Goal: Task Accomplishment & Management: Use online tool/utility

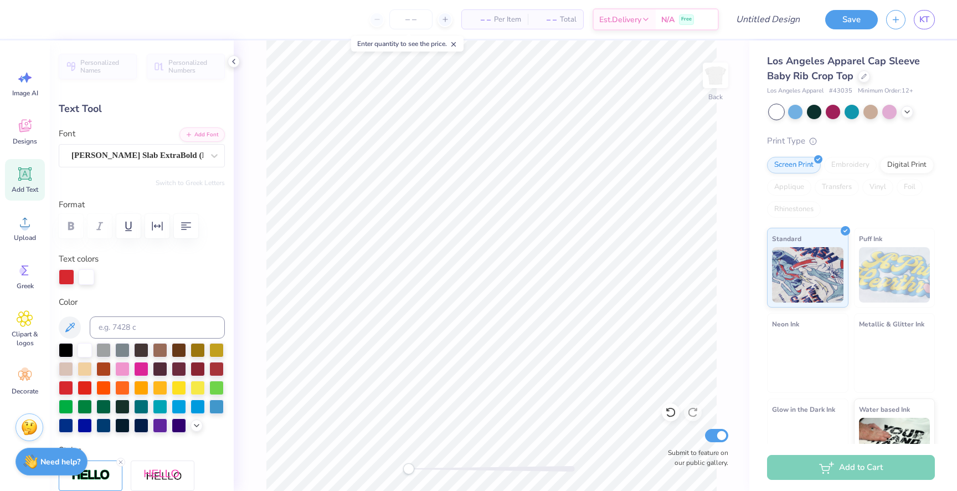
scroll to position [0, 2]
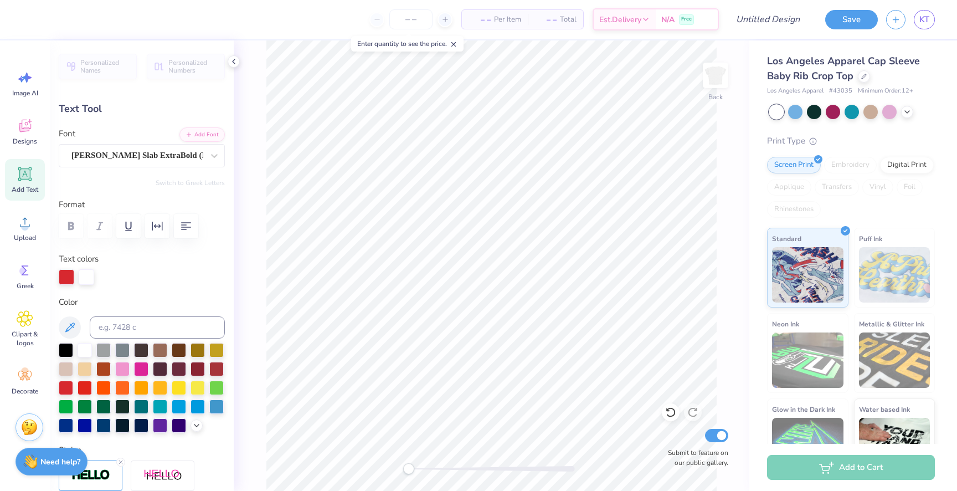
type textarea "Panhellinc"
type input "0.0"
type input "2.71"
type input "3.42"
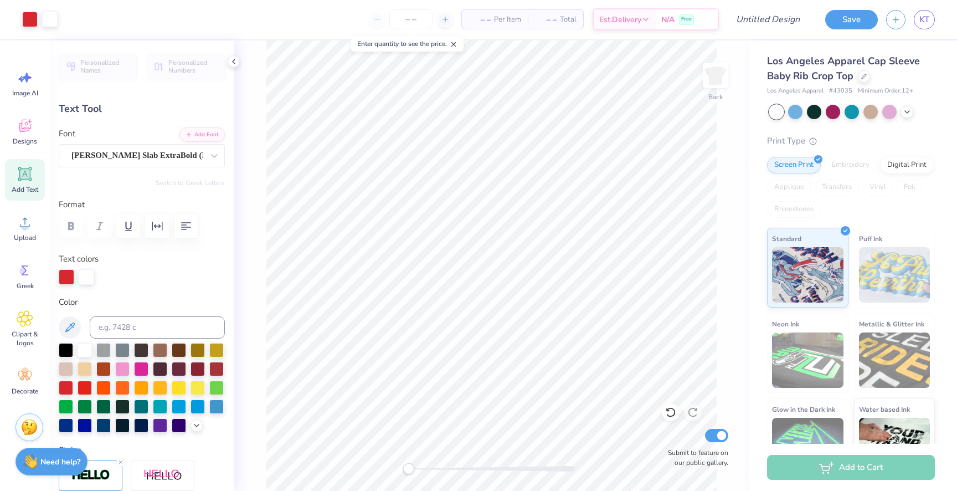
type input "4.41"
type input "0.0"
type input "3.41"
type input "4.71"
type input "3.69"
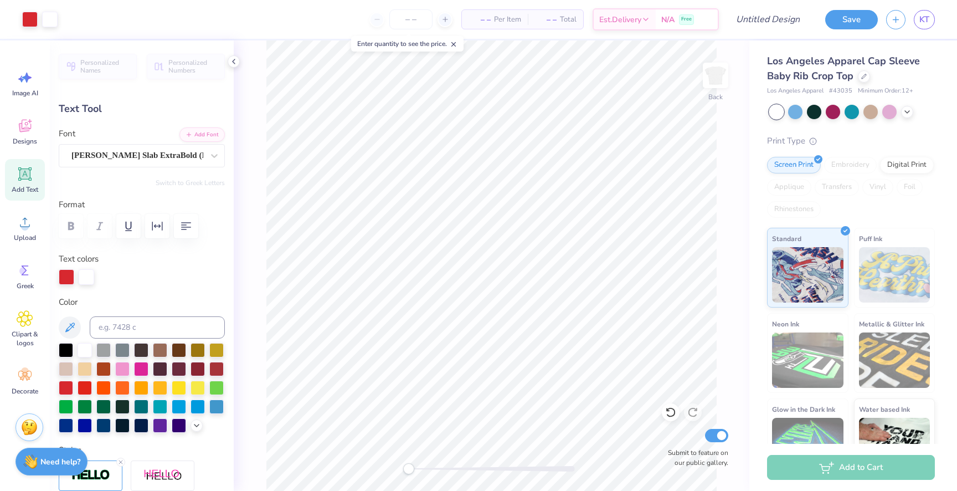
type input "56.0"
type input "7.04"
type input "-0.3"
type textarea "PANHELLING"
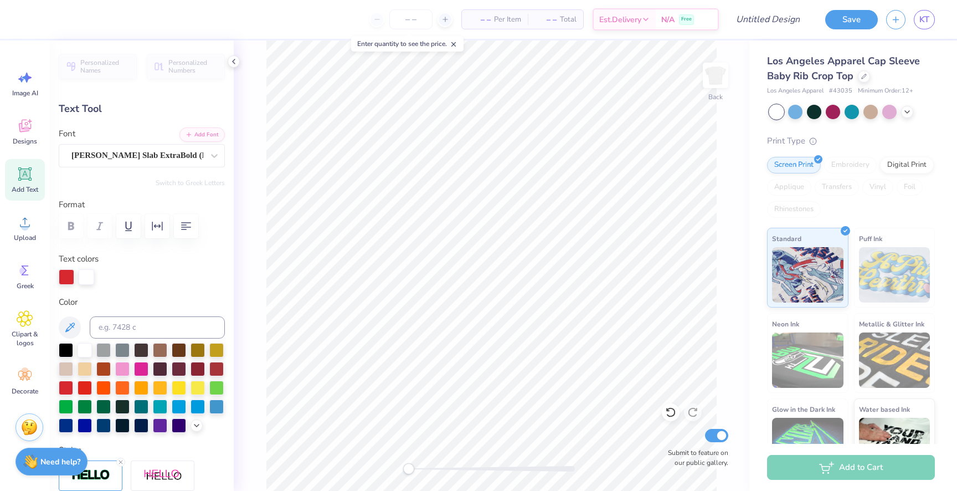
scroll to position [0, 2]
type input "0.0"
type input "6.97"
type input "2.08"
type input "6.09"
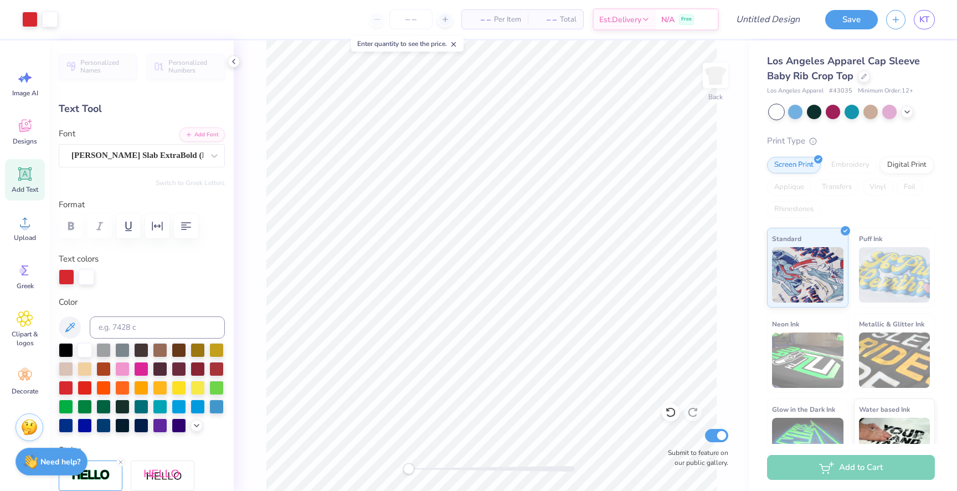
type input "-0.3"
type input "1.77"
type input "0.56"
type input "2.28"
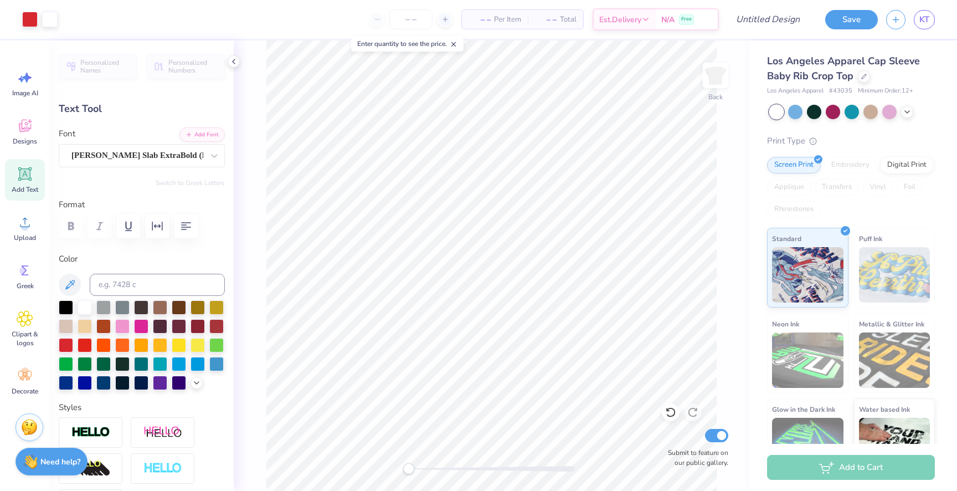
type input "0.0"
type input "6.97"
type input "2.08"
type input "5.71"
type input "-0.3"
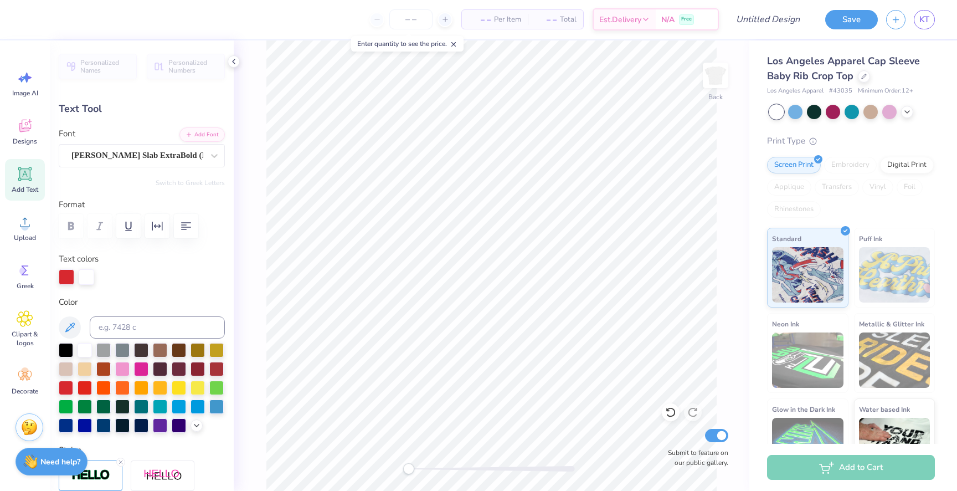
type input "1.77"
type input "0.56"
type input "2.28"
type input "-8.4"
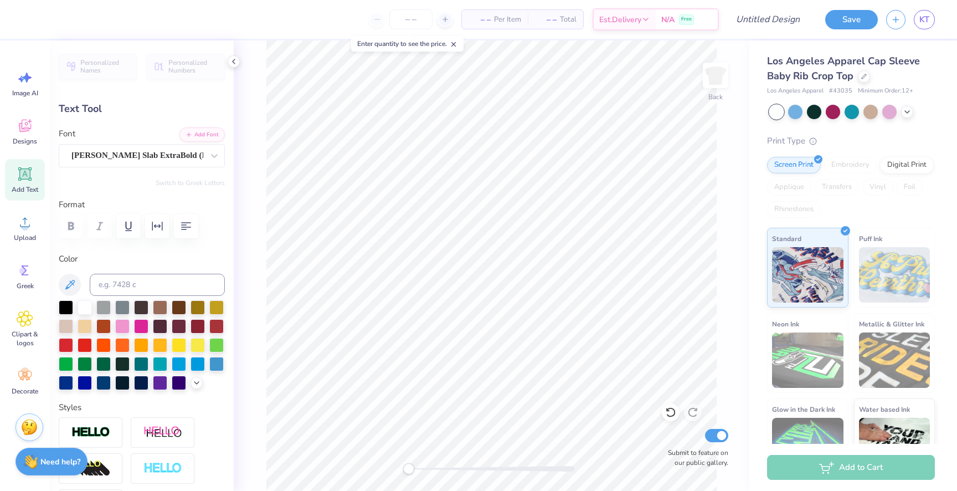
type textarea "D"
type textarea "S"
type textarea "RUSH"
type input "0.0"
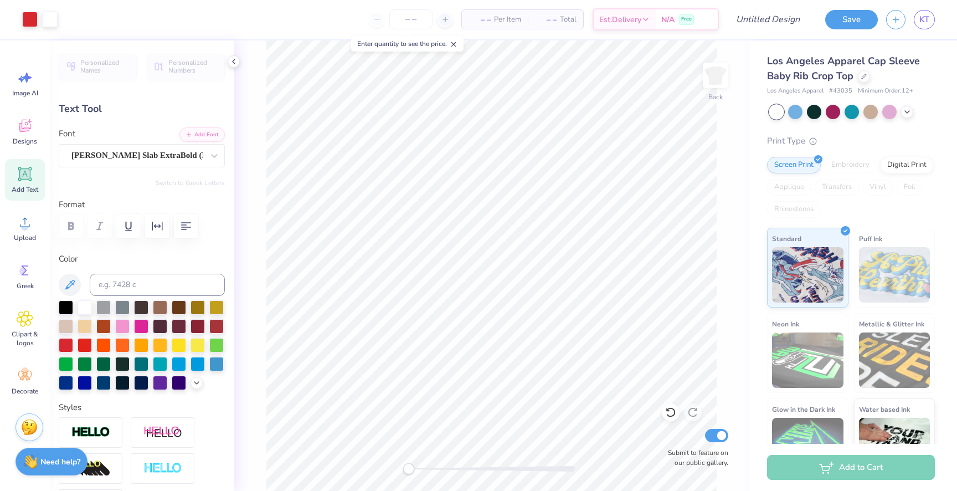
type input "1.23"
type input "0.47"
type input "2.18"
type input "-8.4"
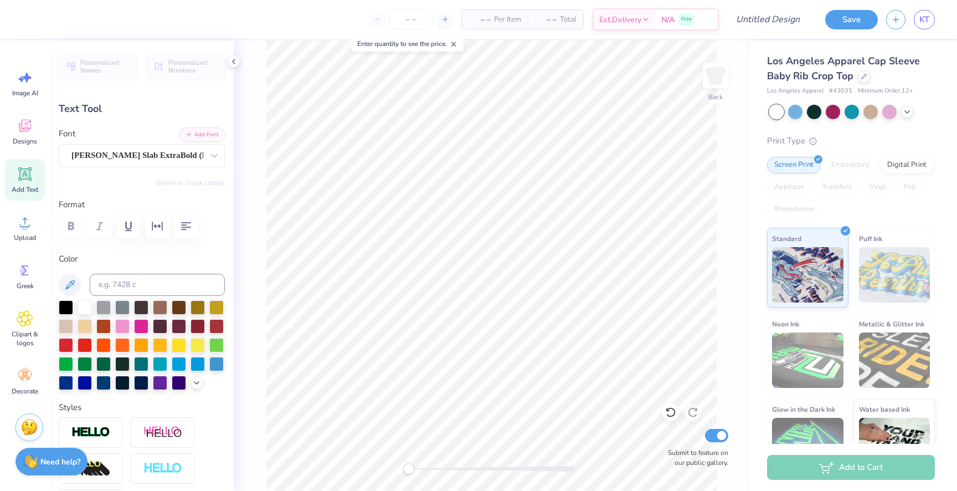
type textarea "RECRUITMENT"
type input "0.0"
type input "3.34"
type input "0.79"
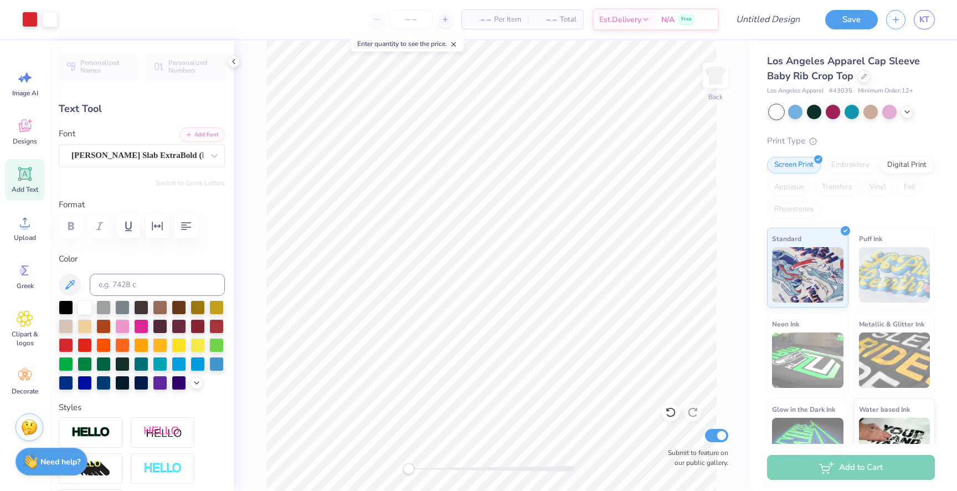
type input "2.12"
type input "0.0"
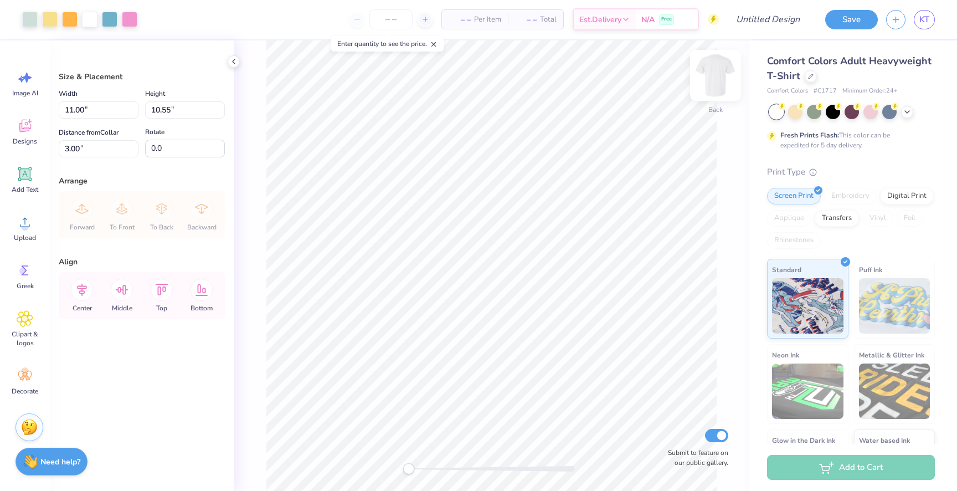
click at [715, 66] on img at bounding box center [716, 75] width 44 height 44
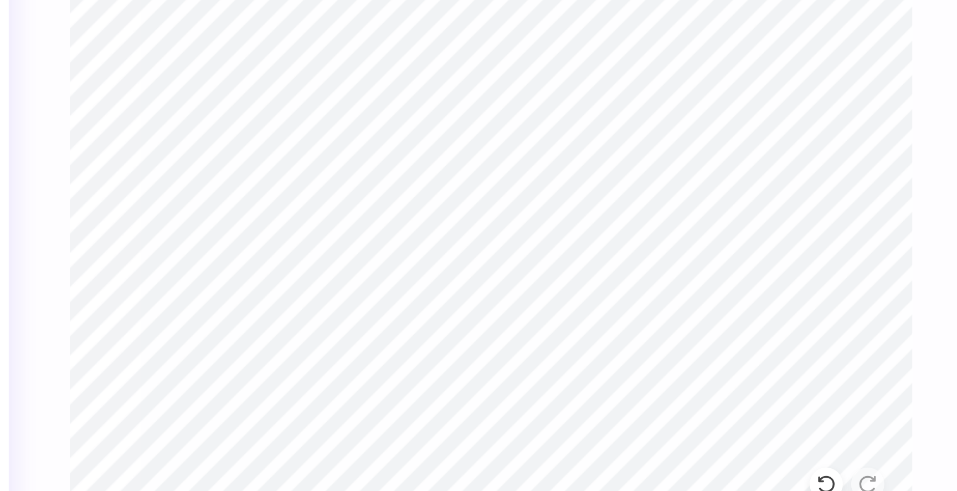
type textarea "R"
type textarea "Recruitment"
type input "3.42"
type input "0.50"
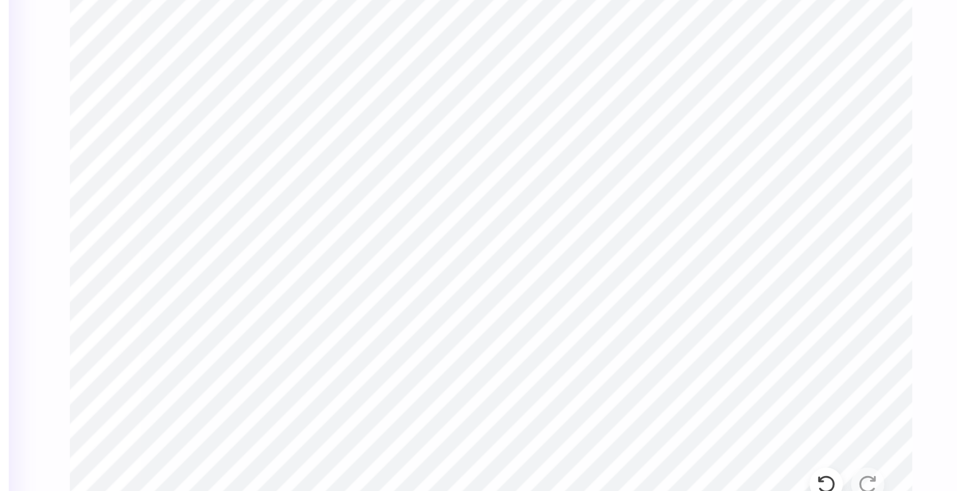
type input "2.52"
type input "0.37"
type input "16.03"
type input "2.47"
type input "0.50"
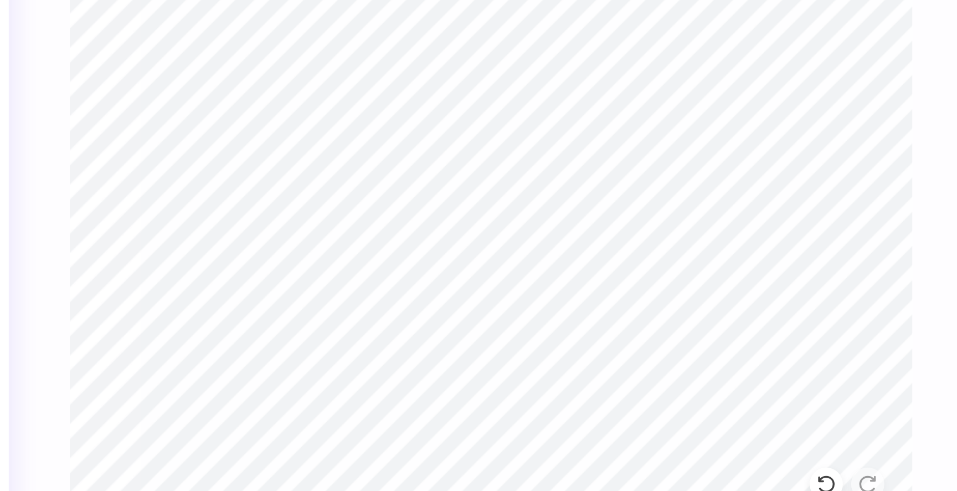
type input "14.13"
type input "2.52"
type input "0.37"
type input "16.03"
type input "4.52"
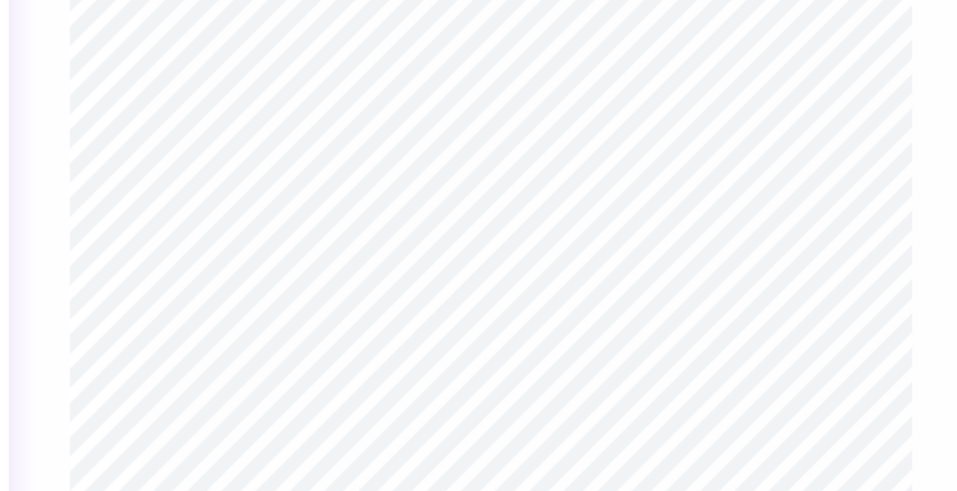
type input "1.89"
type input "12.60"
type input "-9.0"
type textarea "Pan"
type input "3.73"
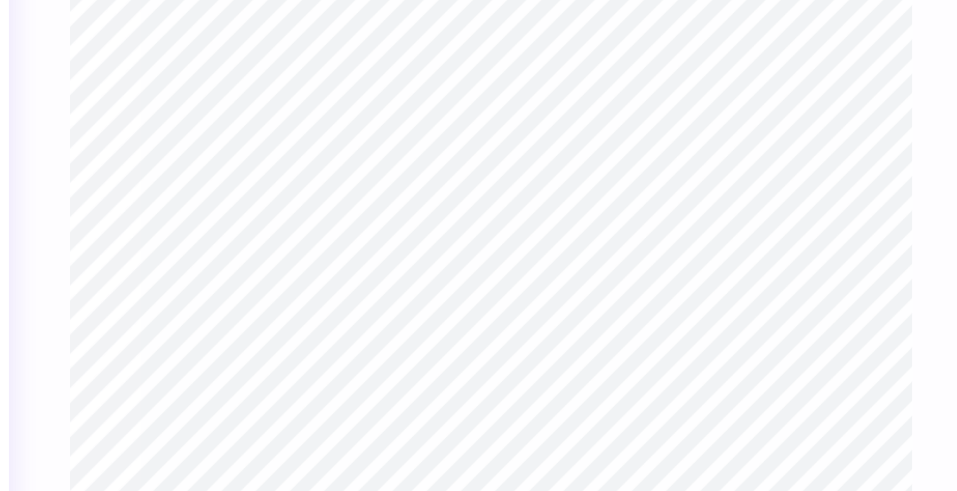
type input "2.16"
type input "14.23"
type textarea "h"
type textarea "H"
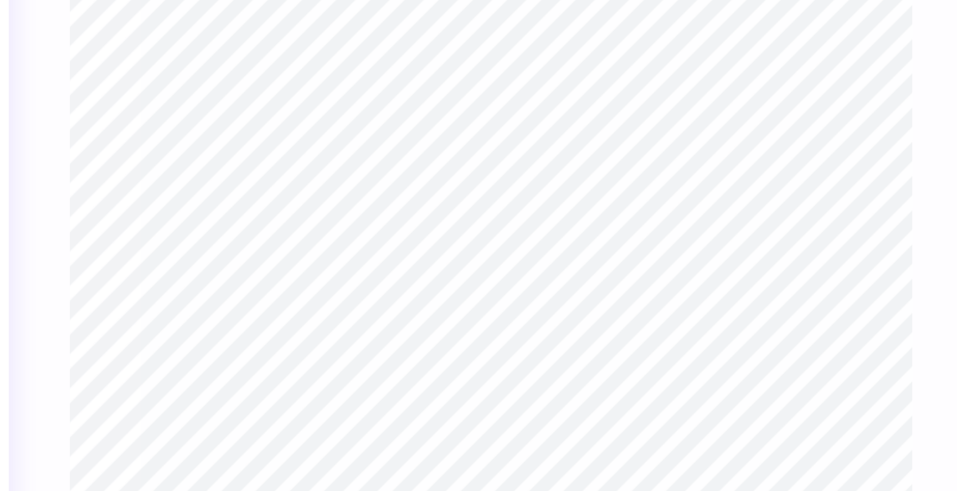
type textarea "h"
type textarea "28th"
type input "4.52"
type input "1.84"
type input "12.52"
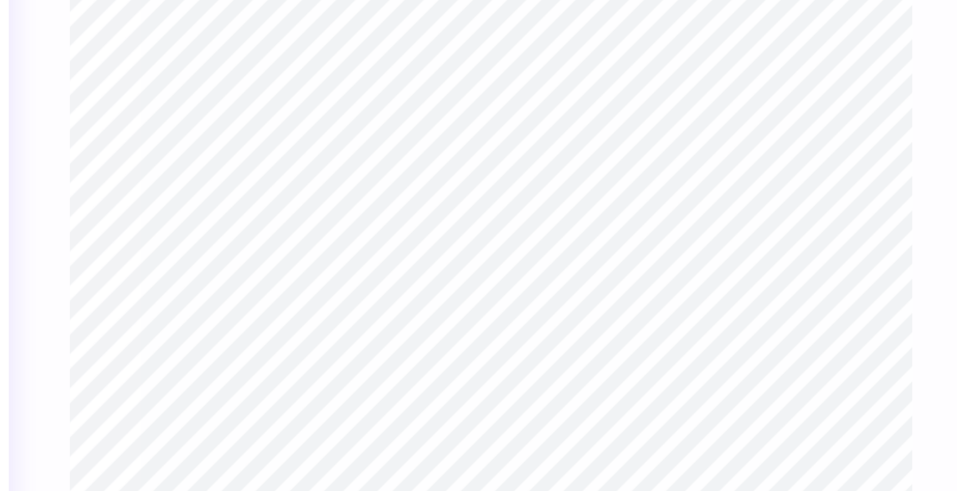
type textarea "West"
type input "2.97"
type input "1.82"
type input "14.42"
type textarea "28th St"
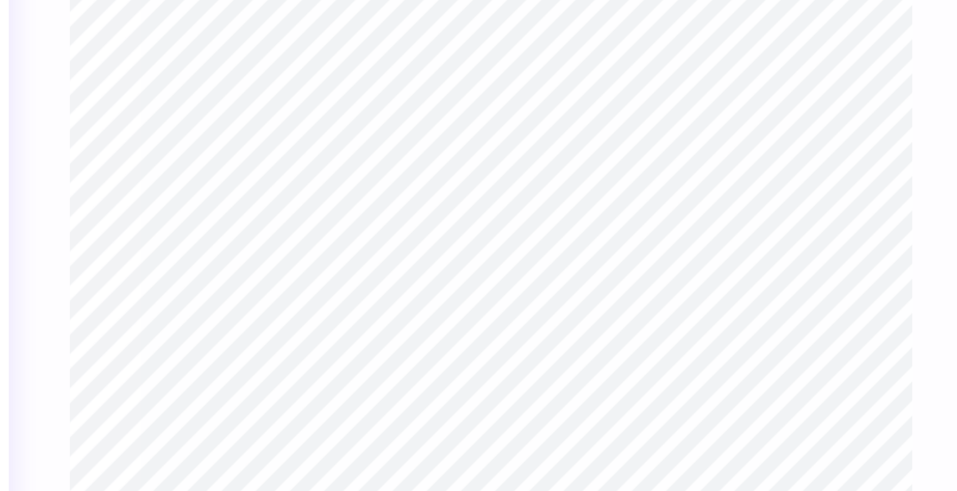
scroll to position [0, 1]
type input "-9.0"
type input "3.37"
type input "2.07"
type input "14.24"
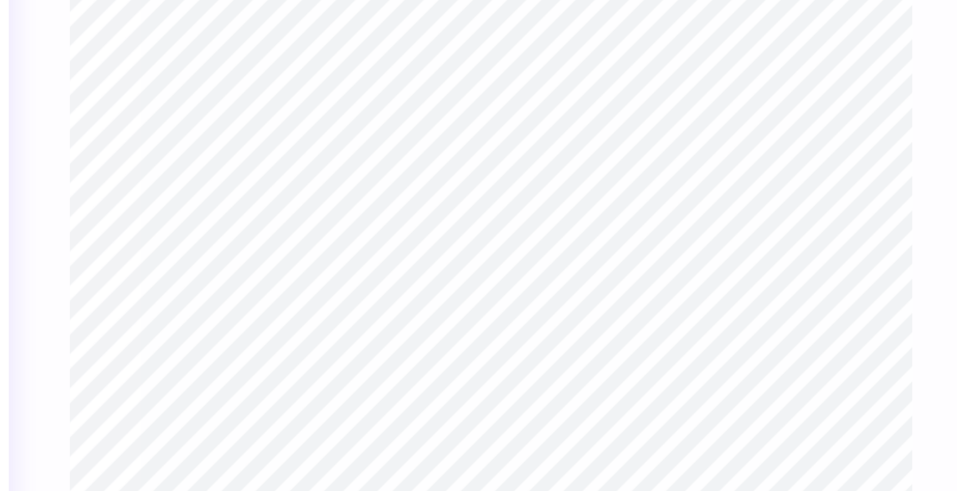
type input "0.0"
type input "14.16"
type input "0.0"
type input "0.41"
type input "0.52"
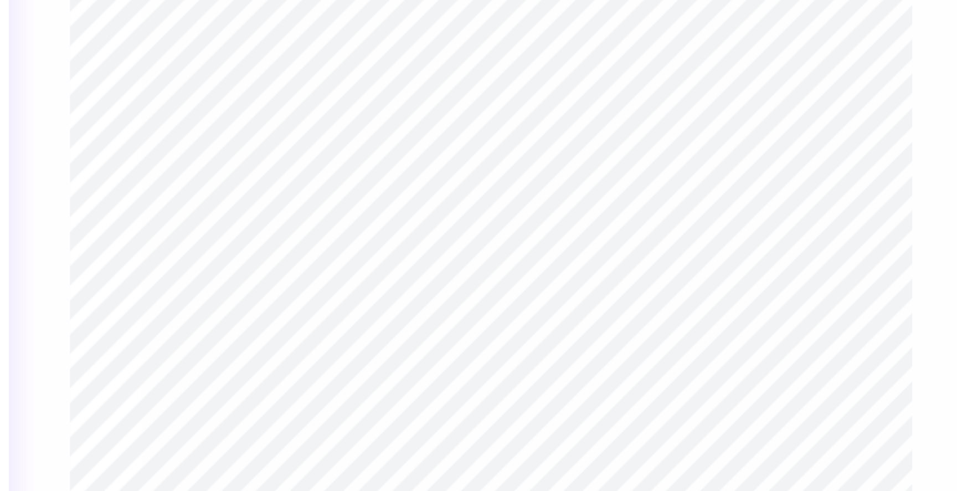
type input "14.27"
type input "0.32"
type input "0.41"
type input "14.14"
type input "0.0"
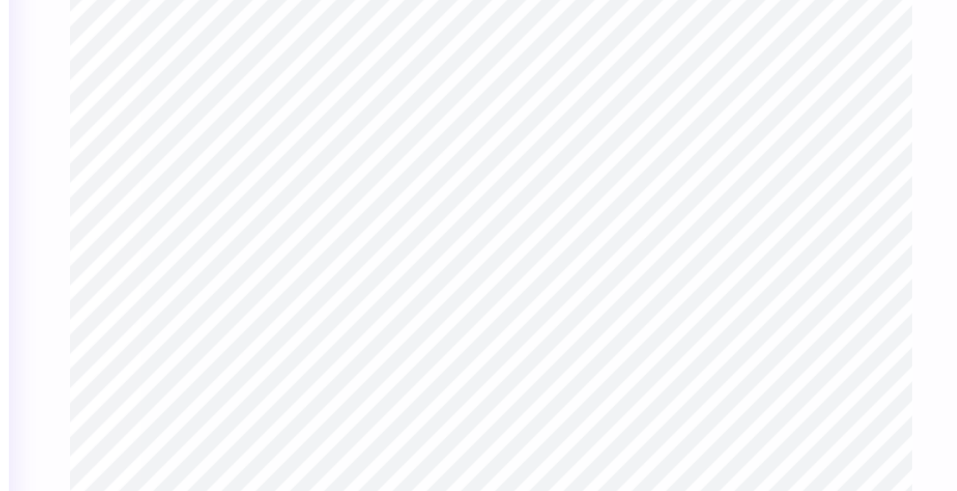
type input "14.01"
type input "-9.0"
type input "4.14"
type input "2.54"
type input "13.75"
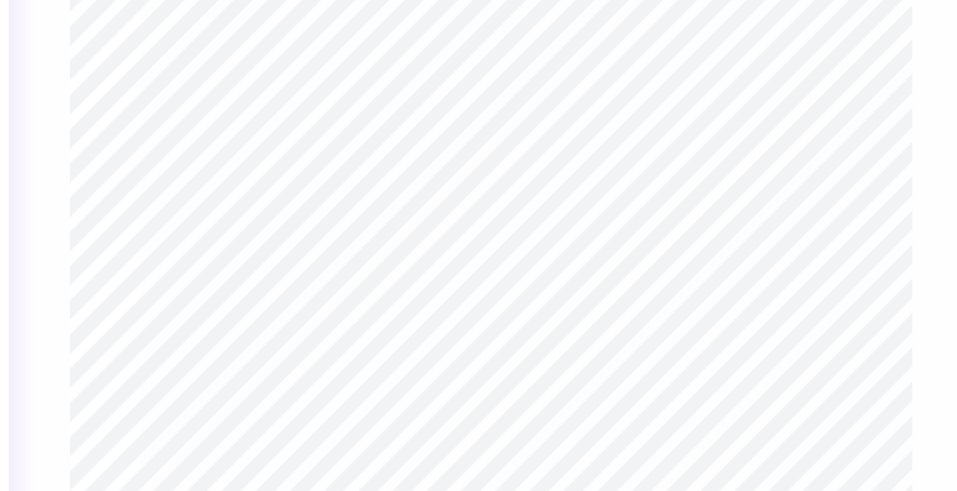
type input "0.0"
type input "4.48"
type input "1.92"
type input "12.51"
type input "0.0"
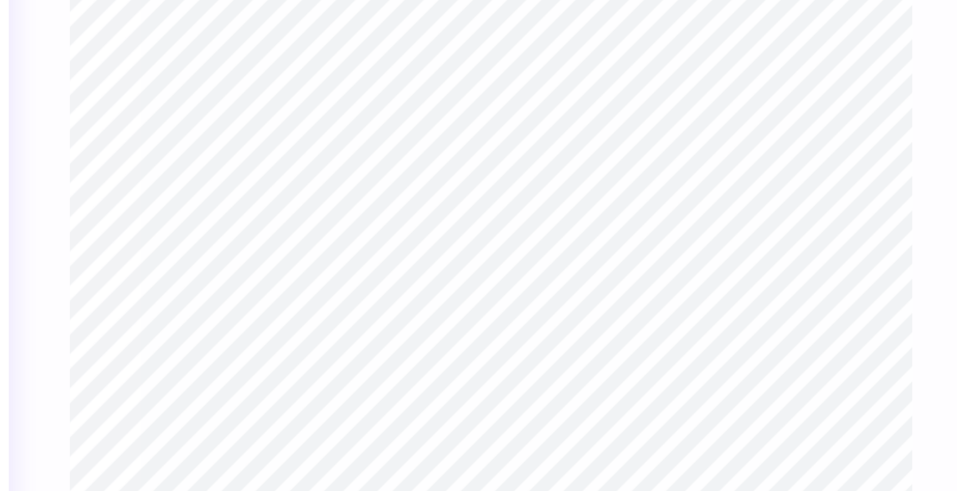
type input "4.44"
type input "2.02"
type input "12.53"
type input "-11.7"
type input "4.63"
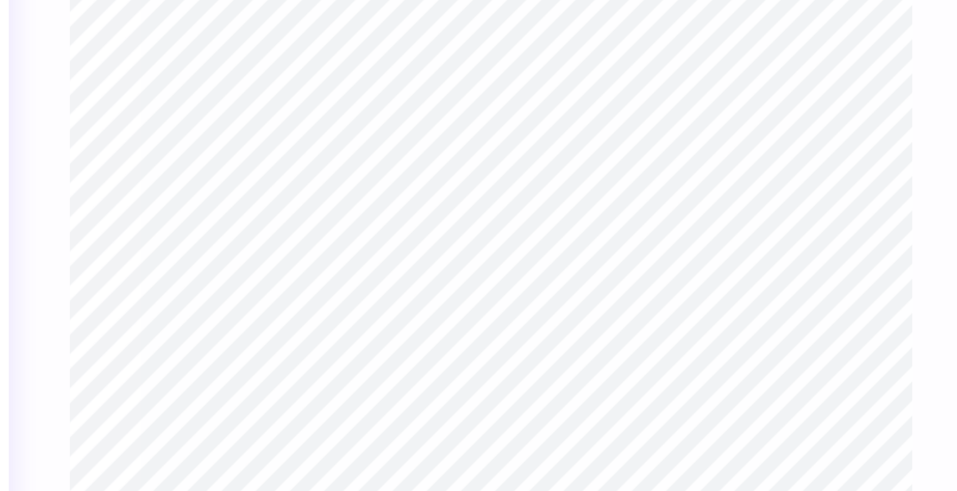
type input "2.10"
type input "12.45"
type input "0.0"
type input "12.70"
type input "-11.7"
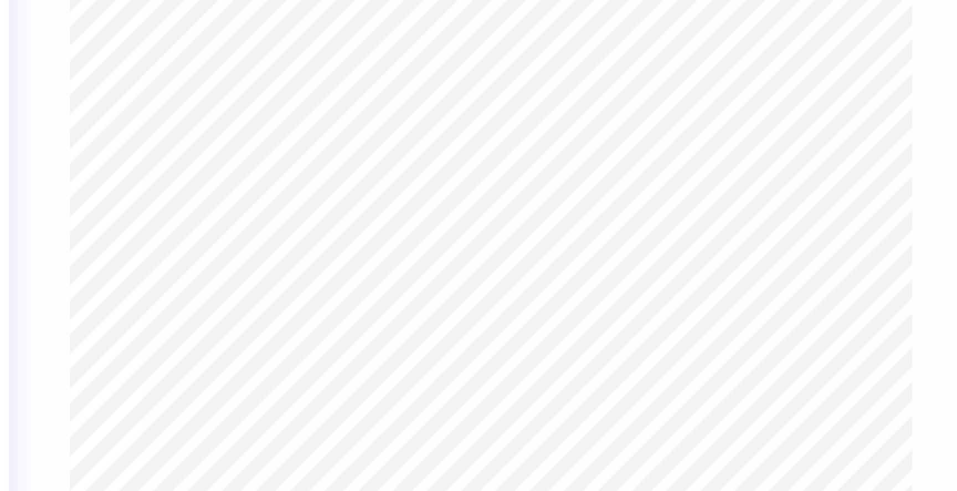
type input "1.46"
type input "1.89"
type input "12.07"
type input "0.41"
type input "0.52"
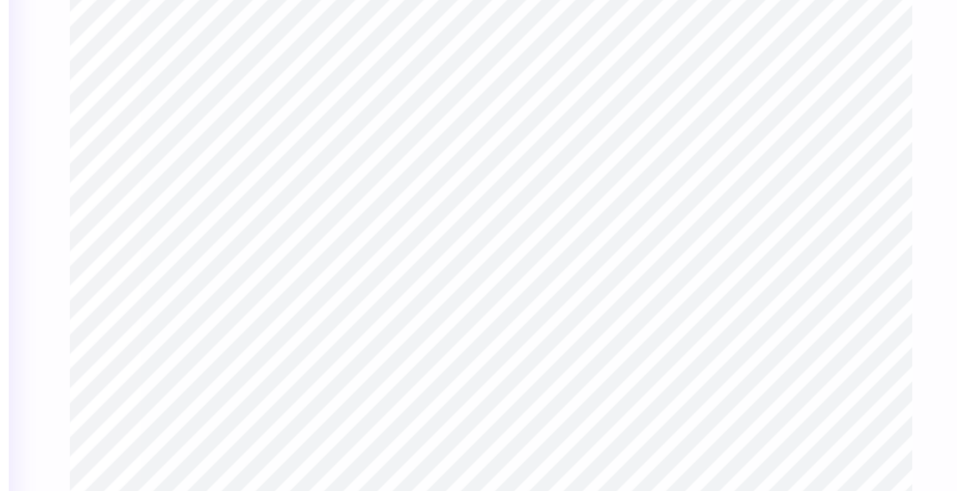
type input "13.75"
type input "0.0"
type input "4.14"
type input "2.54"
type input "13.75"
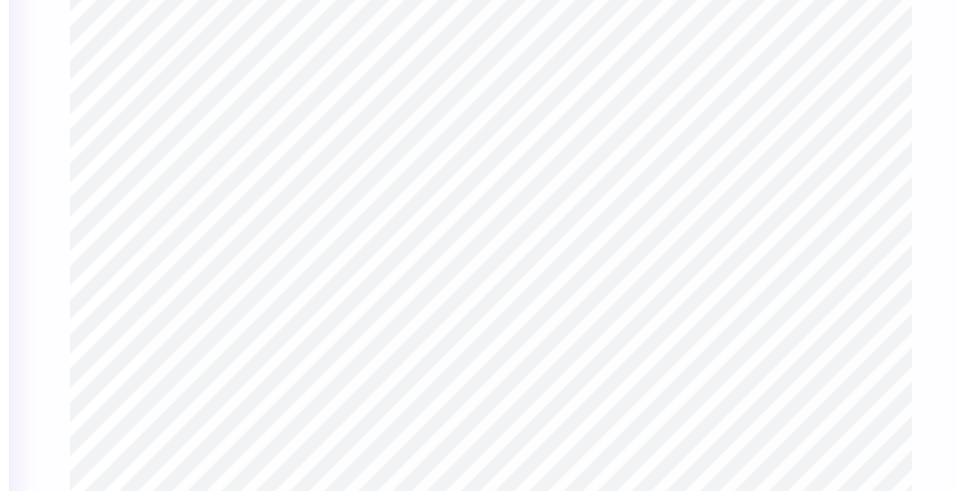
type input "0.0"
type input "0.52"
type input "0.67"
type input "19.42"
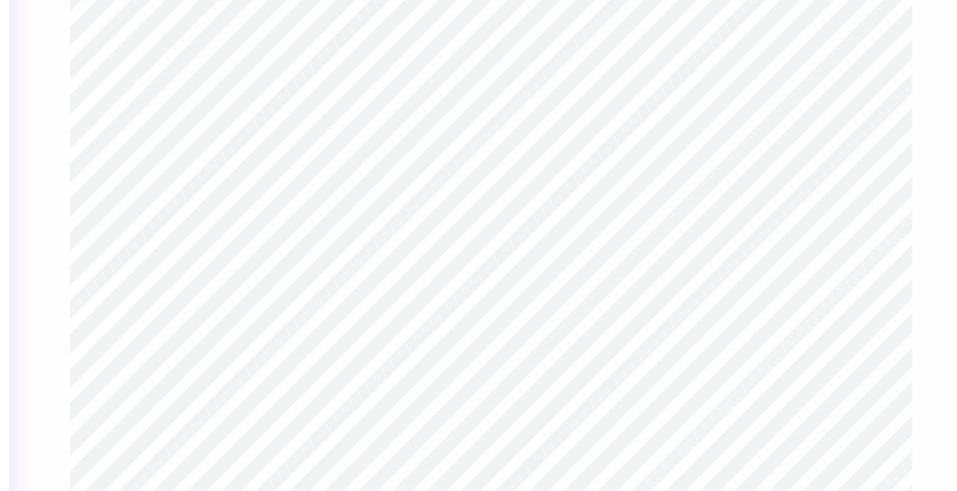
type input "2.47"
type input "0.50"
type input "14.23"
type textarea "P"
type input "2.52"
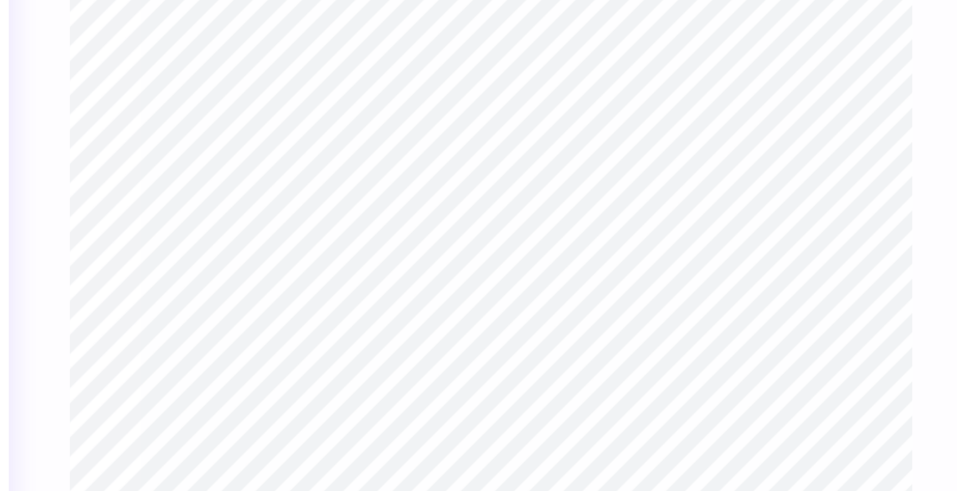
type input "0.37"
type input "16.03"
type textarea "S"
type textarea "RECRUITMENT"
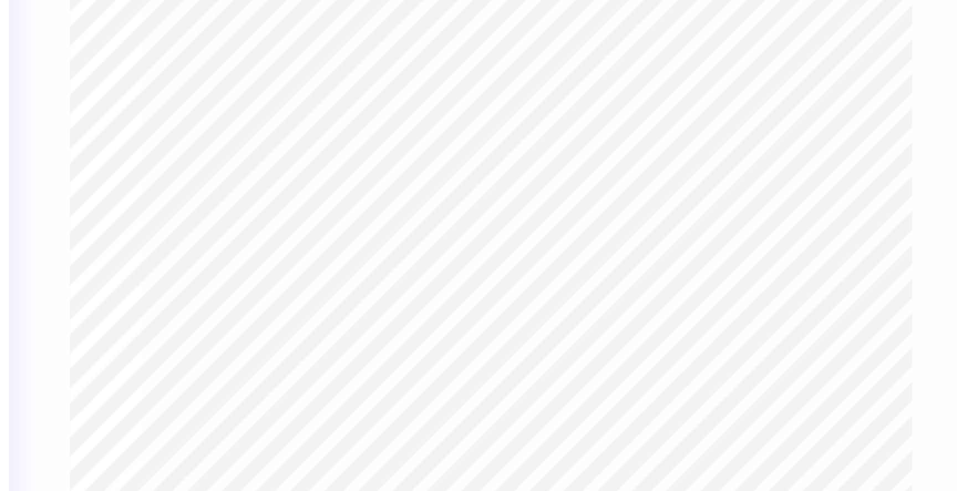
type input "3.75"
type input "0.38"
type input "15.92"
type input "3.79"
type textarea "RUSH"
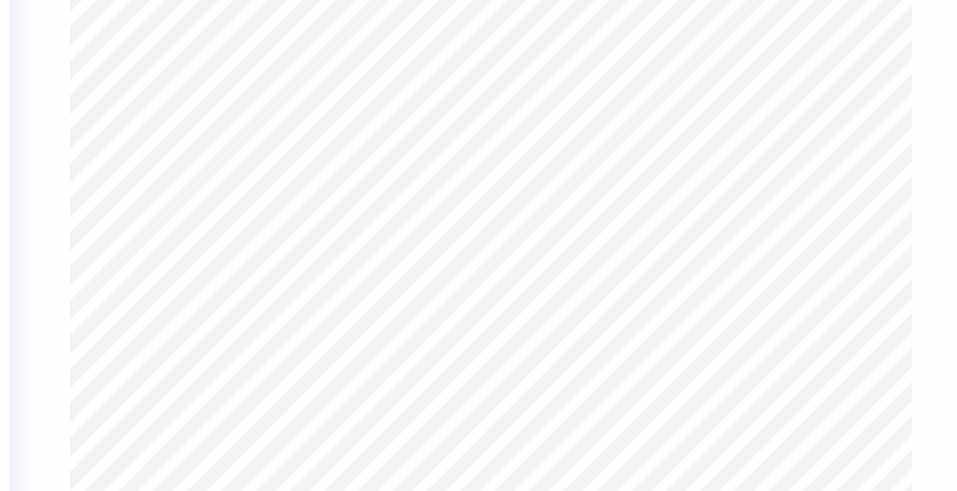
scroll to position [0, 0]
type input "1.37"
type input "0.37"
type input "15.68"
type textarea "PANHELLINC"
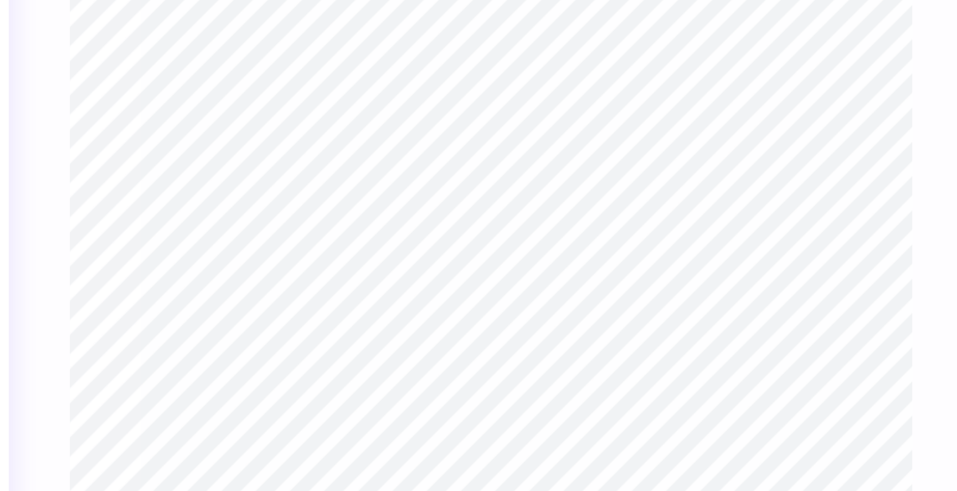
scroll to position [0, 2]
type input "3.26"
type input "16.29"
type input "2.59"
type input "0.30"
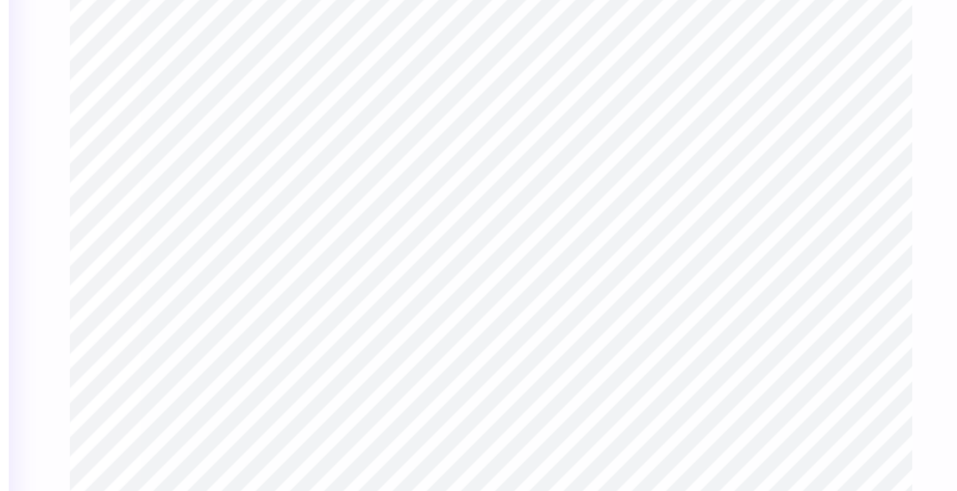
type input "16.18"
type input "1.37"
type input "0.37"
type input "15.68"
type input "1.18"
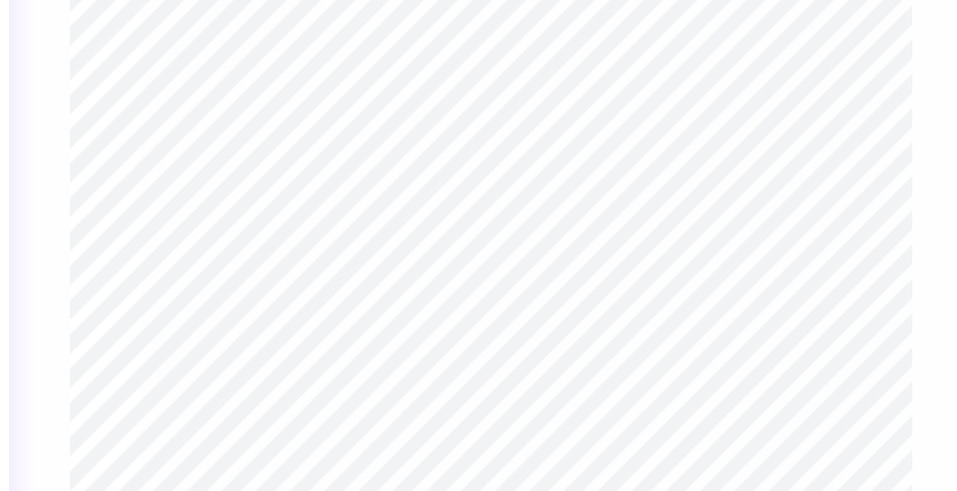
type input "0.32"
type input "15.73"
type input "2.59"
type input "0.30"
type input "16.15"
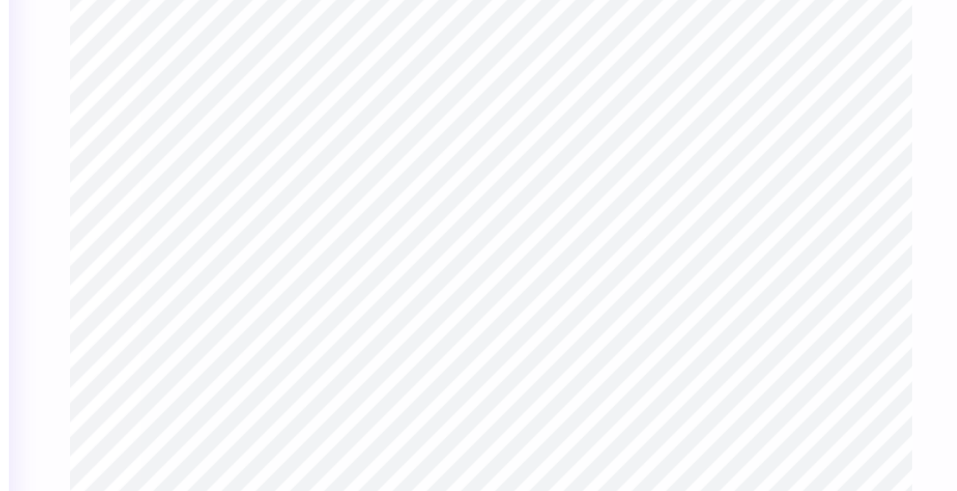
type input "1.18"
type input "0.32"
type input "15.54"
type input "1.92"
type input "0.43"
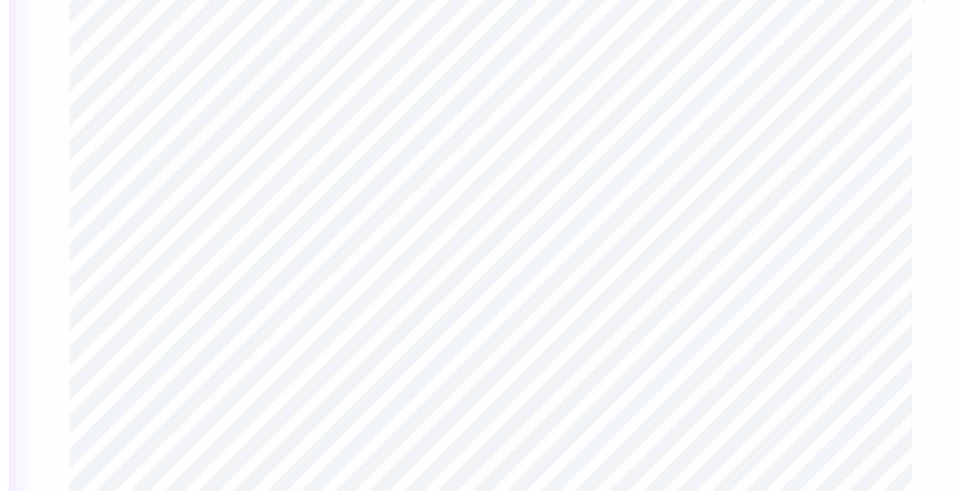
type input "12.53"
type textarea "2026"
type input "0.95"
type input "0.84"
type input "9.88"
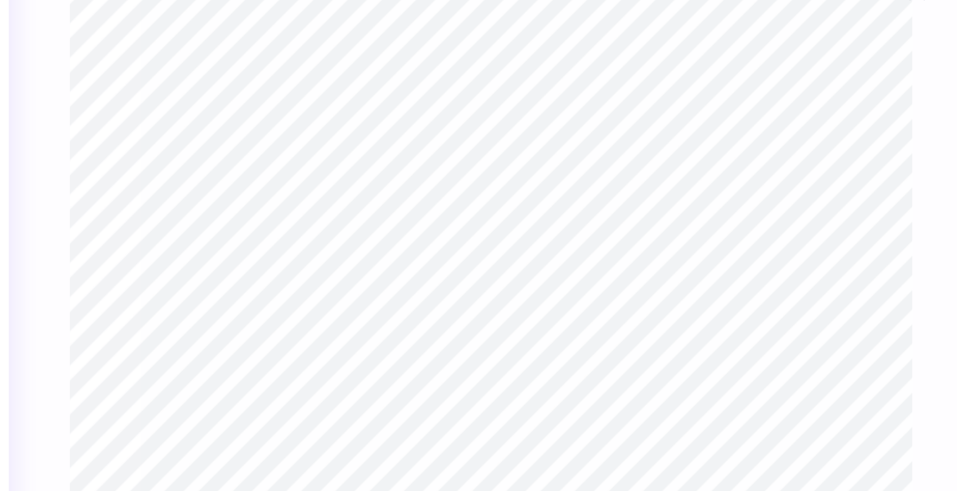
type textarea "u"
type input "1.01"
type input "0.85"
type input "9.96"
type input "0.77"
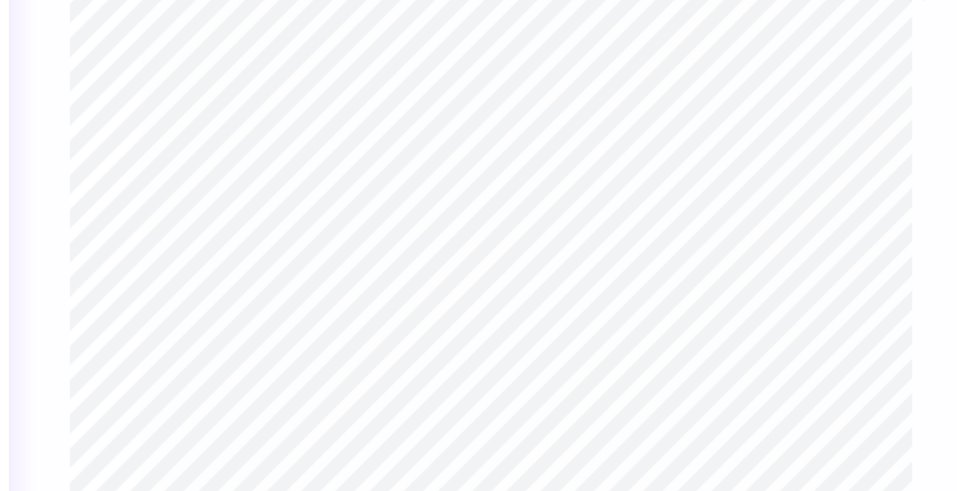
type input "0.65"
type input "9.94"
type input "0.83"
type input "11.05"
type input "0.65"
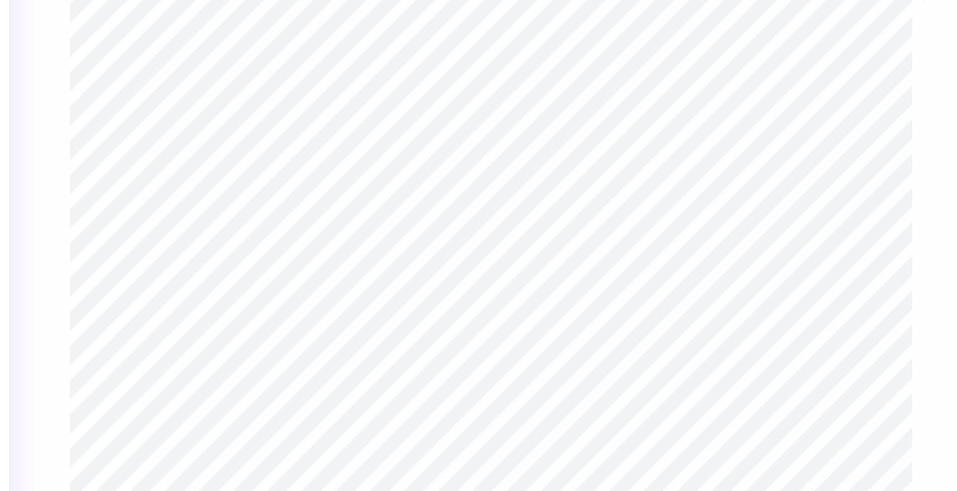
type input "9.84"
type input "0.89"
type input "0.75"
type input "9.73"
type input "0.77"
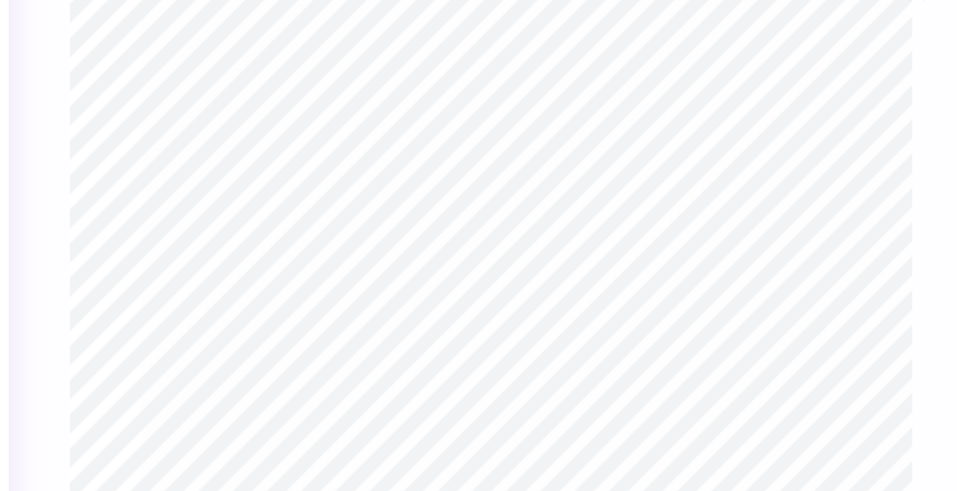
type input "0.65"
type input "10.81"
type textarea "s"
type input "11.66"
type textarea "c"
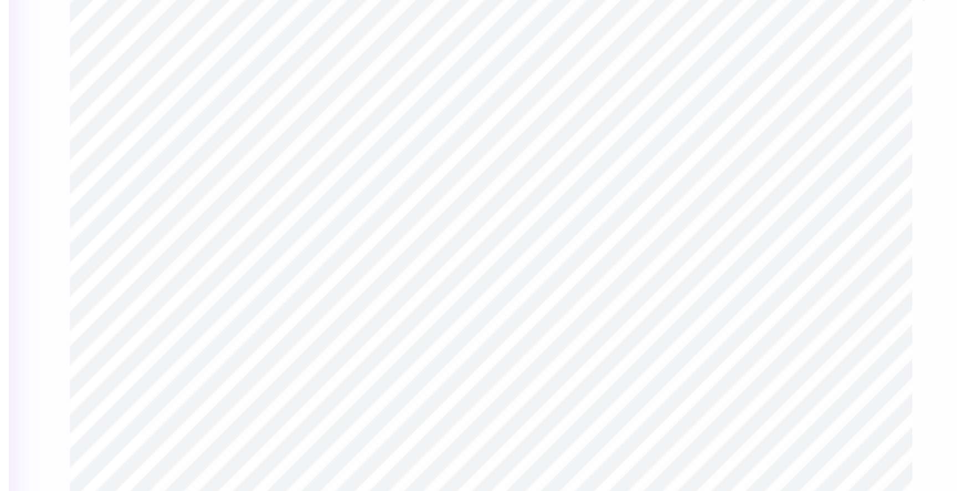
type input "0.54"
type input "0.66"
type input "10.80"
type input "0.70"
type input "0.85"
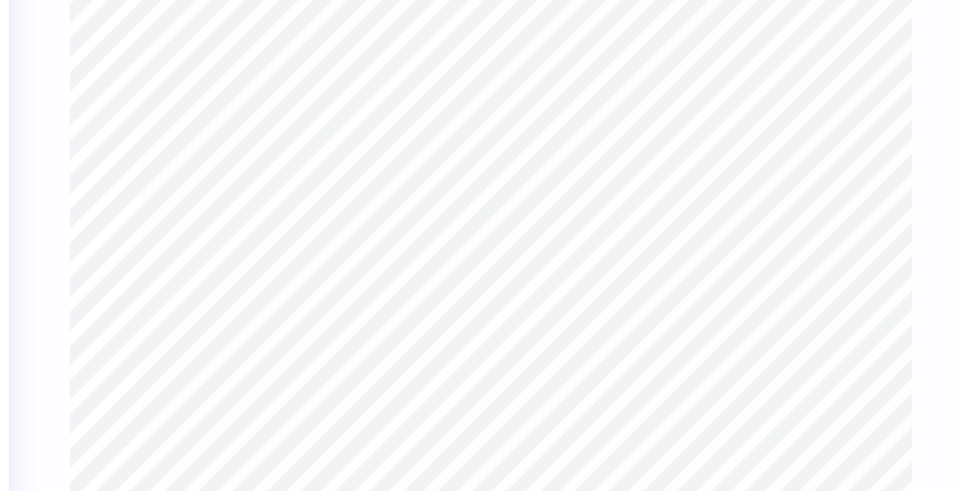
type input "10.61"
type input "0.61"
type input "0.66"
type input "11.66"
type input "0.73"
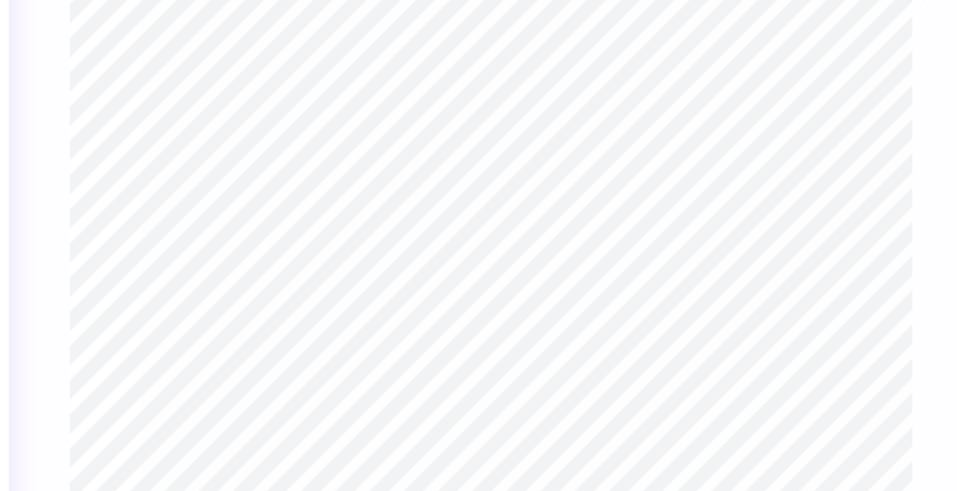
type input "0.80"
type input "11.53"
type input "0.70"
type input "0.85"
type input "10.61"
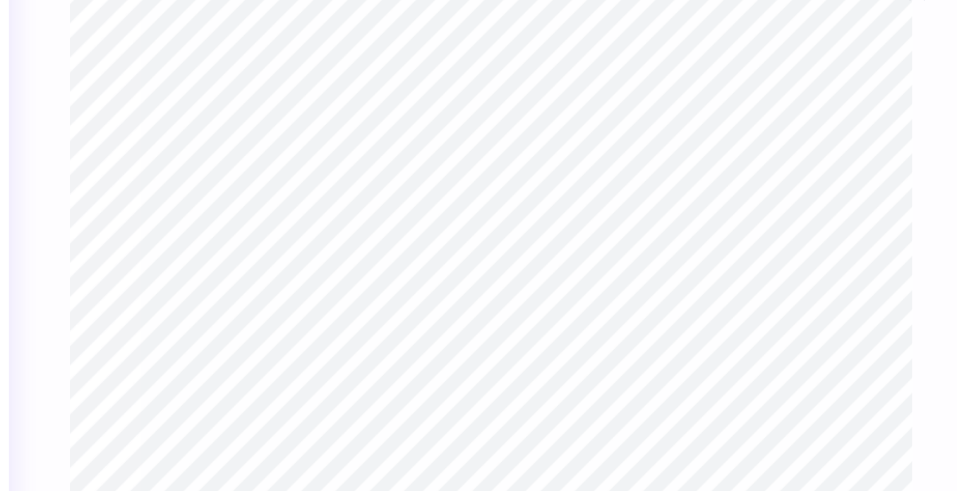
type input "0.73"
type input "0.80"
type input "11.46"
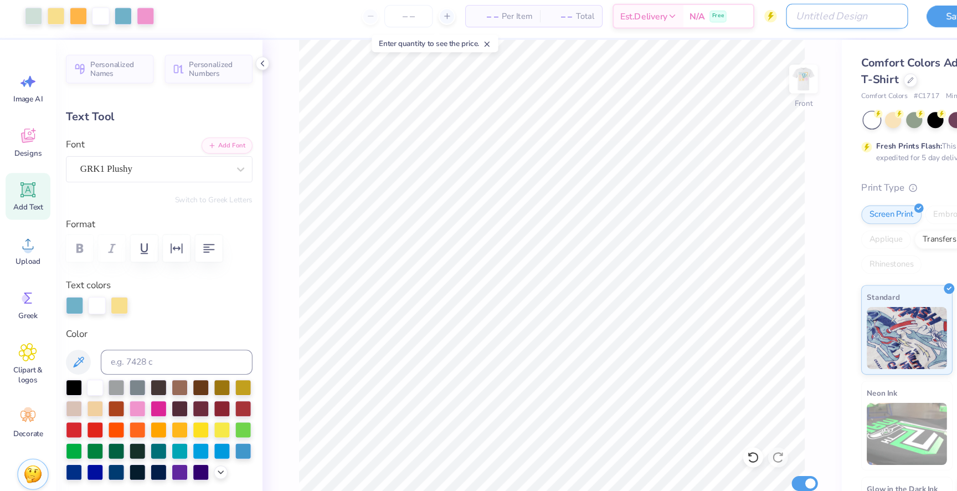
click at [763, 9] on input "Design Title" at bounding box center [754, 19] width 109 height 22
type input "PNM SHIRT 1"
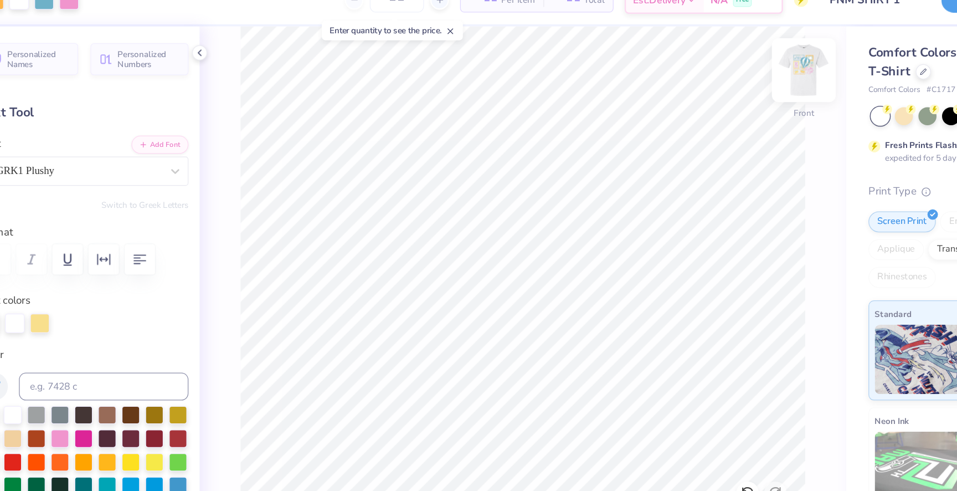
click at [714, 85] on img at bounding box center [716, 75] width 44 height 44
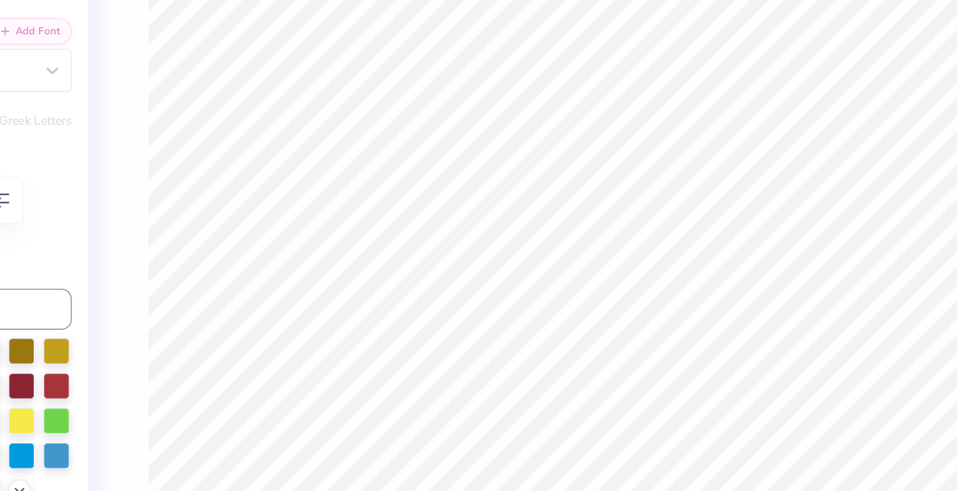
type input "4.34"
type input "0.67"
type input "4.59"
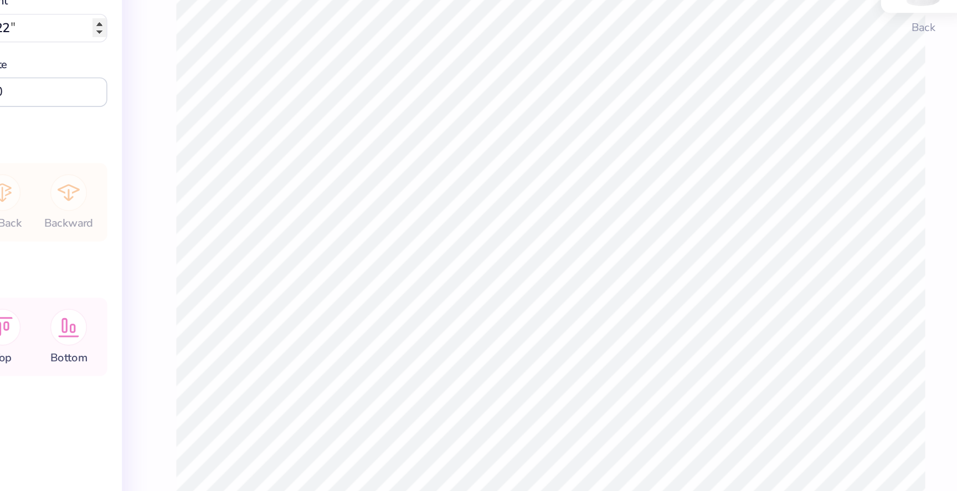
type input "2.22"
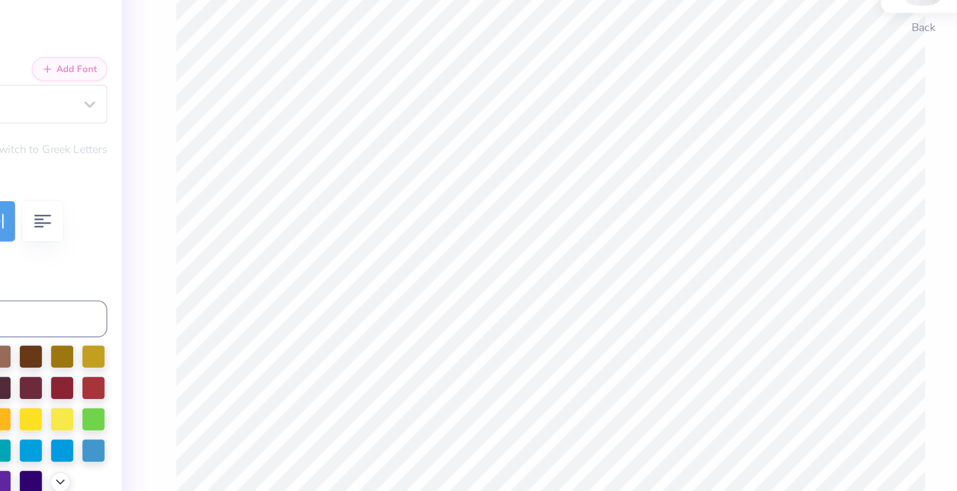
scroll to position [0, 0]
type textarea "2026"
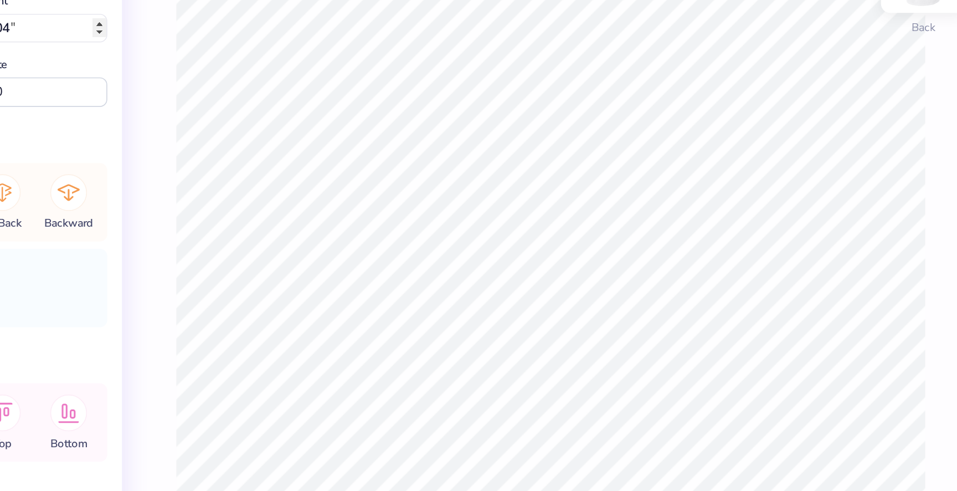
type input "1.55"
type input "2.04"
type input "3.06"
type input "2.22"
type input "2.40"
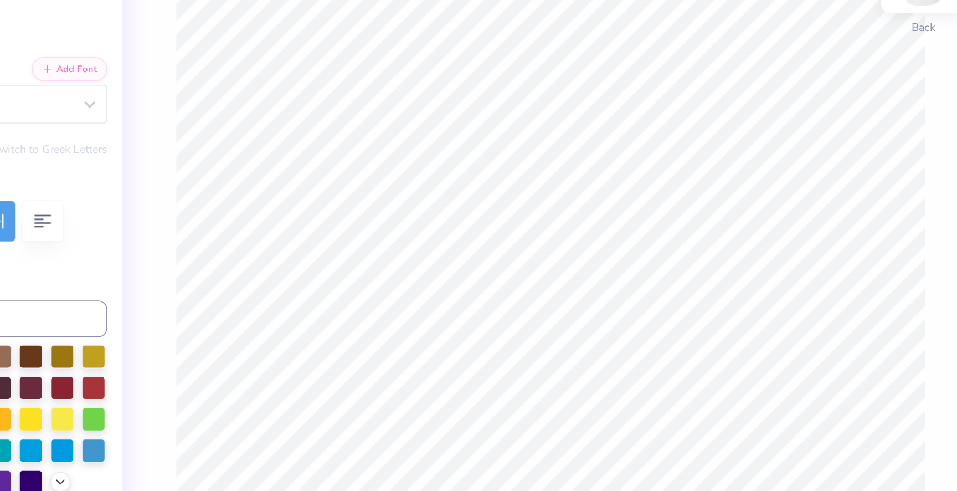
type textarea "R"
type textarea "rush"
type input "2.25"
type input "3.00"
type textarea "p"
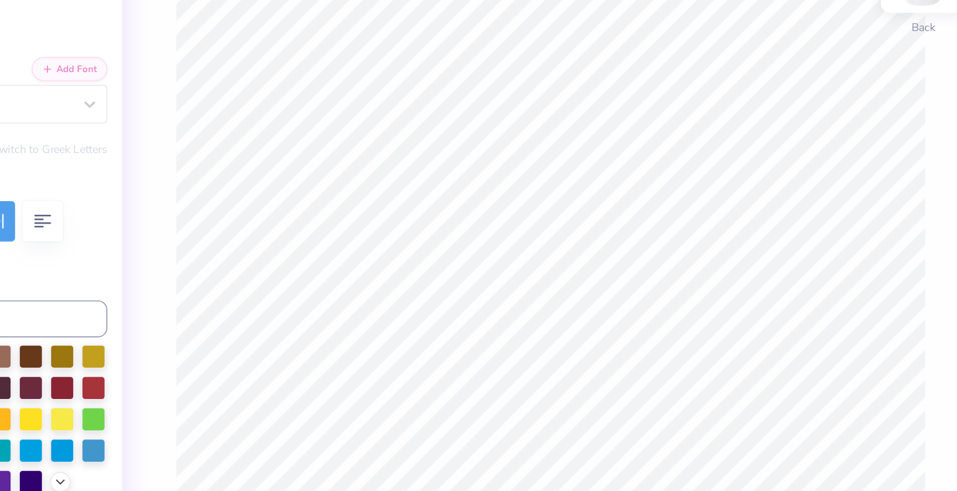
type textarea "rush"
type input "2.01"
type input "0.38"
type input "3.05"
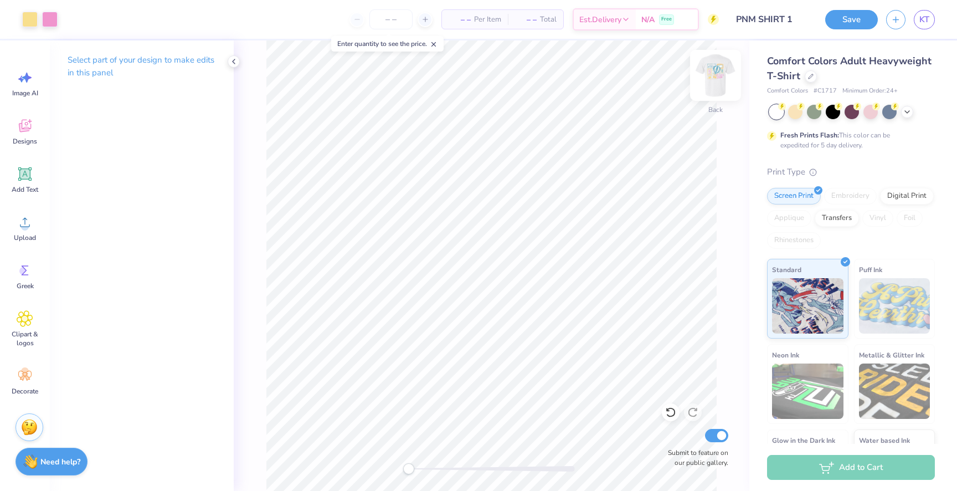
click at [721, 73] on img at bounding box center [716, 75] width 44 height 44
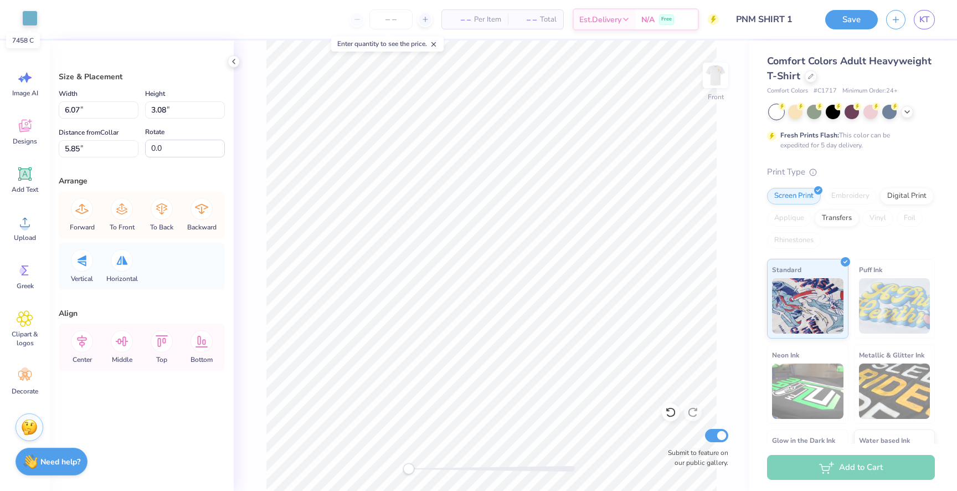
click at [35, 20] on div at bounding box center [30, 19] width 16 height 16
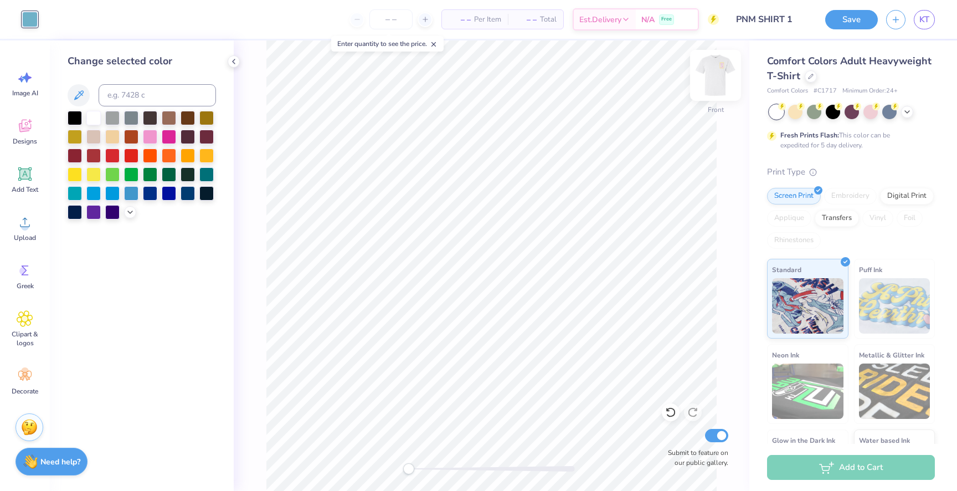
click at [720, 74] on img at bounding box center [716, 75] width 44 height 44
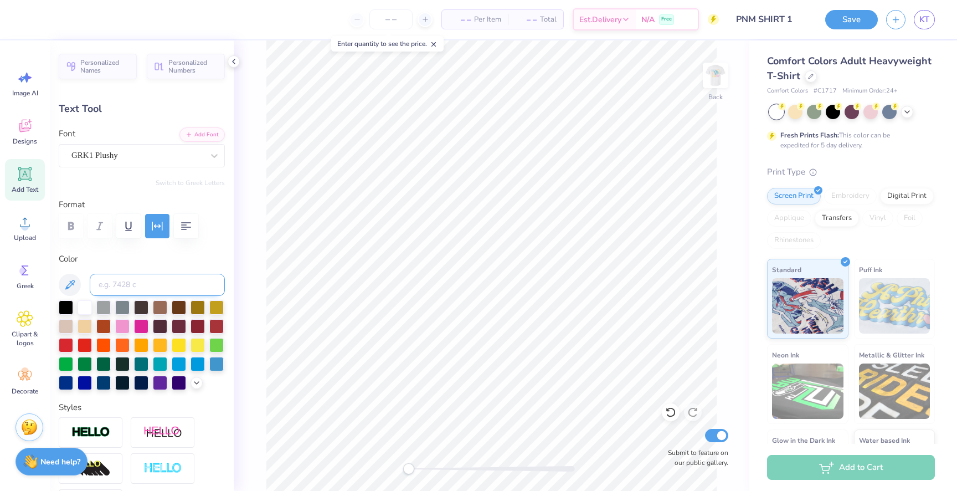
click at [108, 282] on input at bounding box center [157, 285] width 135 height 22
type input "7458"
type input "1.92"
type input "0.42"
type input "5.74"
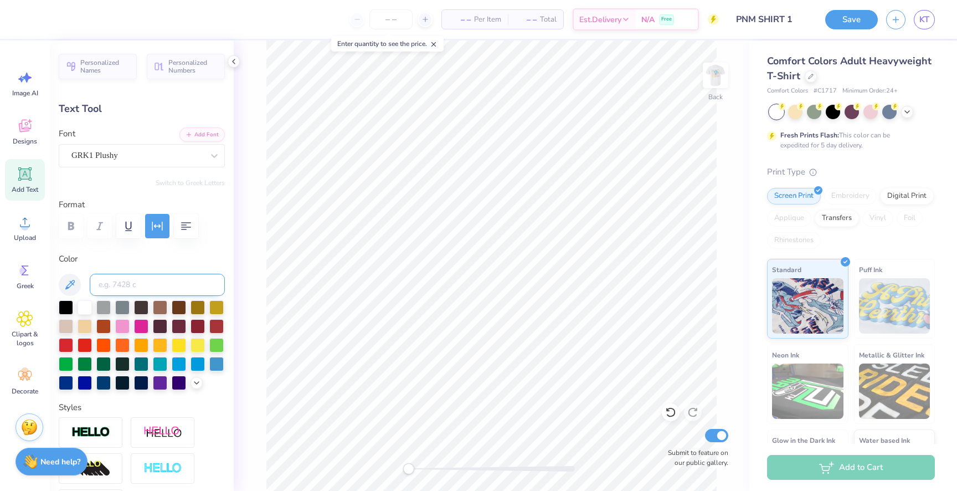
click at [179, 286] on input at bounding box center [157, 285] width 135 height 22
type input "7458"
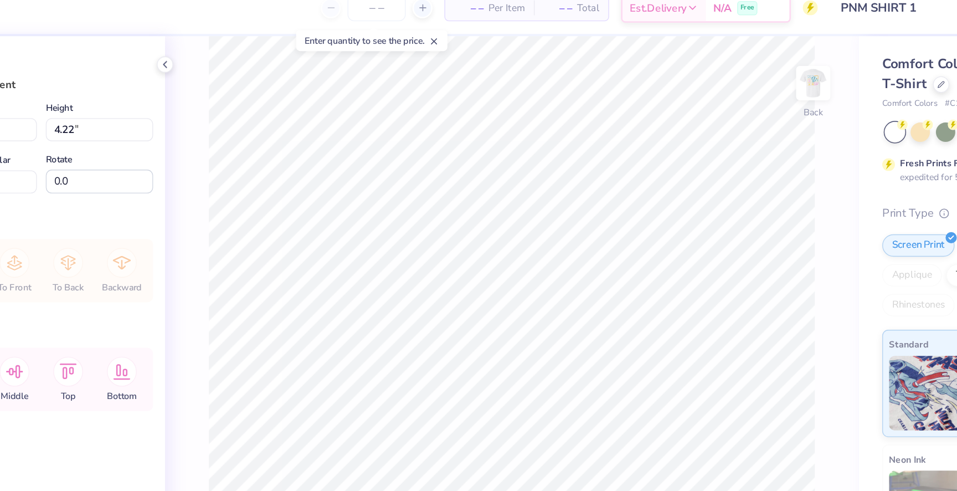
type input "3.02"
type input "3.00"
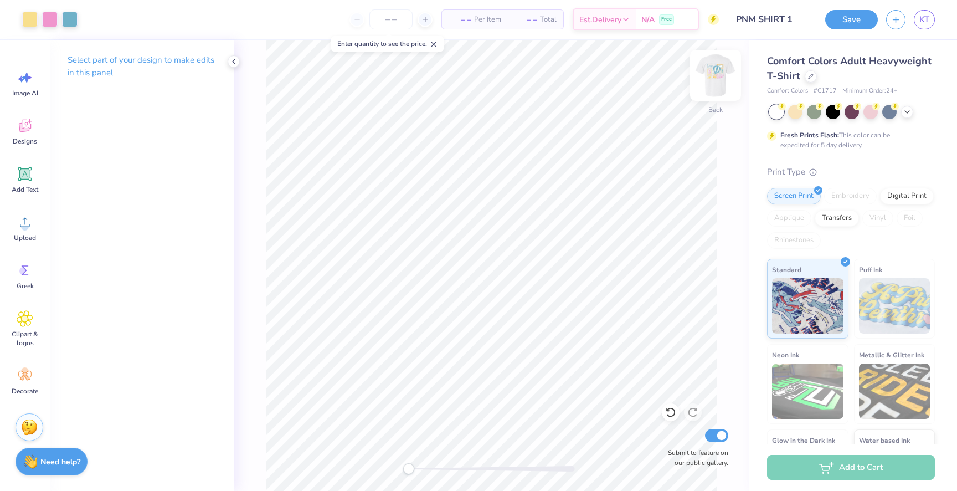
click at [714, 73] on img at bounding box center [716, 75] width 44 height 44
click at [839, 16] on button "Save" at bounding box center [851, 17] width 53 height 19
click at [854, 19] on div "Save" at bounding box center [851, 19] width 53 height 19
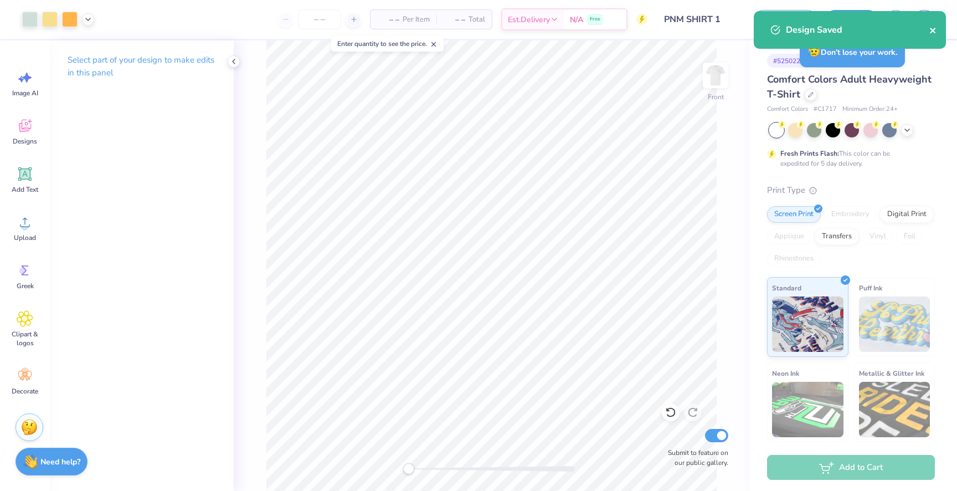
click at [930, 30] on icon "close" at bounding box center [934, 30] width 8 height 9
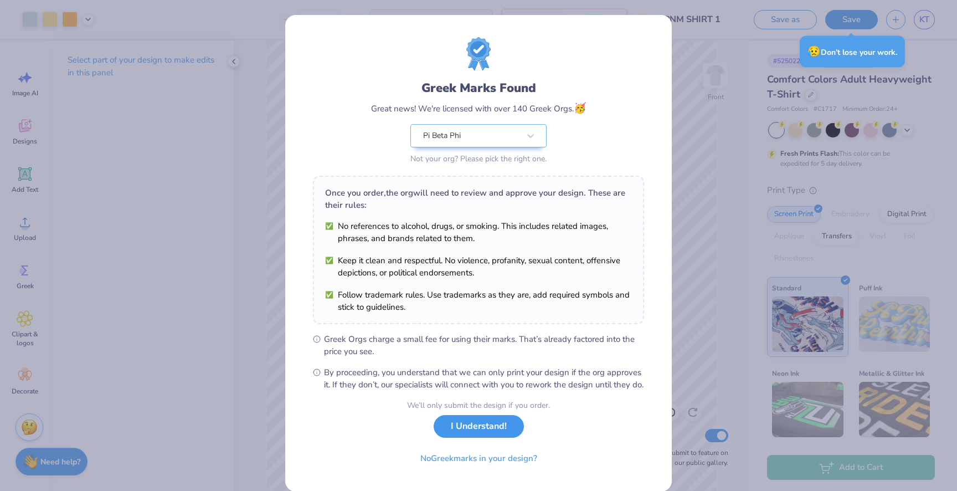
click at [480, 437] on button "I Understand!" at bounding box center [479, 426] width 90 height 23
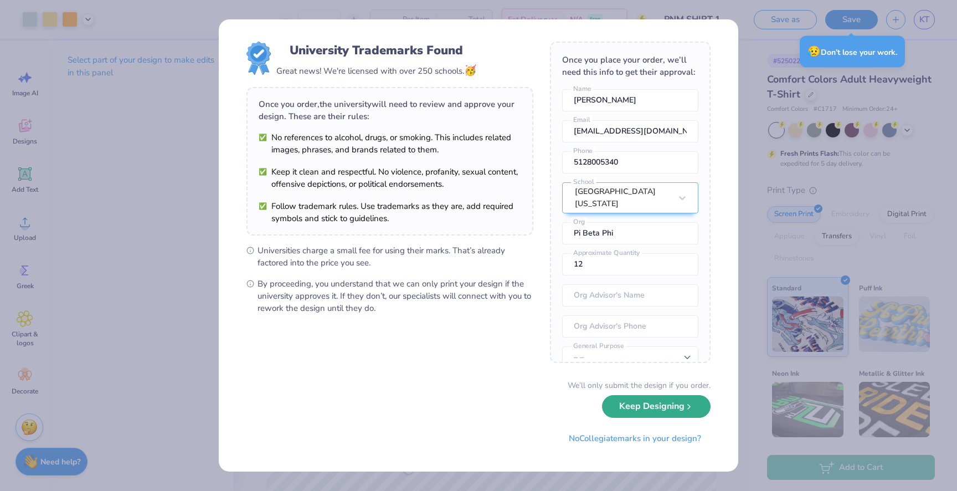
click at [694, 414] on button "Keep Designing" at bounding box center [656, 406] width 109 height 23
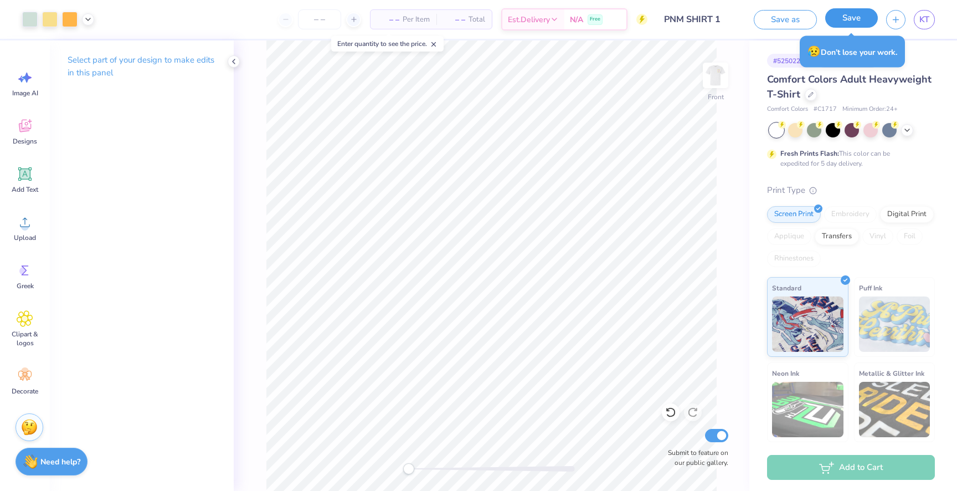
click at [834, 19] on button "Save" at bounding box center [851, 17] width 53 height 19
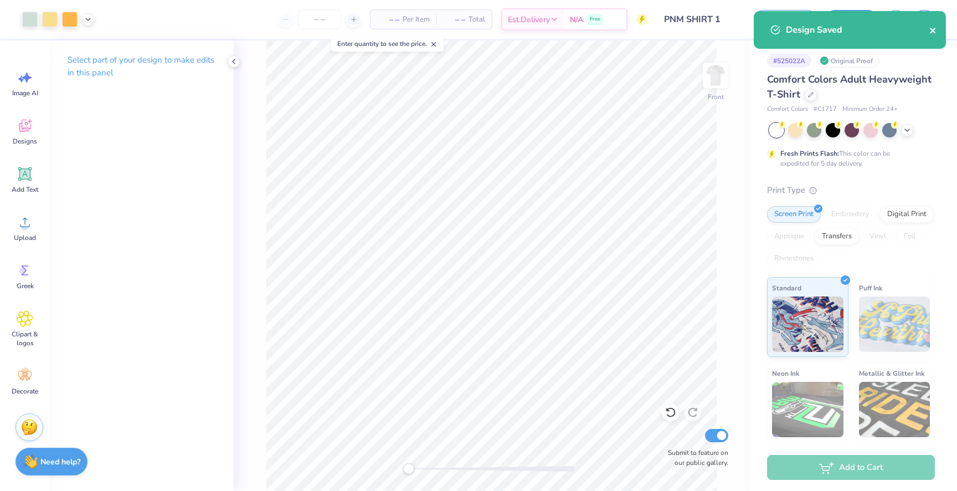
click at [934, 31] on icon "close" at bounding box center [933, 31] width 6 height 6
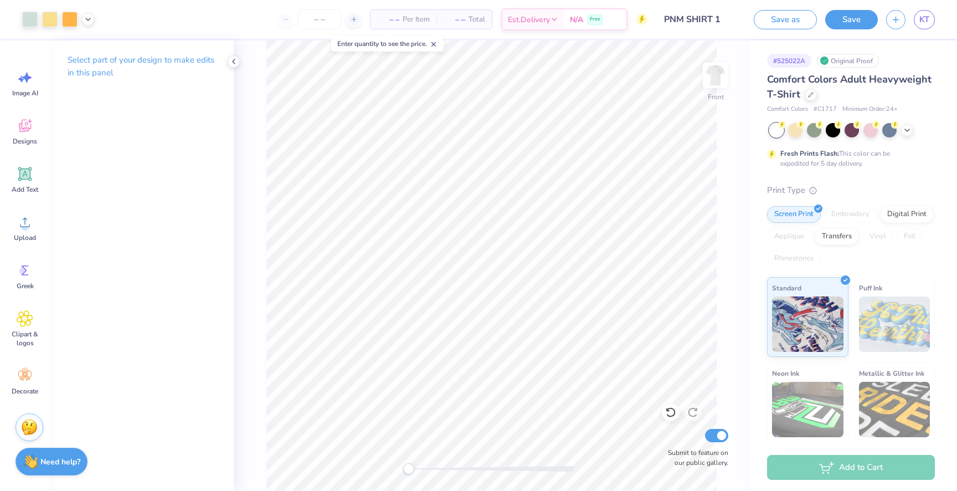
click at [929, 24] on div "Art colors – – Per Item – – Total Est. Delivery N/A Free Design Title PNM SHIRT…" at bounding box center [478, 245] width 957 height 491
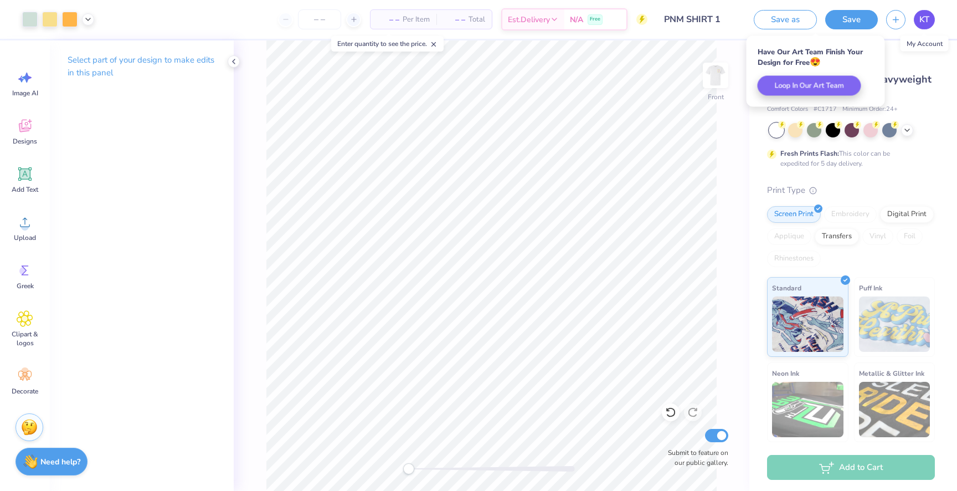
click at [921, 18] on span "KT" at bounding box center [925, 19] width 10 height 13
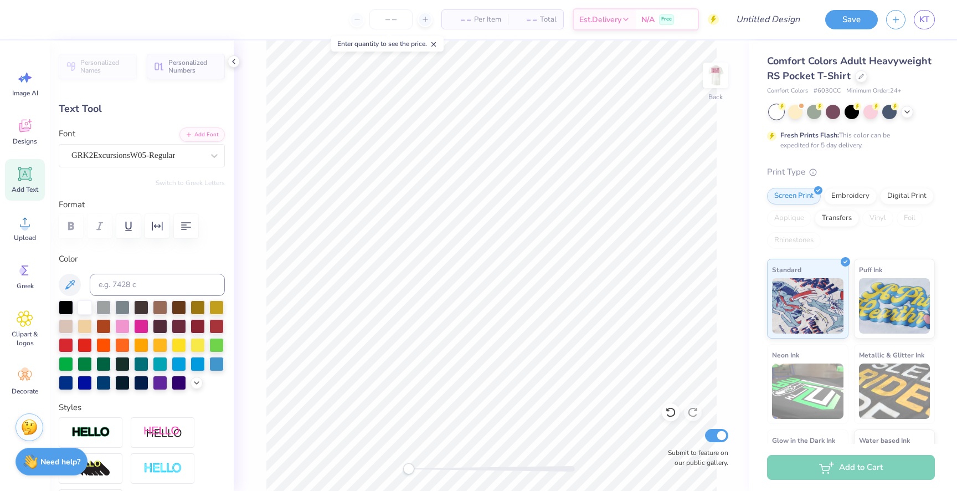
type textarea "U"
type textarea "usc"
type input "2.25"
type input "1.54"
type textarea "panhellenic"
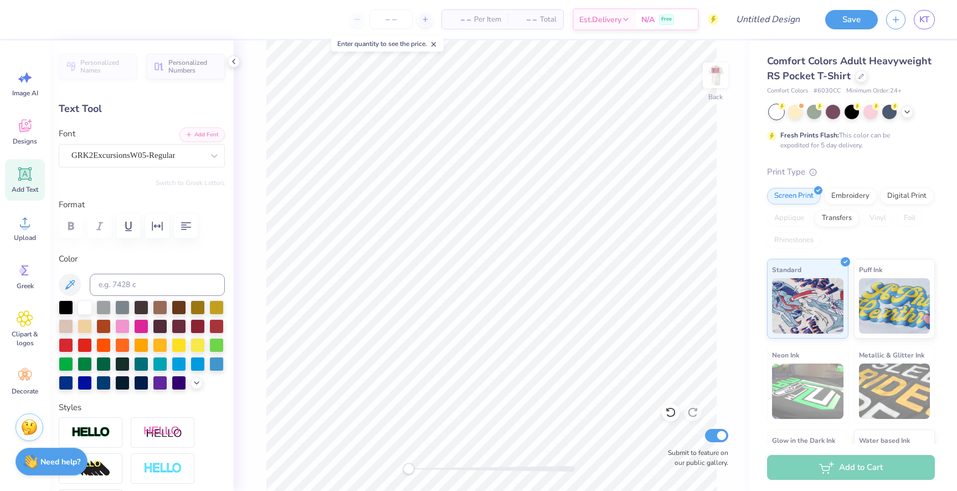
scroll to position [0, 2]
type input "3.44"
type input "0.68"
type textarea "recruitment"
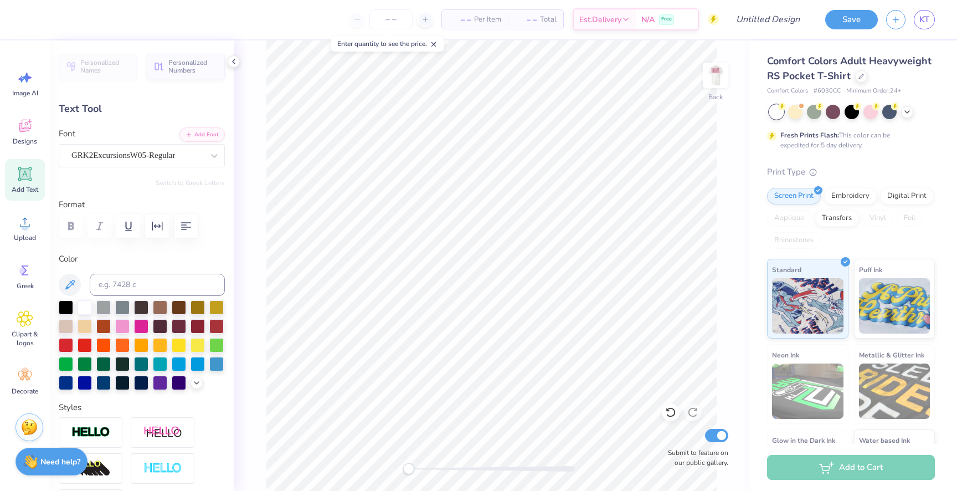
scroll to position [0, 2]
type input "0.63"
type input "2.25"
type input "1.54"
type input "3.44"
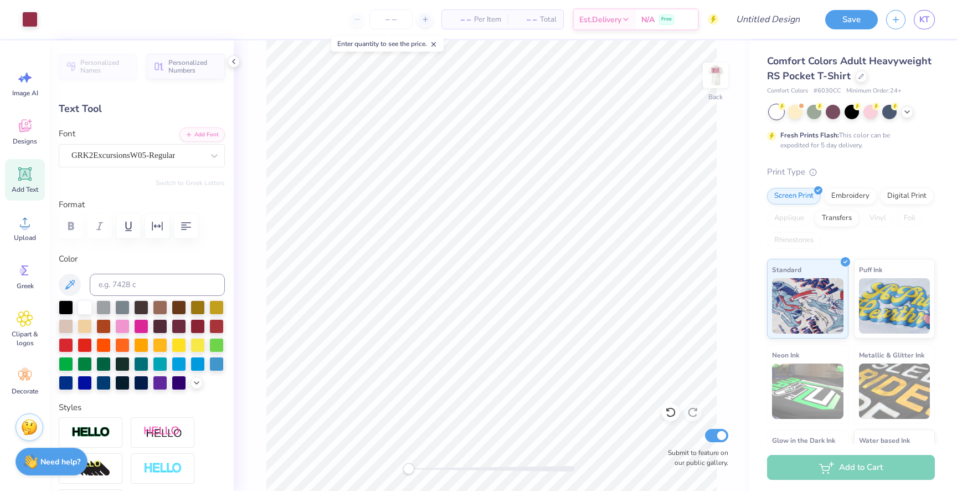
type input "0.68"
type input "2.25"
type input "1.54"
click at [715, 78] on img at bounding box center [716, 75] width 44 height 44
type input "3.76"
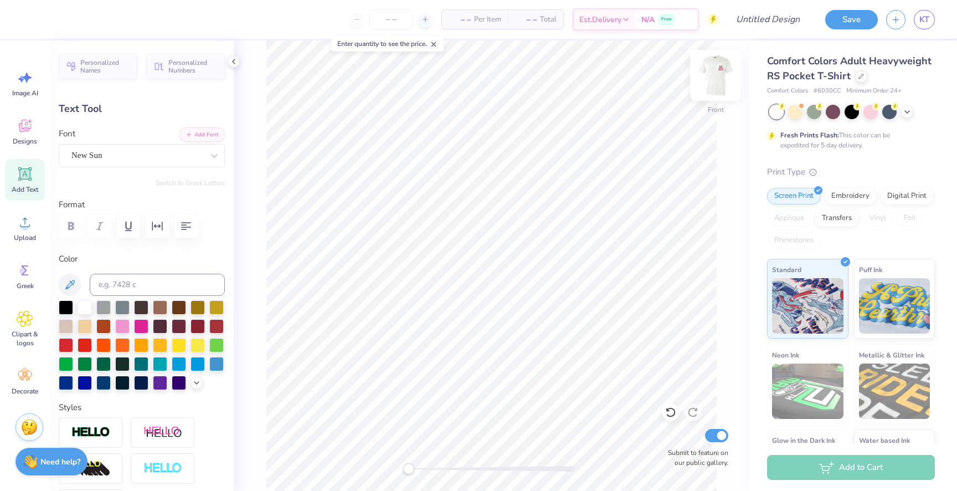
type input "1.37"
type input "4.35"
type textarea "PANHEL"
type input "1.11"
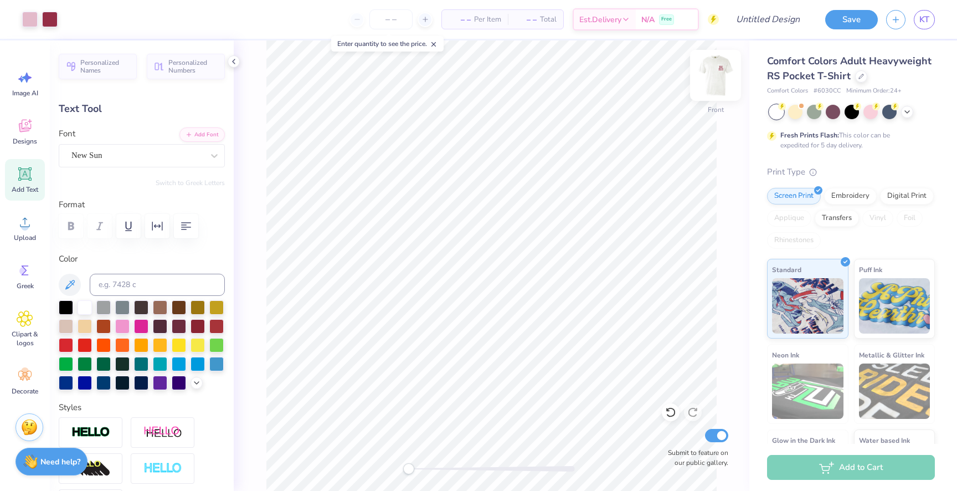
type input "0.29"
type input "4.26"
type textarea "HOME"
type input "0.78"
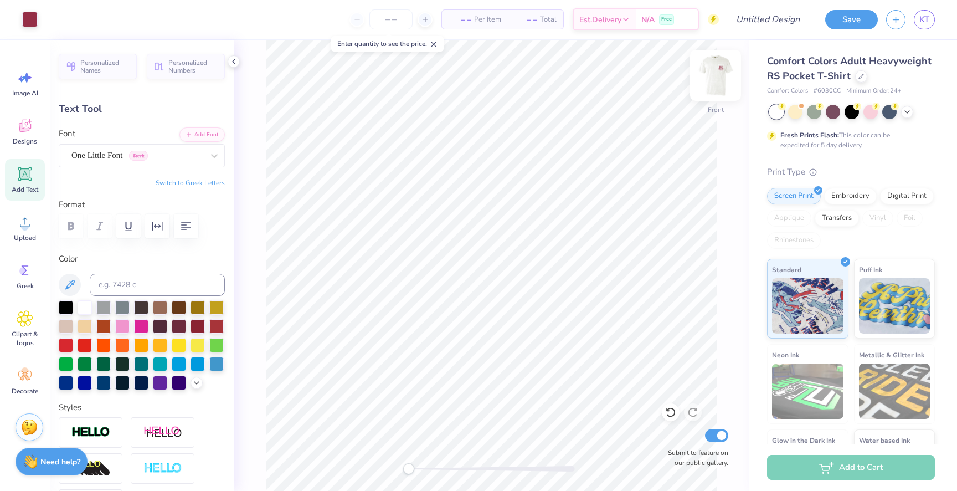
type input "0.26"
type input "4.67"
type textarea "STARTS"
click at [719, 76] on img at bounding box center [716, 75] width 44 height 44
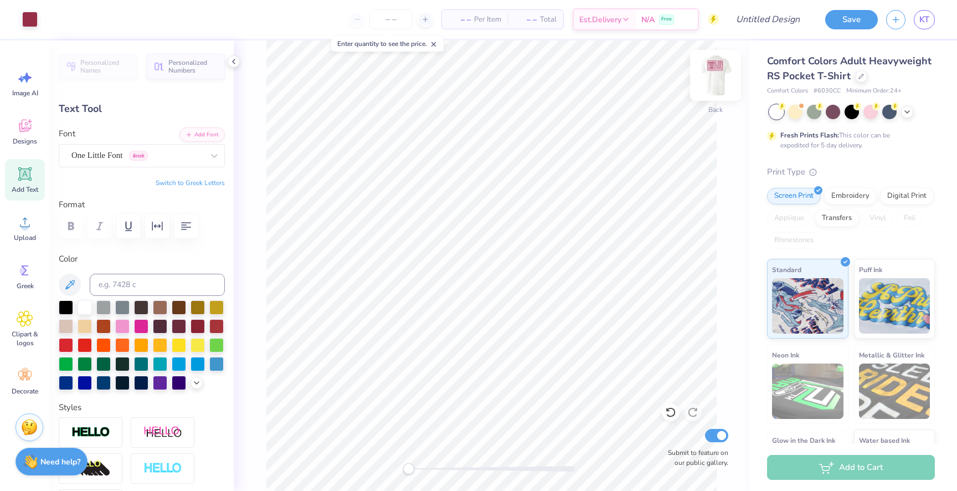
click at [718, 76] on img at bounding box center [716, 75] width 44 height 44
type input "3.11"
type input "1.30"
type input "6.03"
type input "4.53"
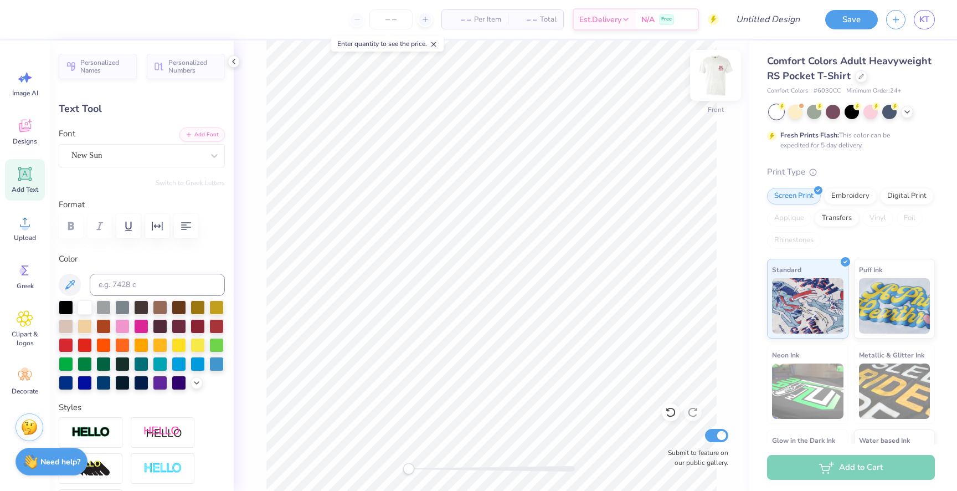
type input "1.50"
type input "4.32"
click at [717, 77] on img at bounding box center [716, 75] width 44 height 44
type input "3.44"
type input "1.14"
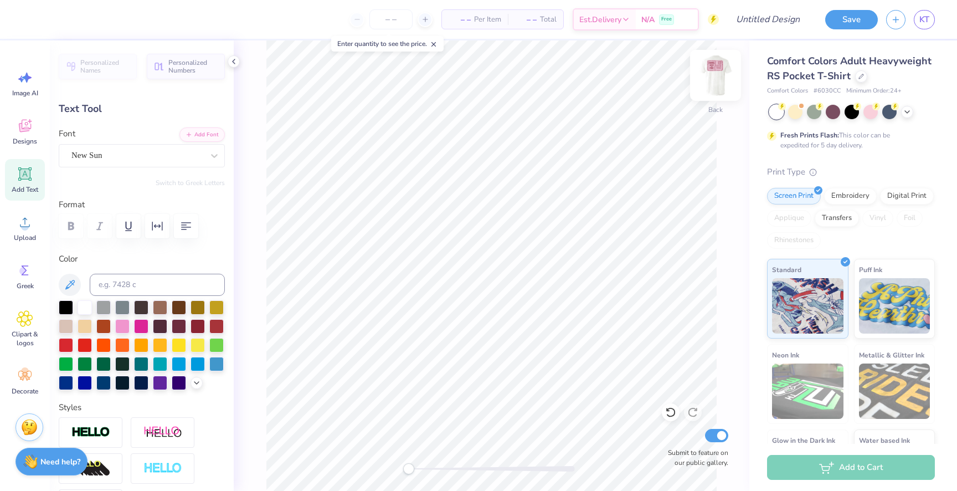
type input "2.25"
type input "1.54"
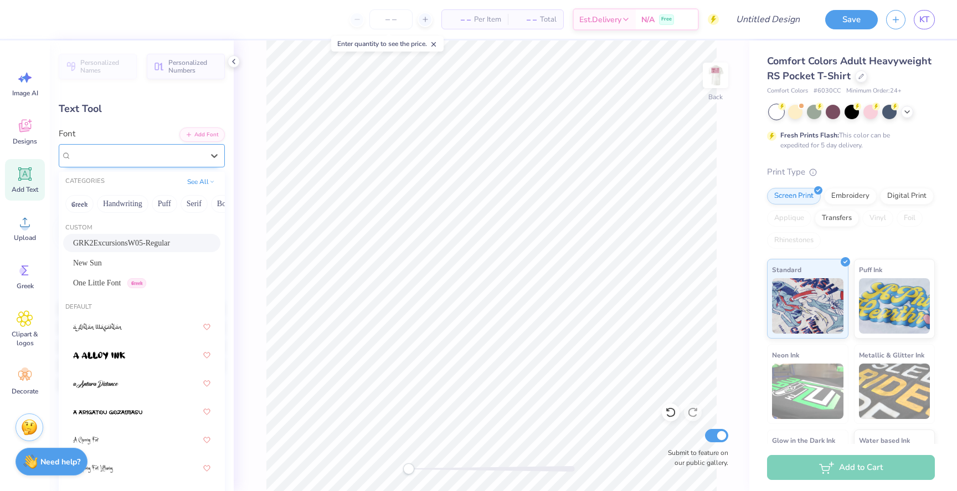
click at [125, 150] on div "GRK2ExcursionsW05-Regular" at bounding box center [137, 155] width 134 height 17
click at [86, 269] on div "New Sun" at bounding box center [141, 263] width 157 height 18
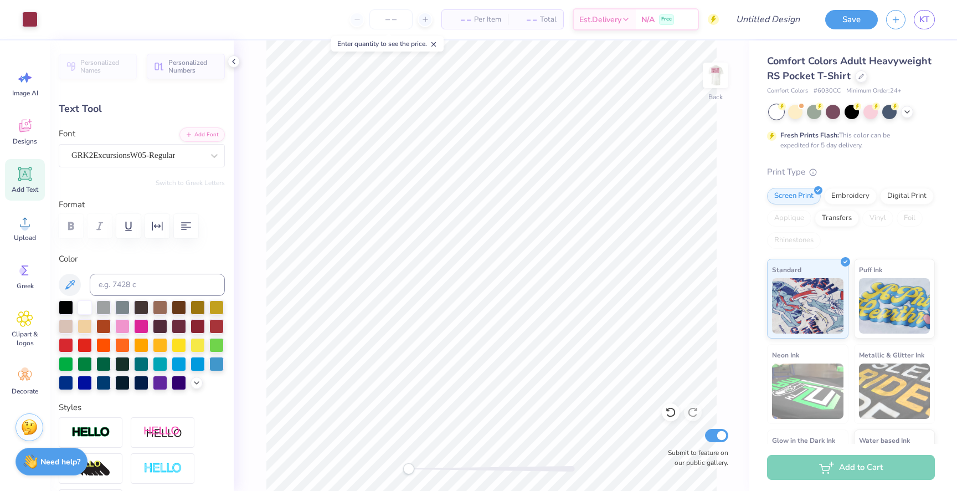
type input "3.44"
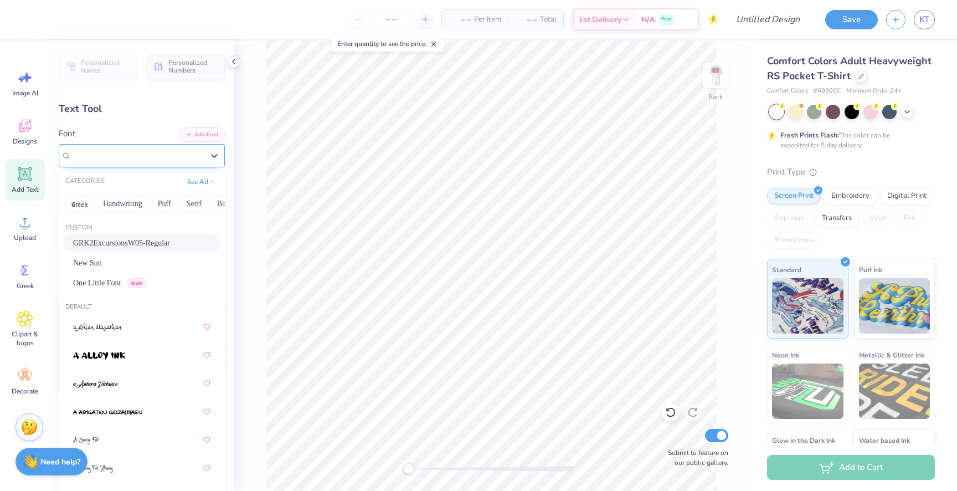
click at [117, 150] on div "GRK2ExcursionsW05-Regular" at bounding box center [137, 155] width 134 height 17
click at [107, 258] on div "New Sun" at bounding box center [141, 263] width 137 height 12
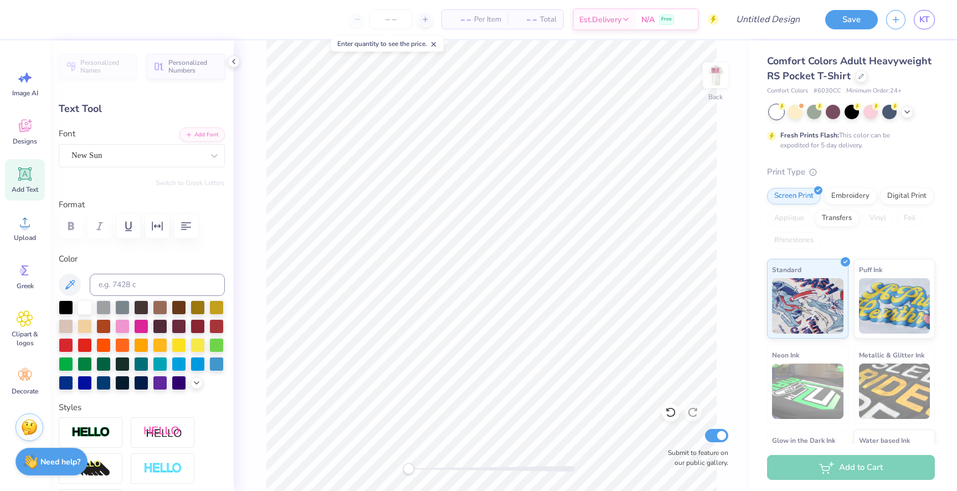
type input "0.63"
click at [104, 154] on div "GRK2ExcursionsW05-Regular" at bounding box center [137, 155] width 134 height 17
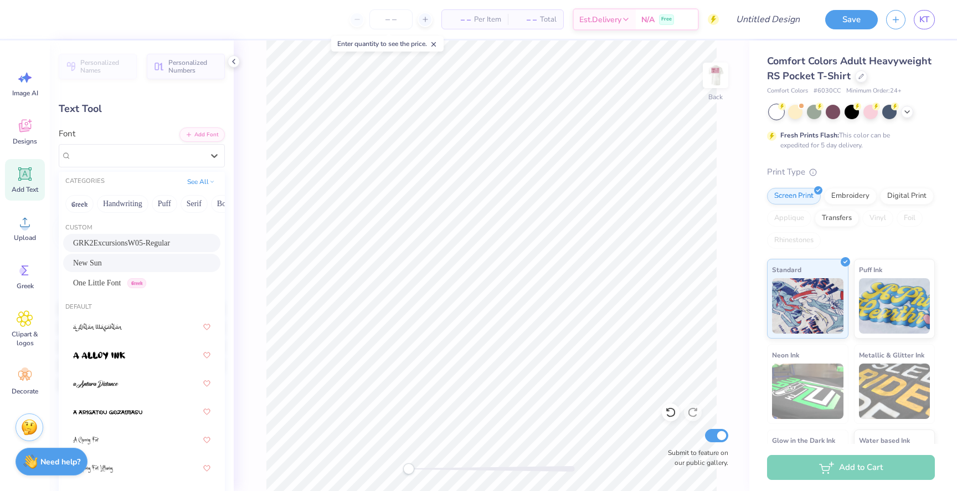
click at [97, 268] on span "New Sun" at bounding box center [87, 263] width 29 height 12
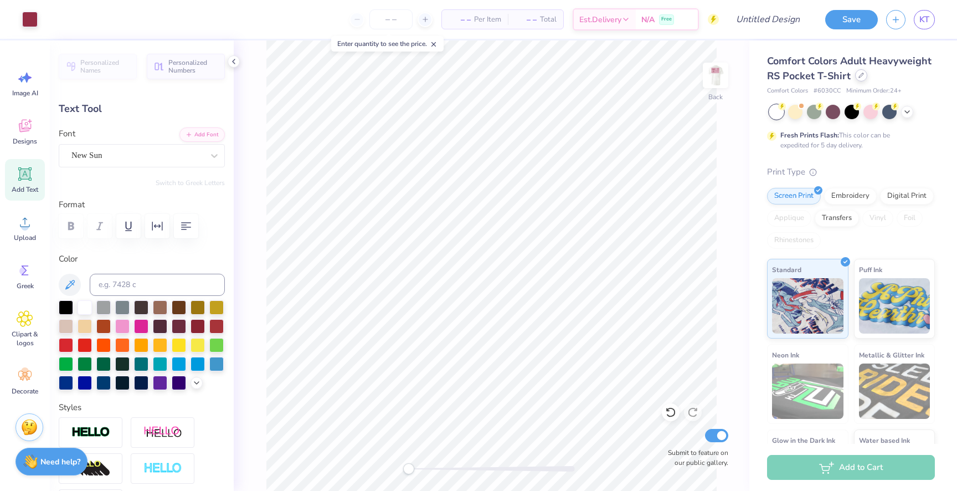
click at [861, 76] on icon at bounding box center [862, 76] width 6 height 6
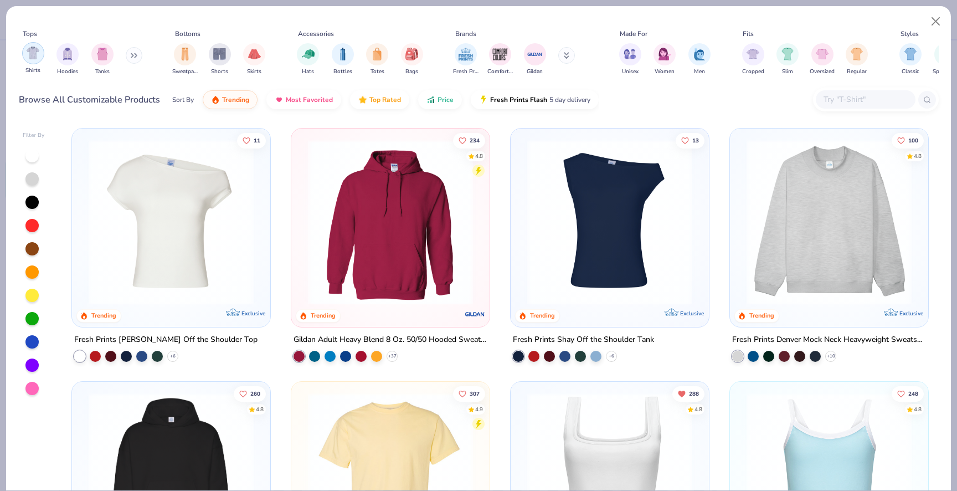
click at [35, 49] on img "filter for Shirts" at bounding box center [33, 53] width 13 height 13
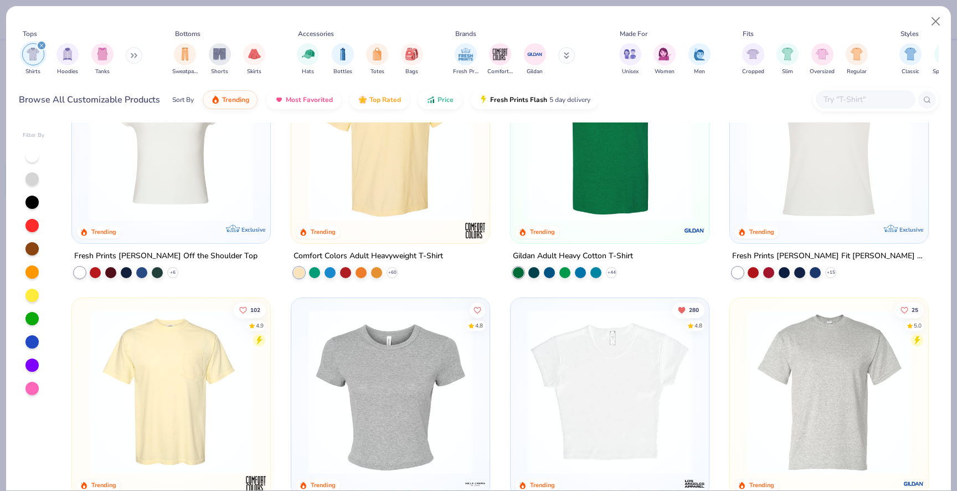
scroll to position [83, 0]
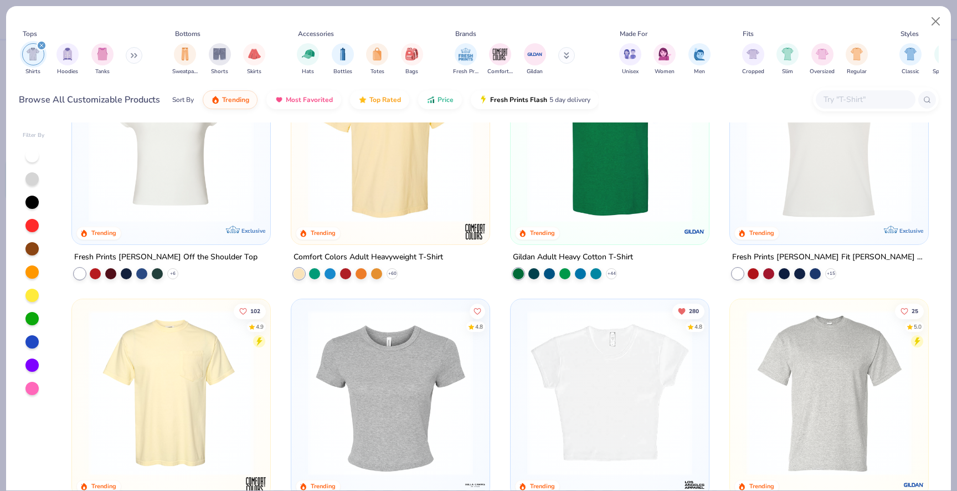
click at [408, 206] on img at bounding box center [390, 139] width 176 height 165
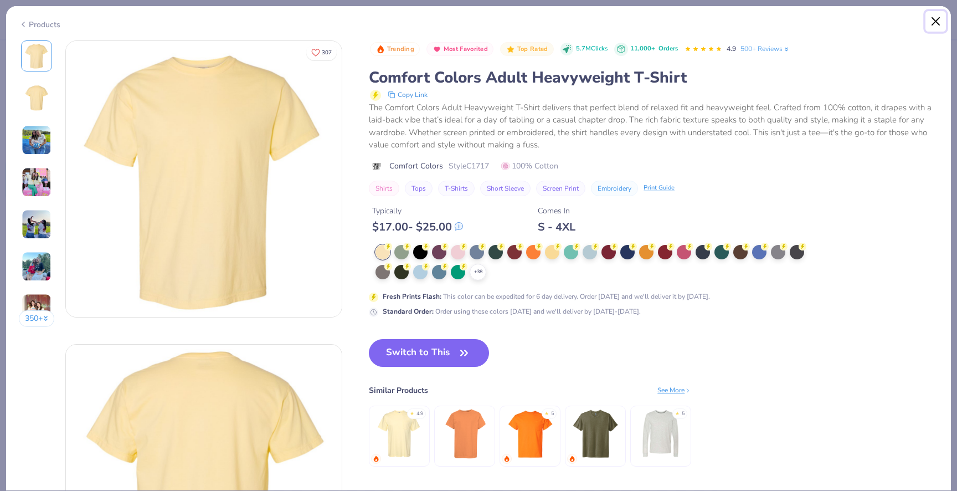
click at [931, 21] on button "Close" at bounding box center [936, 21] width 21 height 21
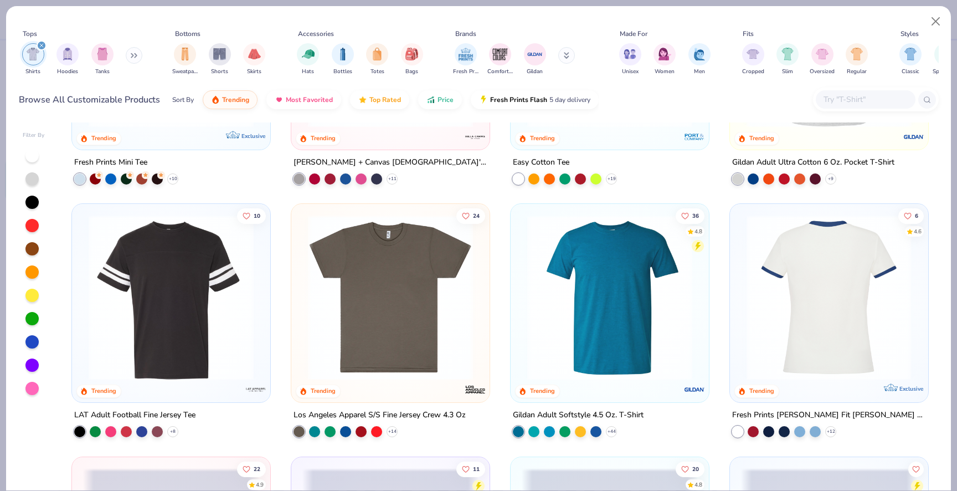
scroll to position [436, 0]
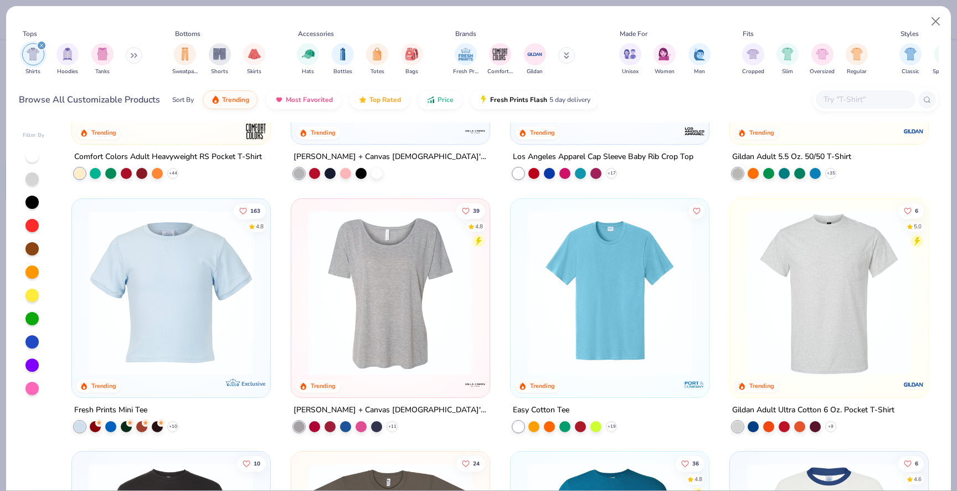
click at [813, 279] on img at bounding box center [829, 291] width 176 height 165
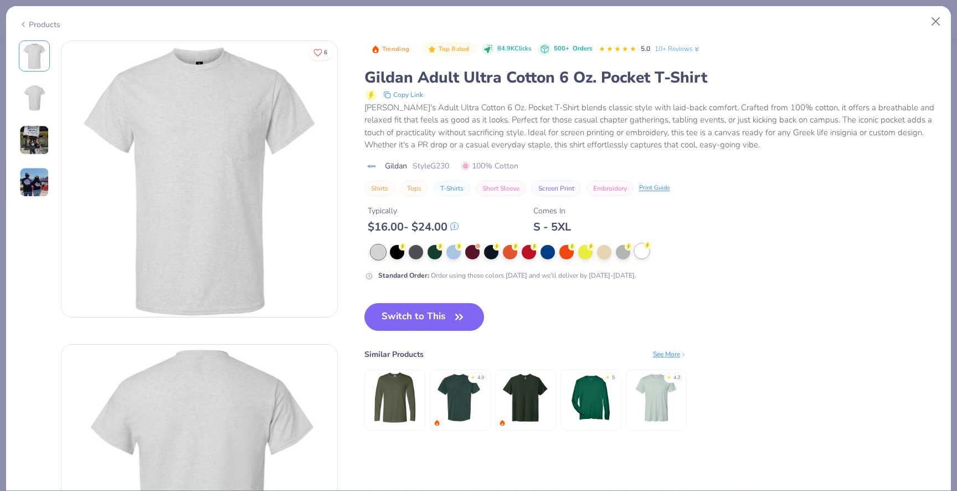
click at [646, 251] on div at bounding box center [642, 251] width 14 height 14
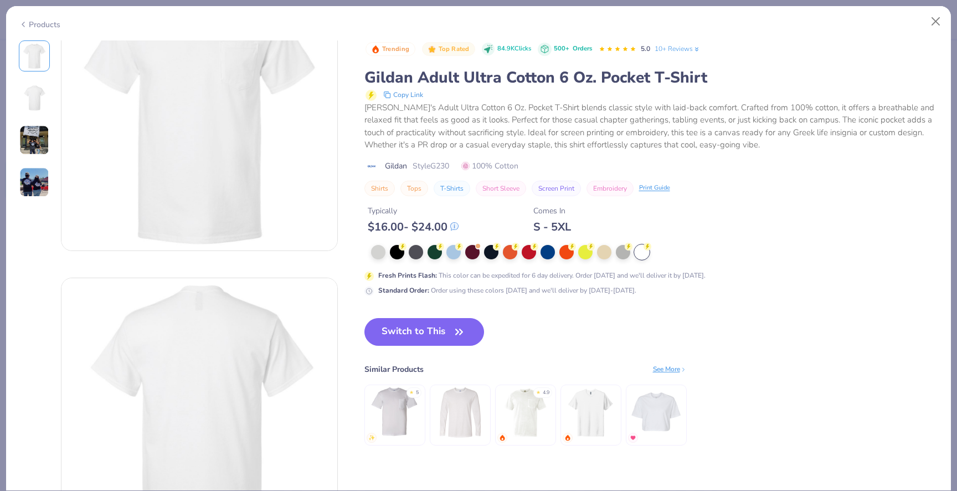
scroll to position [69, 0]
click at [591, 423] on img at bounding box center [591, 412] width 53 height 53
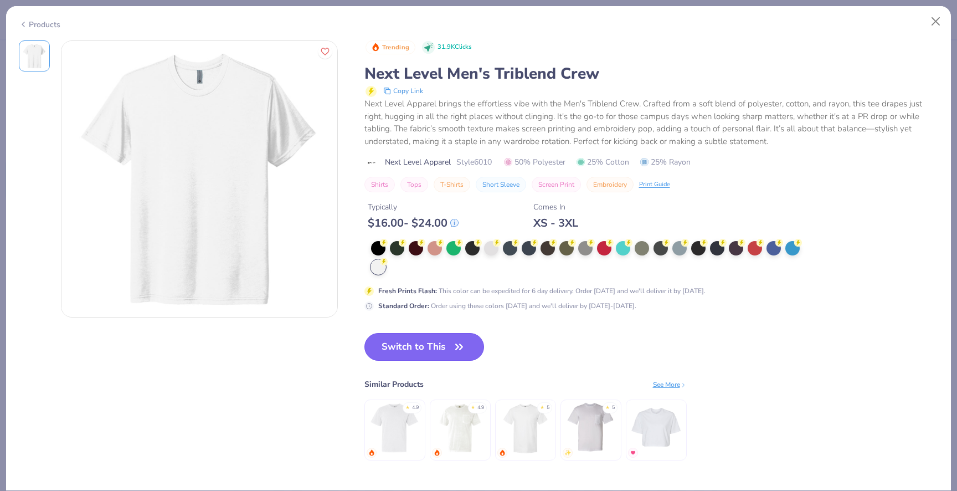
click at [451, 351] on button "Switch to This" at bounding box center [425, 347] width 120 height 28
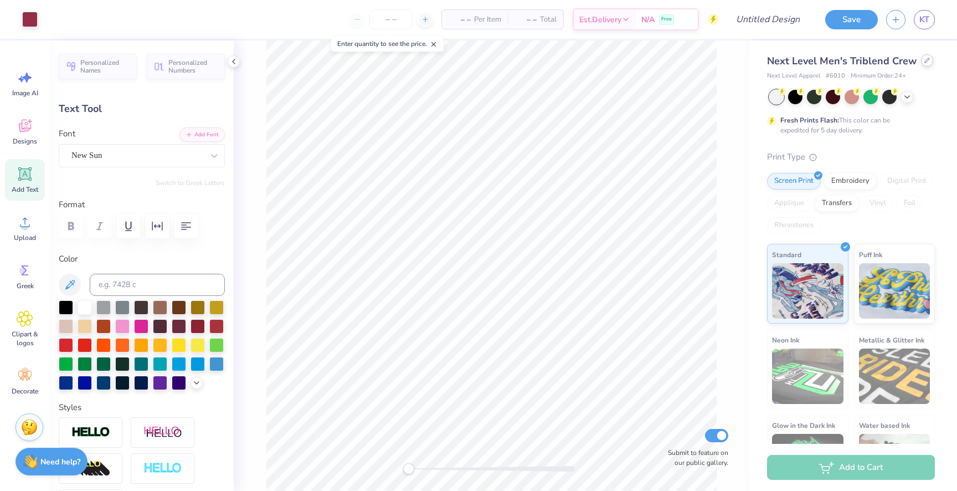
click at [921, 66] on div "Next Level Men's Triblend Crew" at bounding box center [851, 61] width 168 height 15
click at [929, 61] on div at bounding box center [927, 60] width 12 height 12
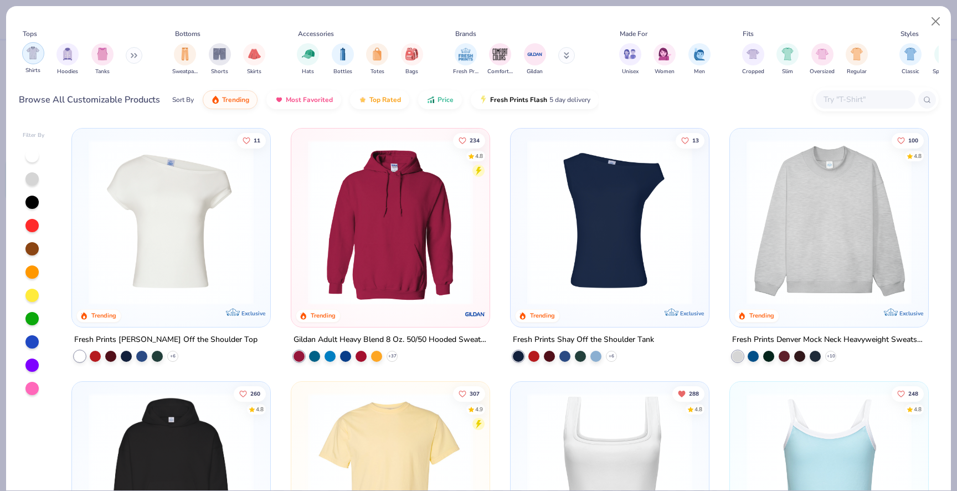
click at [35, 55] on img "filter for Shirts" at bounding box center [33, 53] width 13 height 13
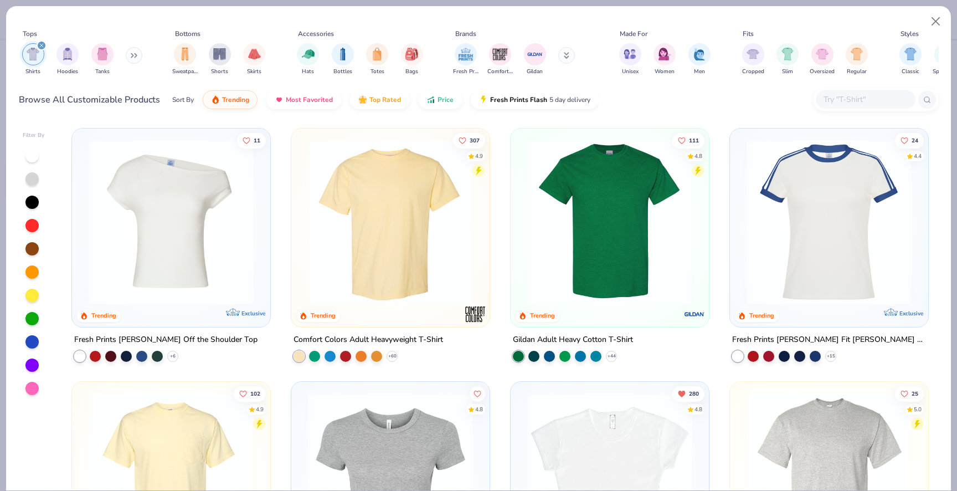
click at [337, 206] on img at bounding box center [390, 222] width 176 height 165
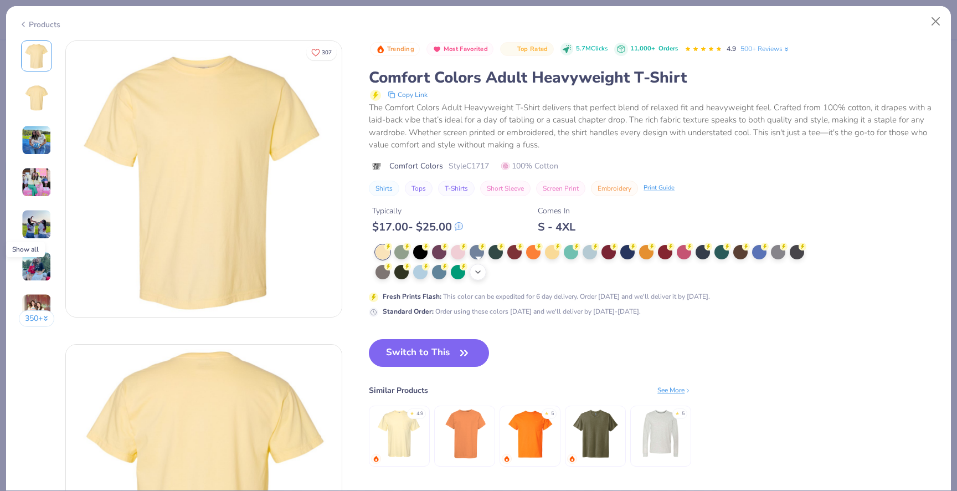
click at [474, 275] on div "+ 38" at bounding box center [478, 272] width 17 height 17
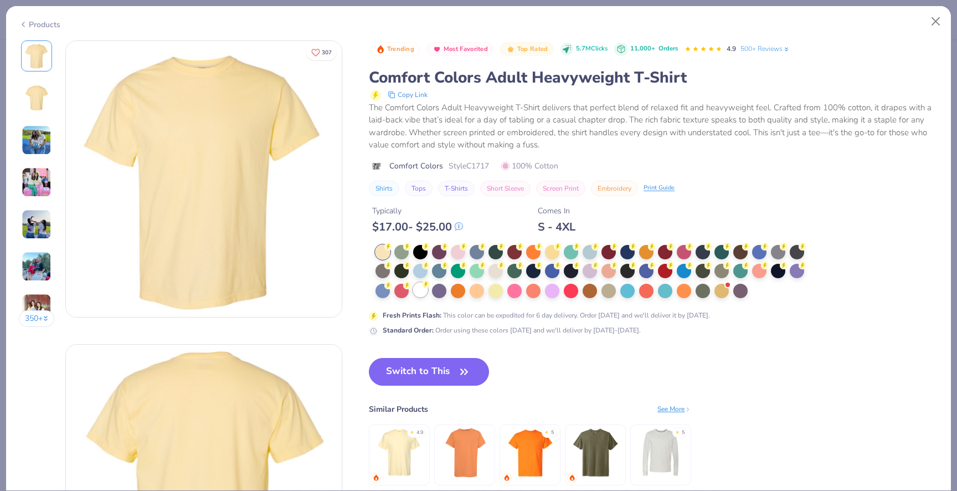
click at [423, 293] on div at bounding box center [420, 290] width 14 height 14
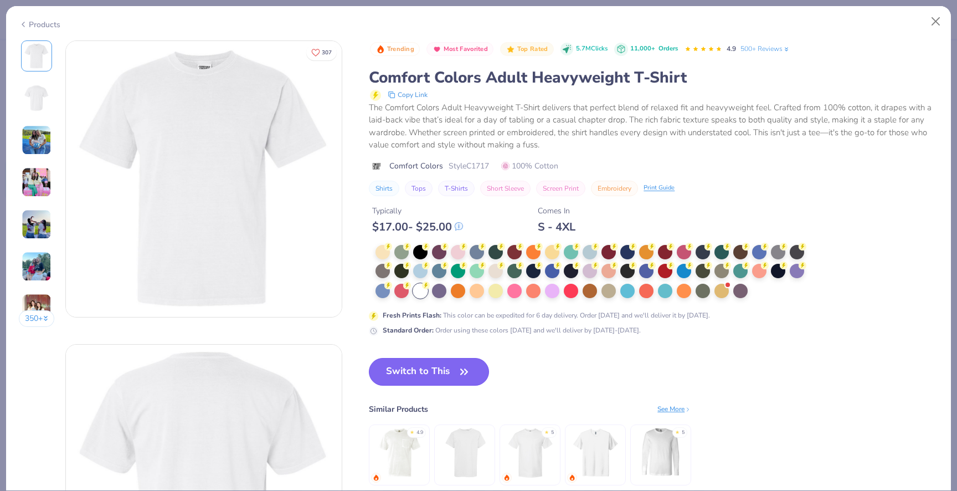
click at [442, 375] on button "Switch to This" at bounding box center [429, 372] width 120 height 28
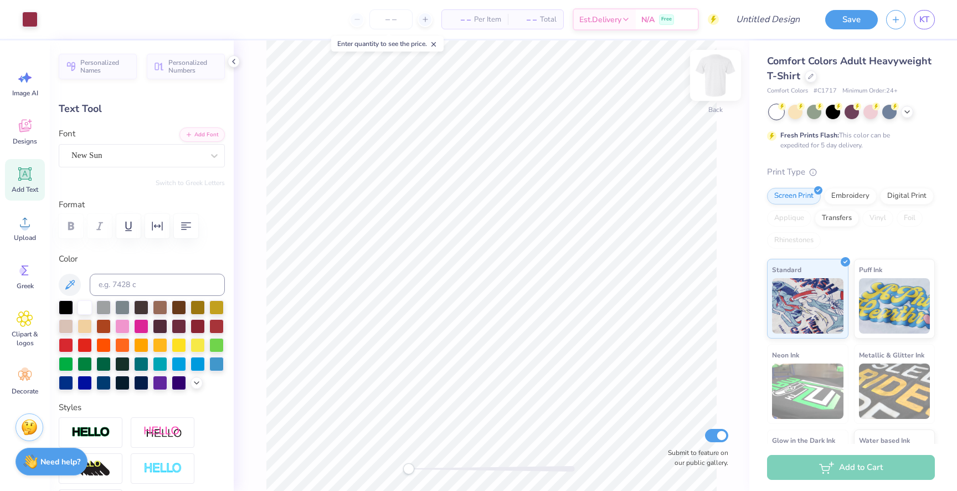
click at [717, 83] on img at bounding box center [716, 75] width 44 height 44
click at [716, 83] on img at bounding box center [716, 75] width 44 height 44
click at [714, 84] on img at bounding box center [716, 75] width 44 height 44
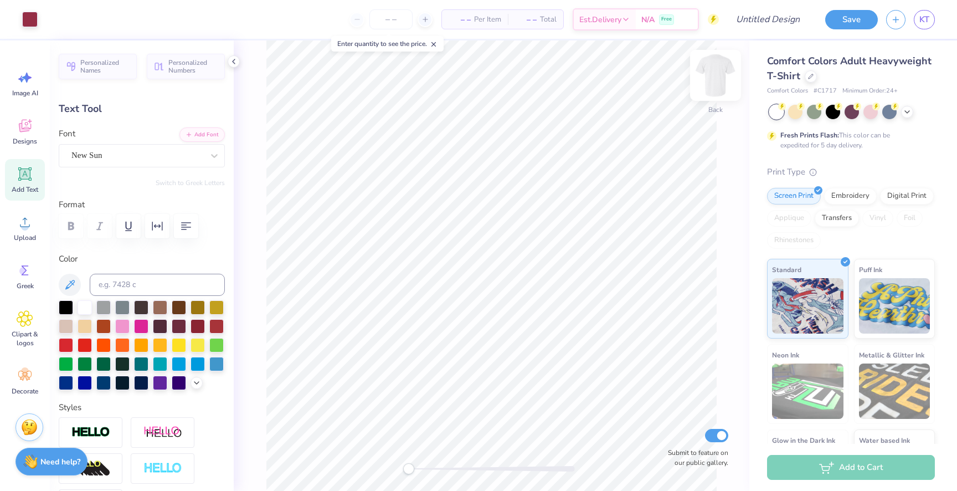
click at [714, 84] on img at bounding box center [716, 75] width 44 height 44
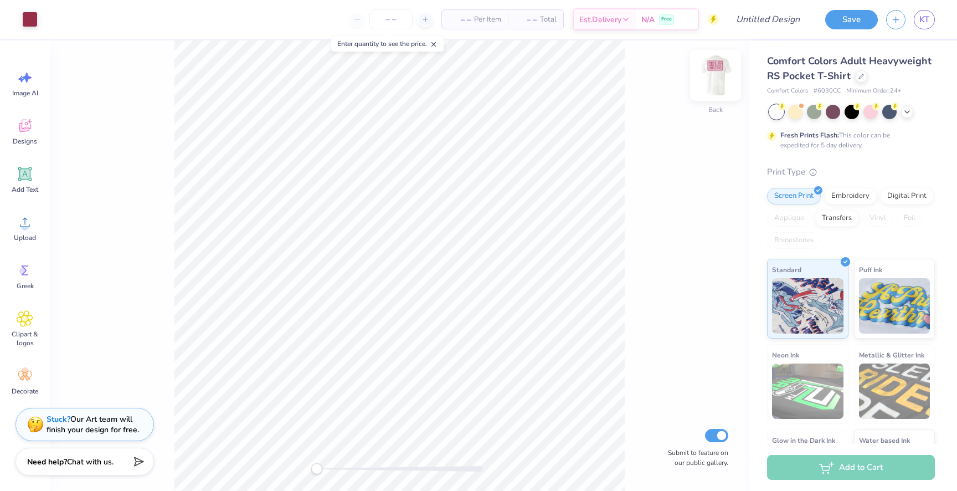
click at [727, 73] on img at bounding box center [716, 75] width 44 height 44
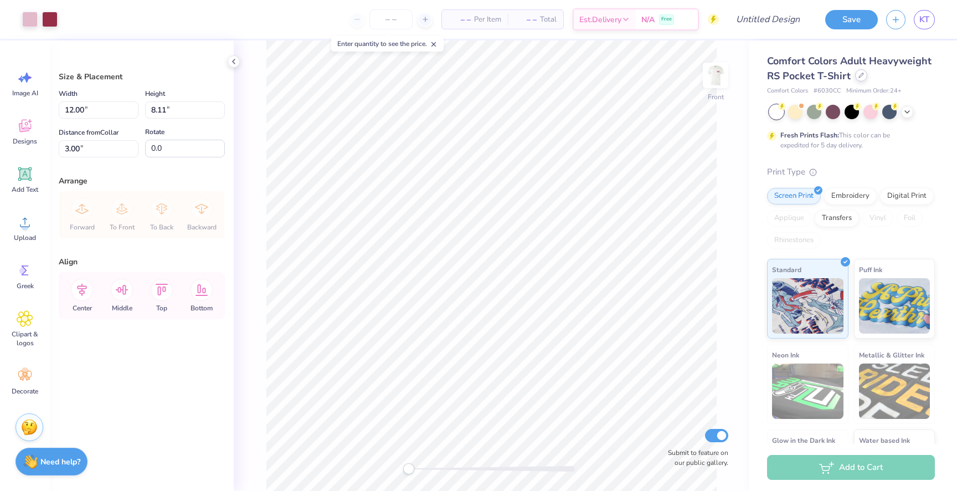
click at [863, 81] on div "Comfort Colors Adult Heavyweight RS Pocket T-Shirt" at bounding box center [851, 69] width 168 height 30
click at [861, 79] on div at bounding box center [861, 75] width 12 height 12
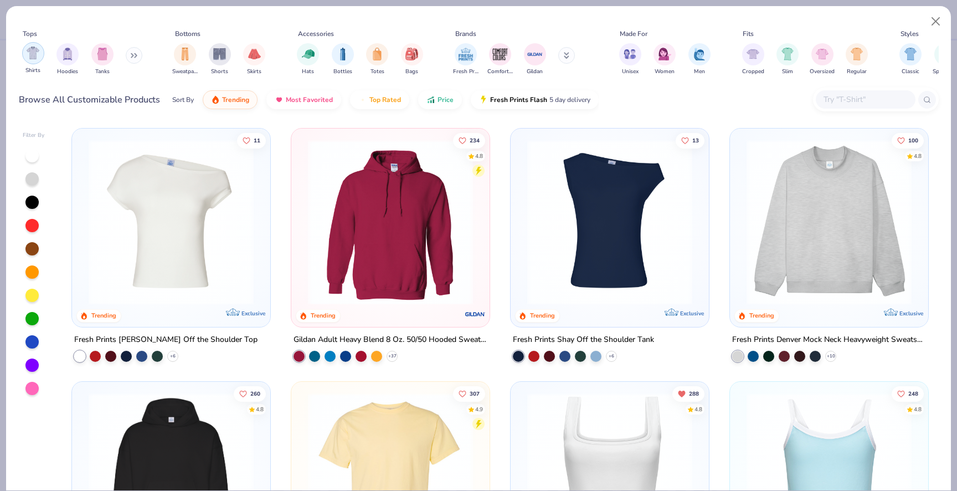
click at [34, 58] on img "filter for Shirts" at bounding box center [33, 53] width 13 height 13
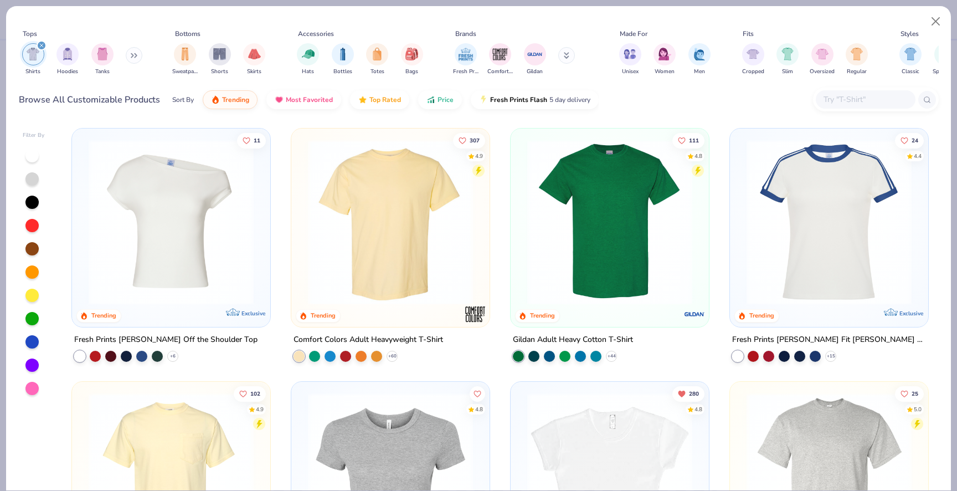
click at [344, 233] on img at bounding box center [390, 222] width 176 height 165
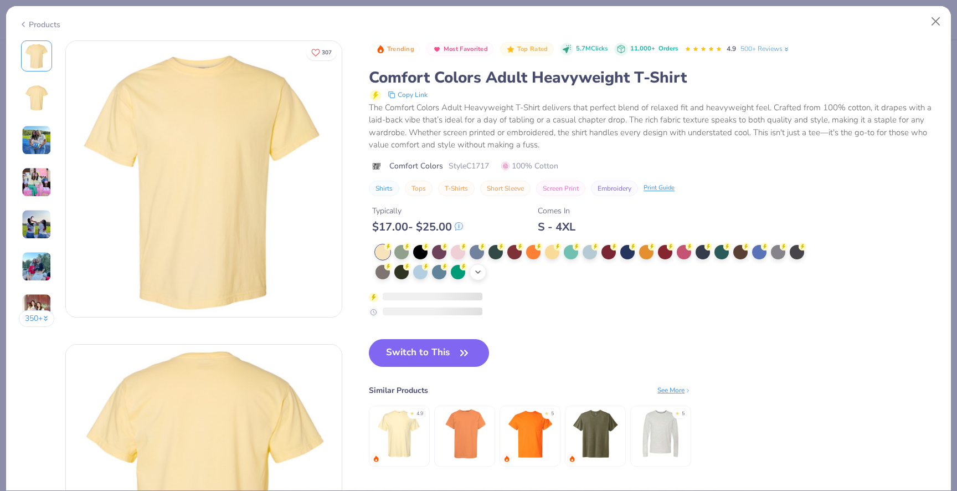
click at [481, 271] on icon at bounding box center [478, 272] width 9 height 9
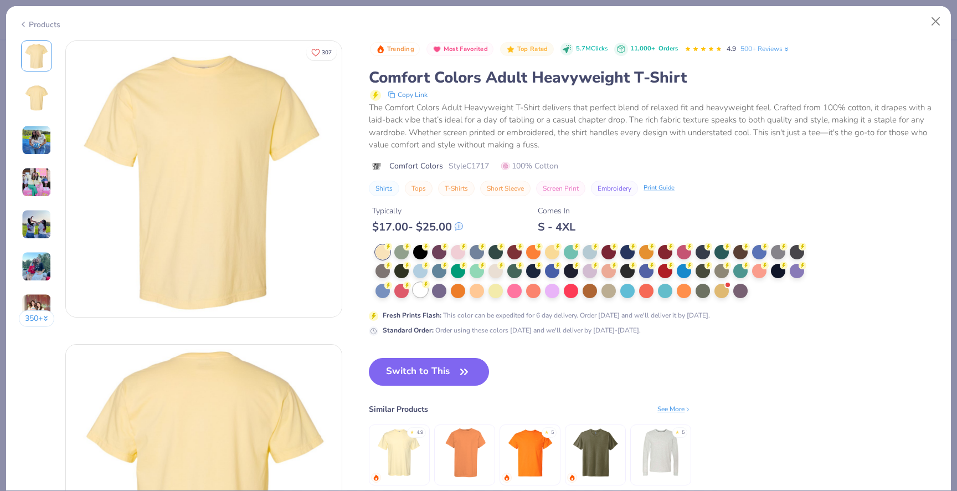
click at [414, 294] on div at bounding box center [420, 290] width 14 height 14
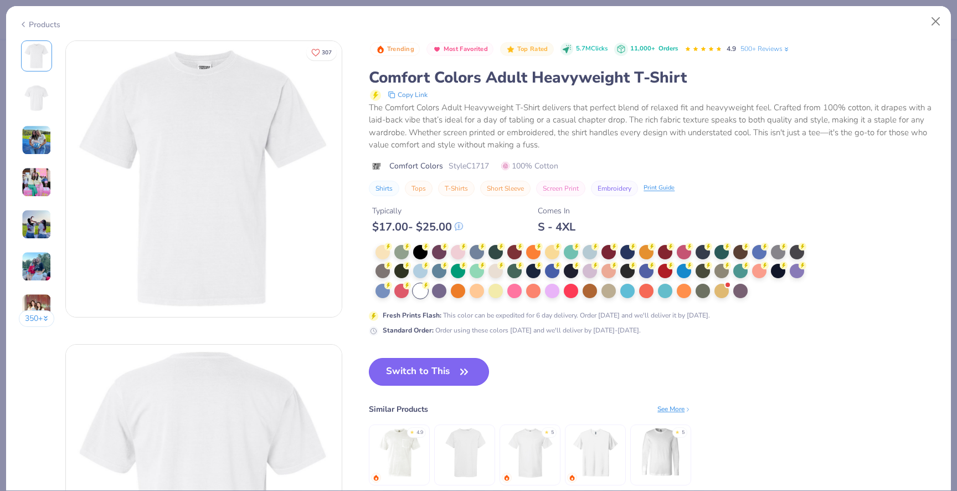
click at [443, 372] on button "Switch to This" at bounding box center [429, 372] width 120 height 28
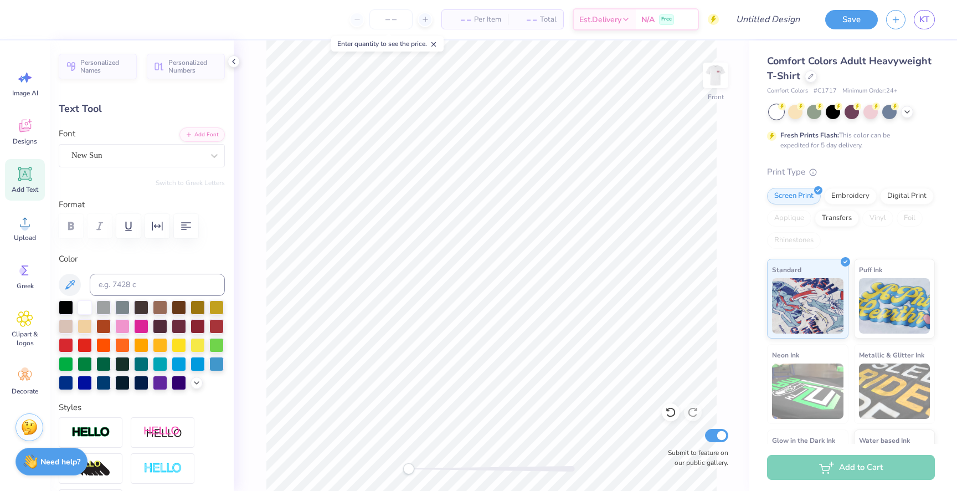
type textarea "PANHEL"
type input "1.11"
type input "0.29"
type input "6.10"
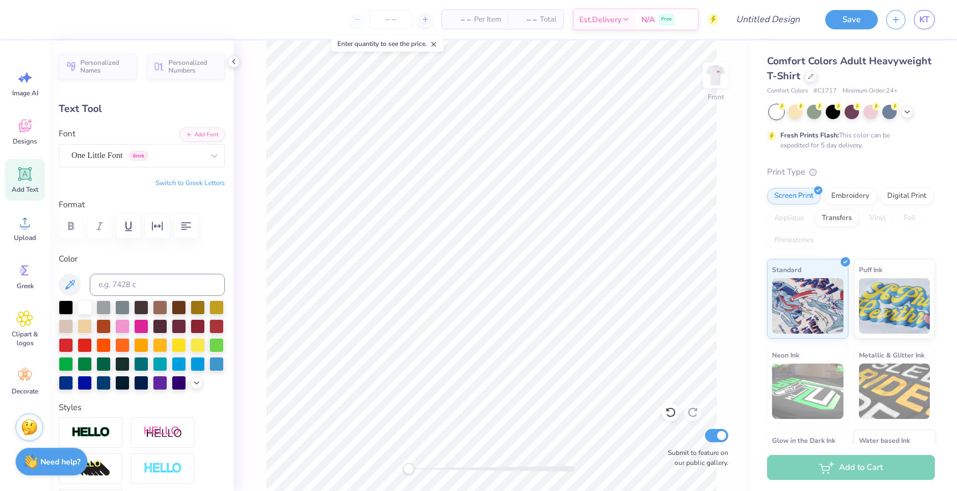
scroll to position [0, 0]
type textarea "HOME"
type input "0.78"
type input "0.26"
type input "6.51"
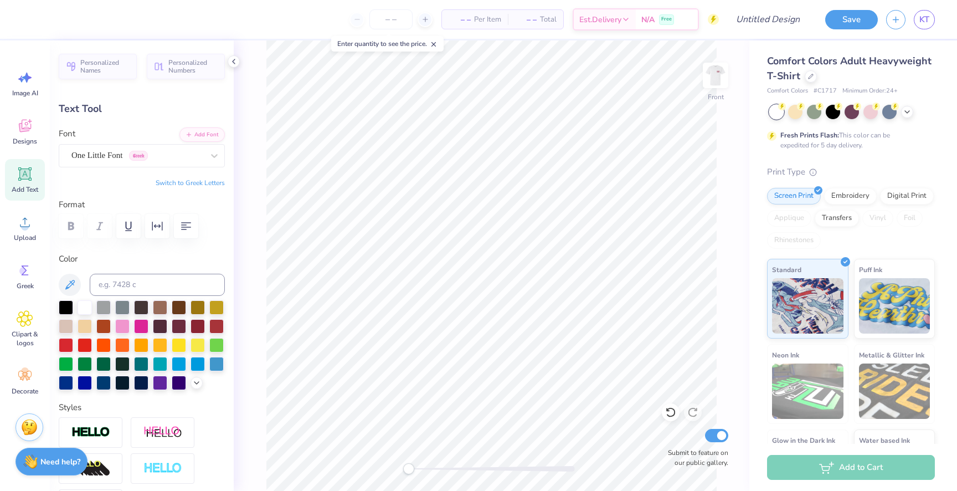
type textarea "STARTS"
type input "0.94"
type input "0.29"
type input "6.11"
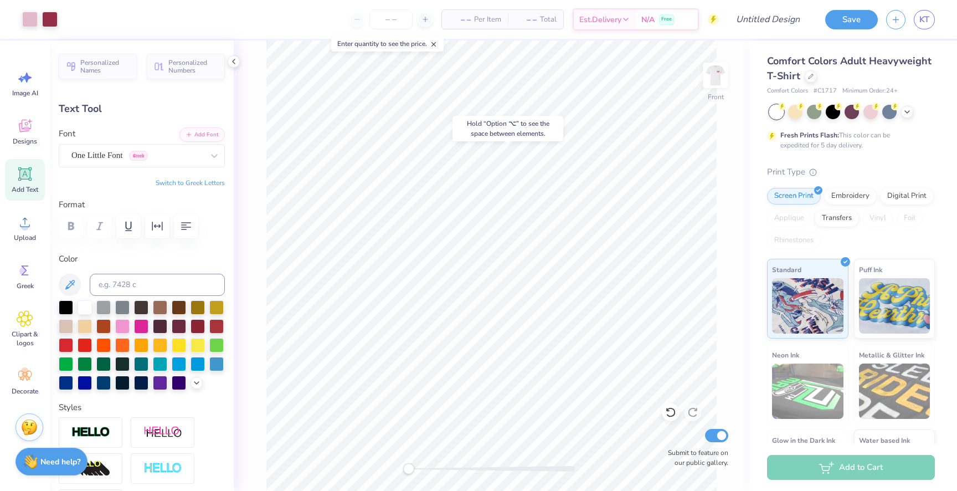
type input "0.66"
type input "0.27"
type input "6.92"
click at [707, 68] on img at bounding box center [716, 75] width 44 height 44
type input "3.20"
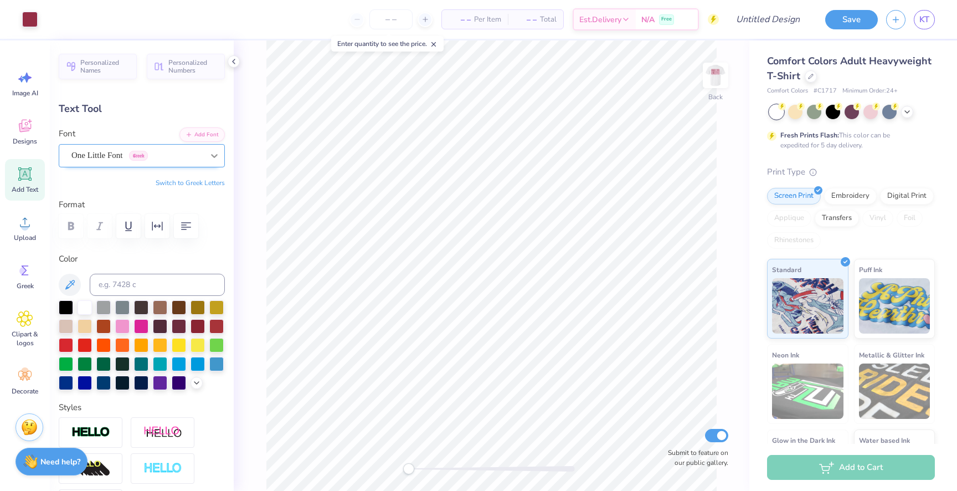
type input "2.24"
type input "5.12"
click at [724, 71] on img at bounding box center [716, 75] width 44 height 44
type input "4.53"
type input "1.50"
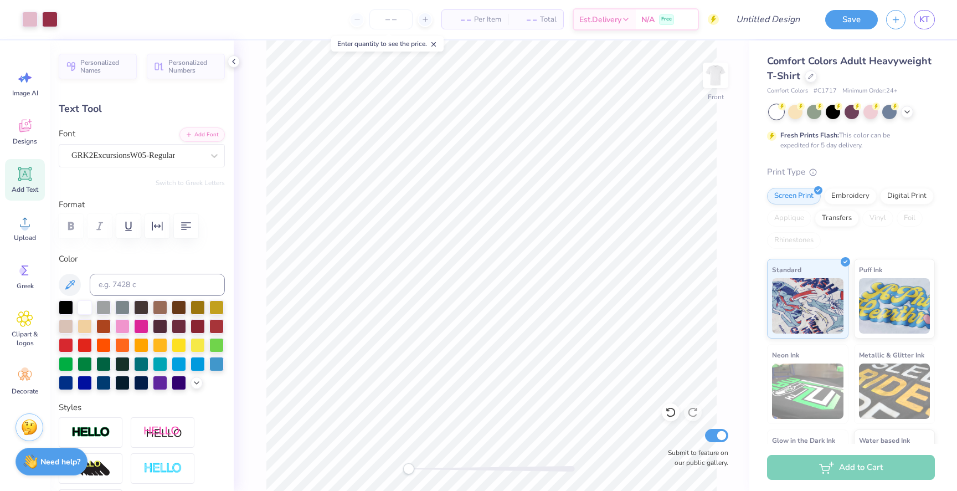
type input "6.13"
click at [720, 81] on img at bounding box center [716, 75] width 44 height 44
type input "4.46"
type input "1.48"
type input "3.73"
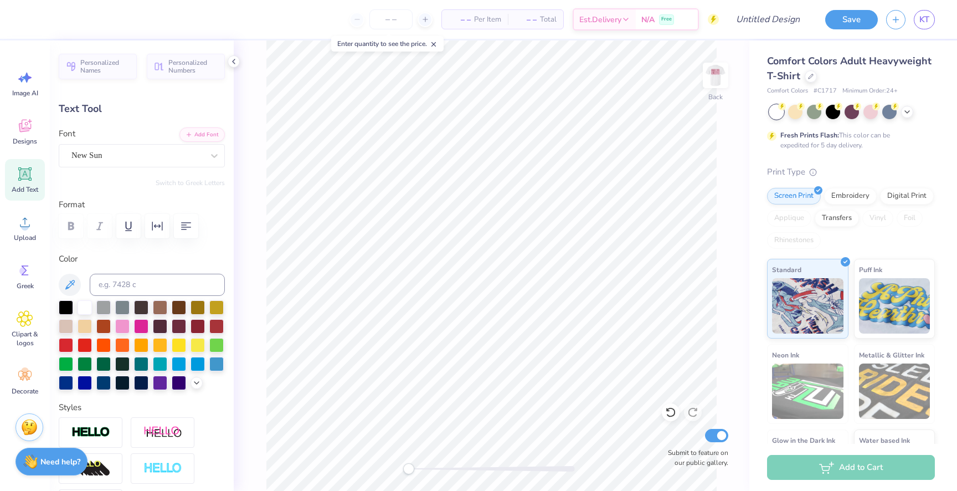
scroll to position [0, 1]
type textarea "PANHELlenic"
type input "7.78"
type input "4.07"
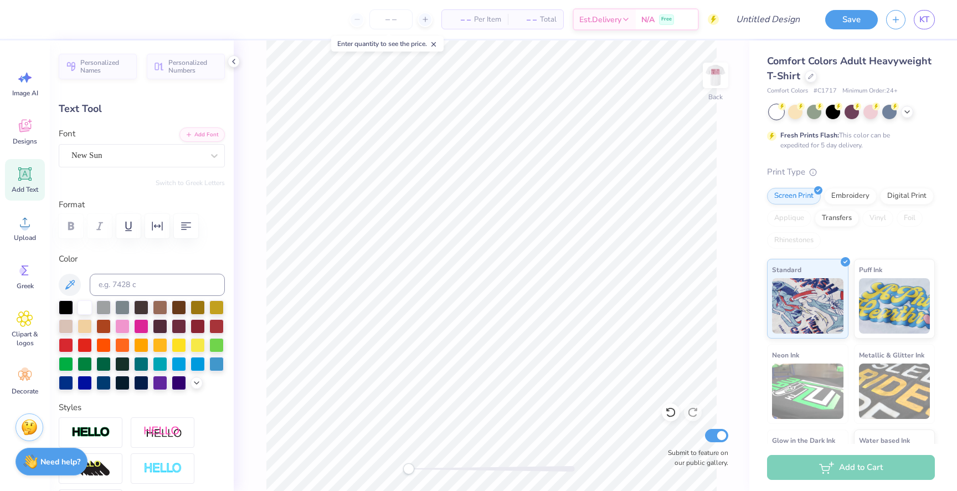
type input "6.12"
type input "1.16"
type input "4.39"
click at [14, 324] on div "Clipart & logos" at bounding box center [25, 329] width 40 height 50
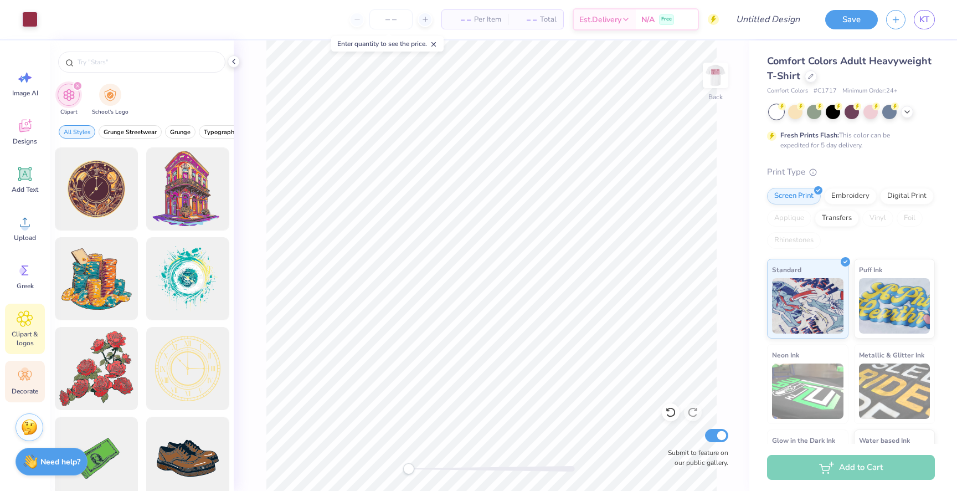
click at [31, 384] on div "Decorate" at bounding box center [25, 382] width 40 height 42
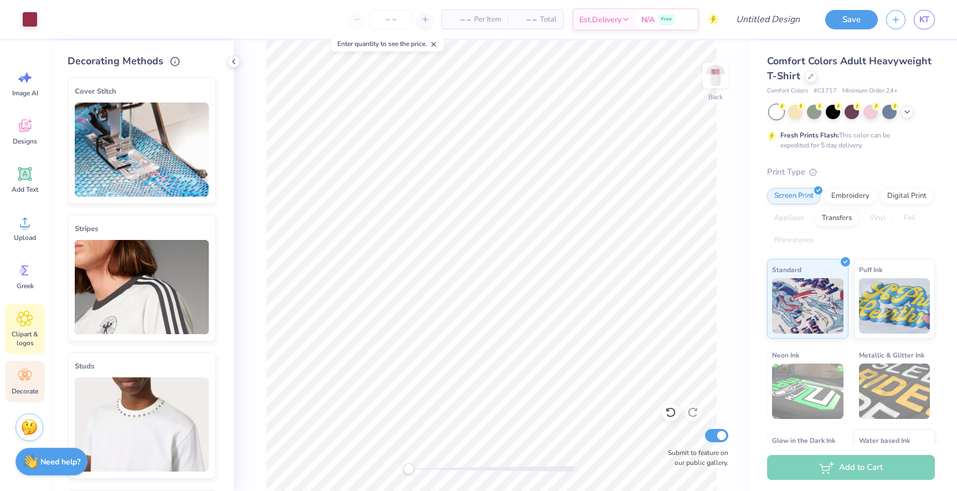
click at [32, 333] on span "Clipart & logos" at bounding box center [25, 339] width 37 height 18
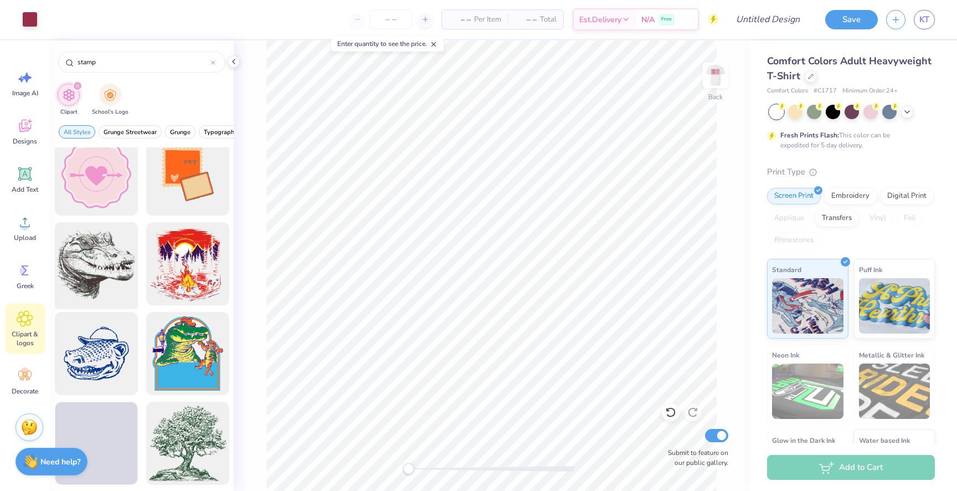
scroll to position [0, 0]
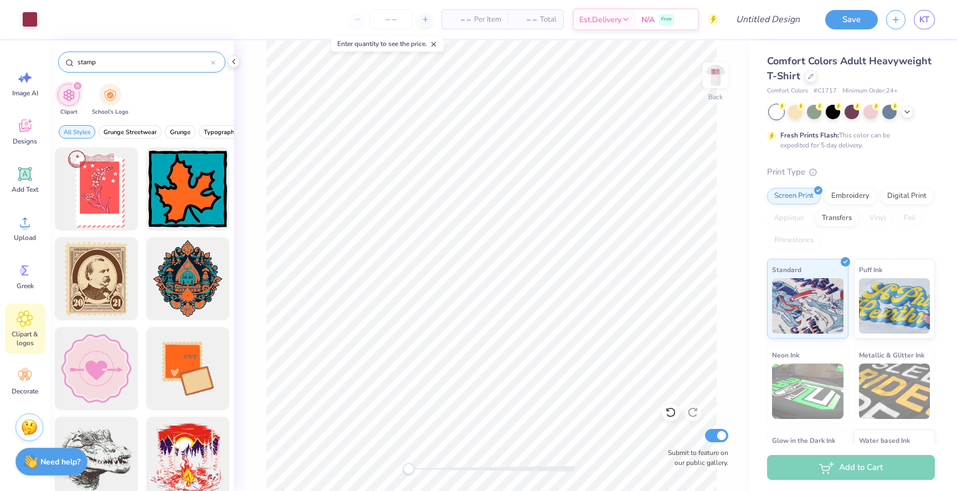
click at [79, 64] on input "stamp" at bounding box center [143, 62] width 135 height 11
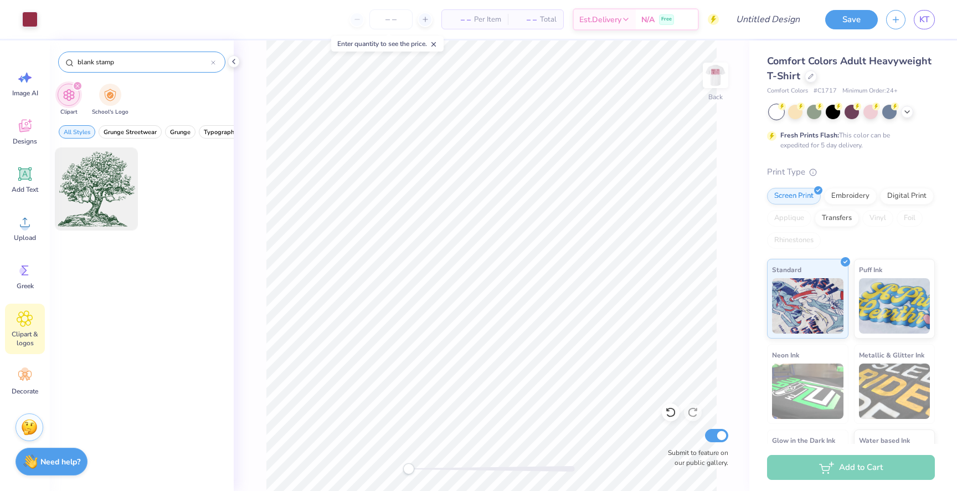
drag, startPoint x: 95, startPoint y: 58, endPoint x: 69, endPoint y: 58, distance: 26.0
click at [69, 58] on div "blank stamp" at bounding box center [141, 62] width 167 height 21
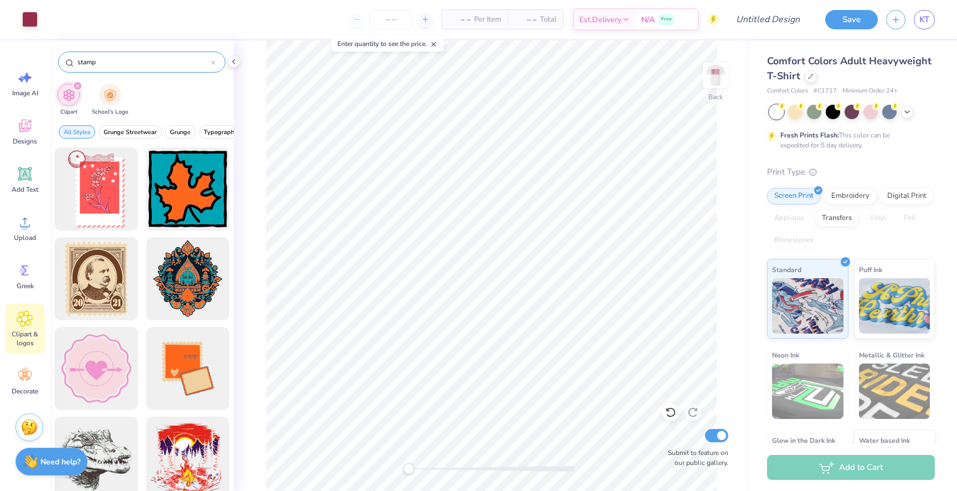
drag, startPoint x: 109, startPoint y: 59, endPoint x: 73, endPoint y: 59, distance: 35.5
click at [73, 59] on div "stamp" at bounding box center [141, 62] width 167 height 21
type input "mail"
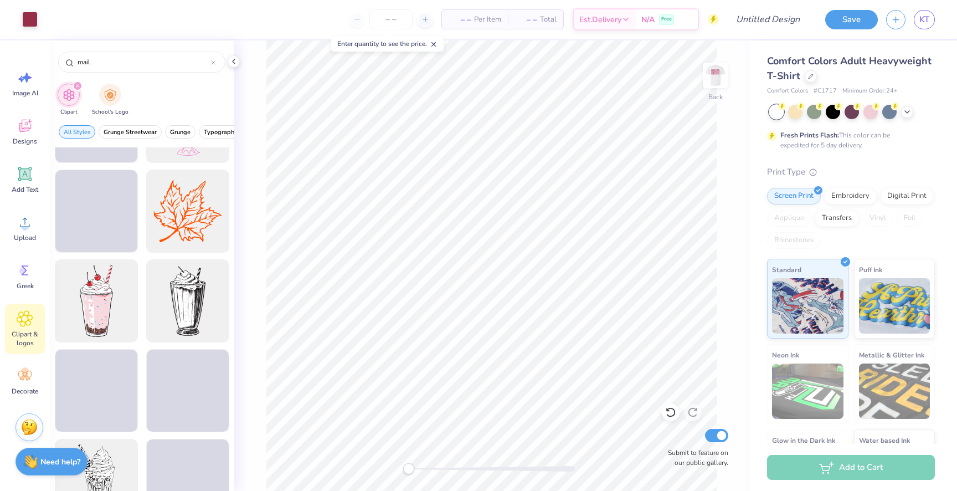
scroll to position [1348, 0]
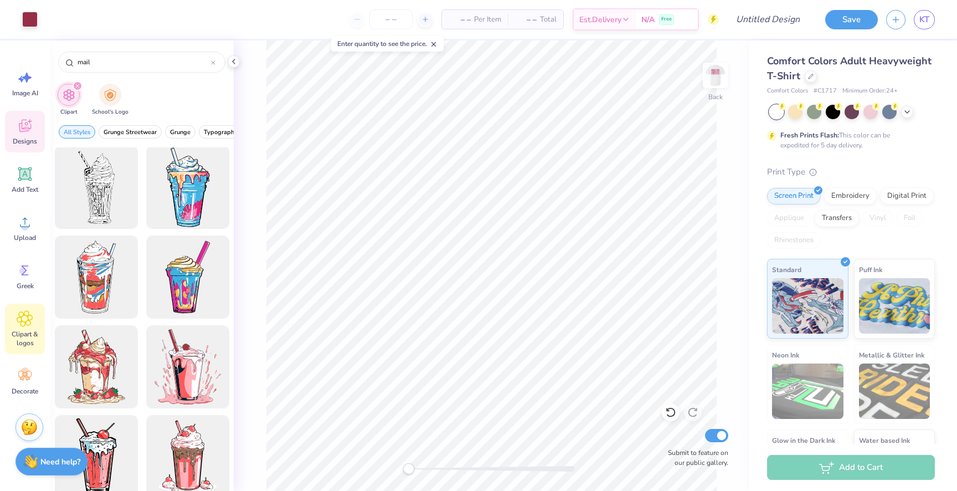
click at [25, 120] on icon at bounding box center [25, 126] width 12 height 13
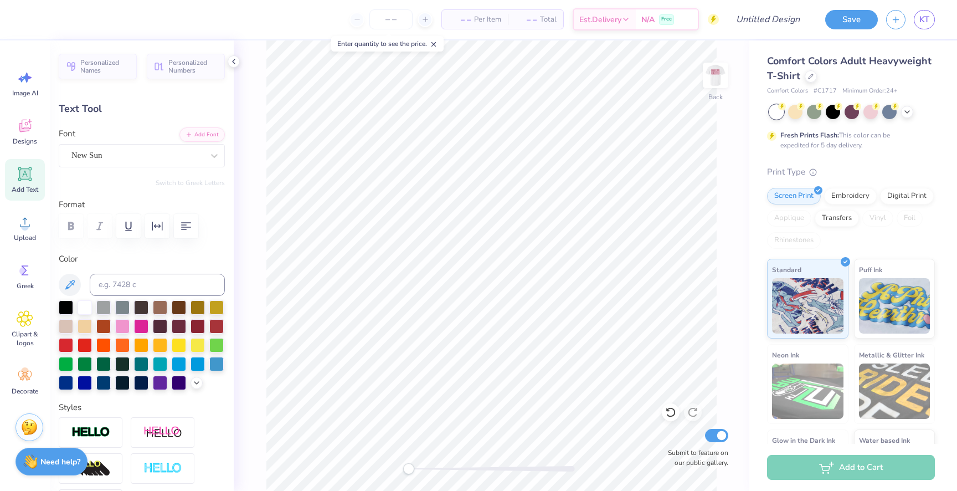
scroll to position [0, 2]
type input "4.24"
type textarea "PANHELlenic REcruitment"
click at [178, 232] on button "button" at bounding box center [186, 226] width 24 height 24
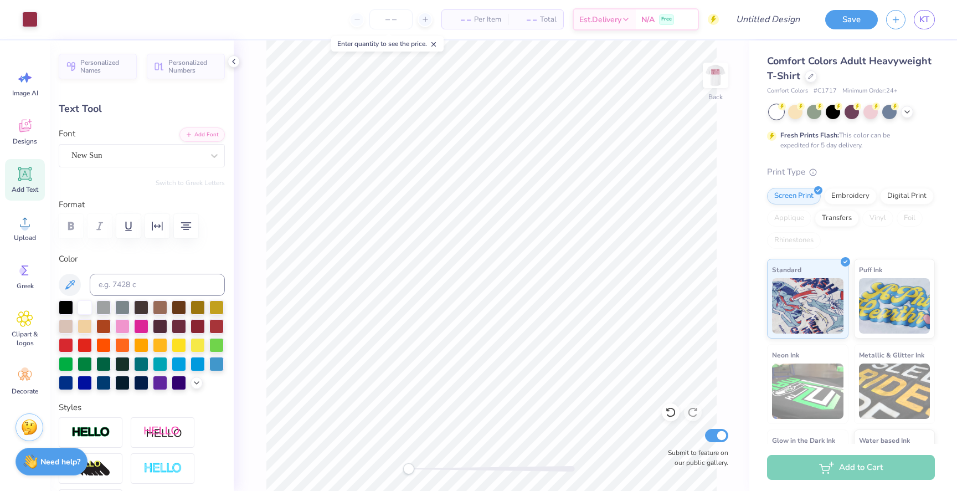
type input "6.77"
type input "2.78"
type input "3.43"
type input "4.39"
type input "1.80"
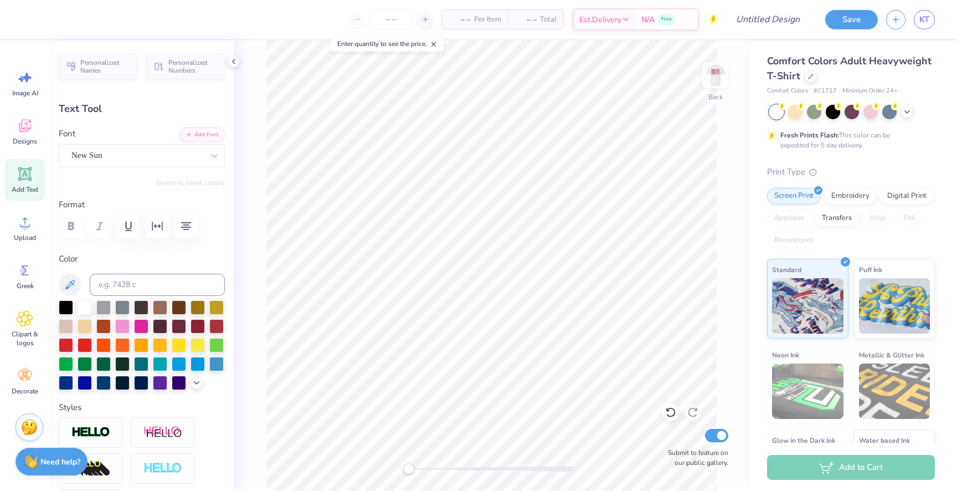
type input "5.28"
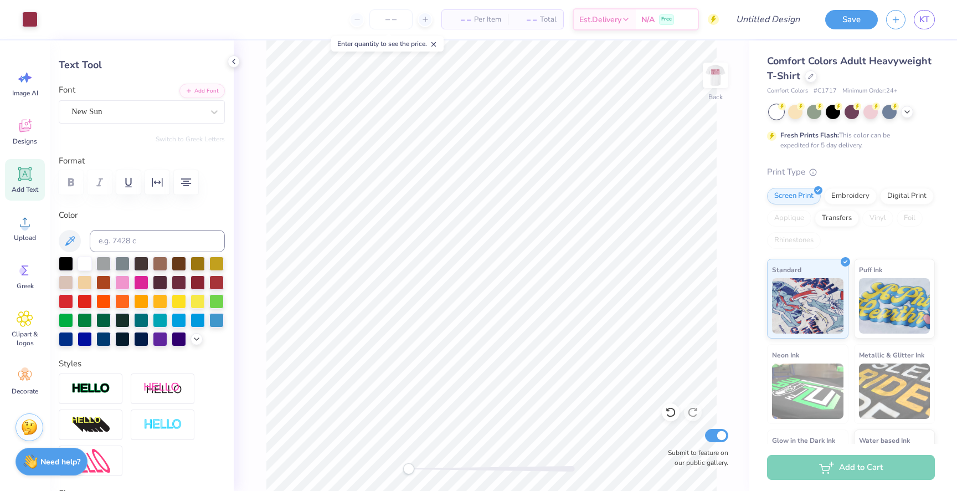
scroll to position [46, 0]
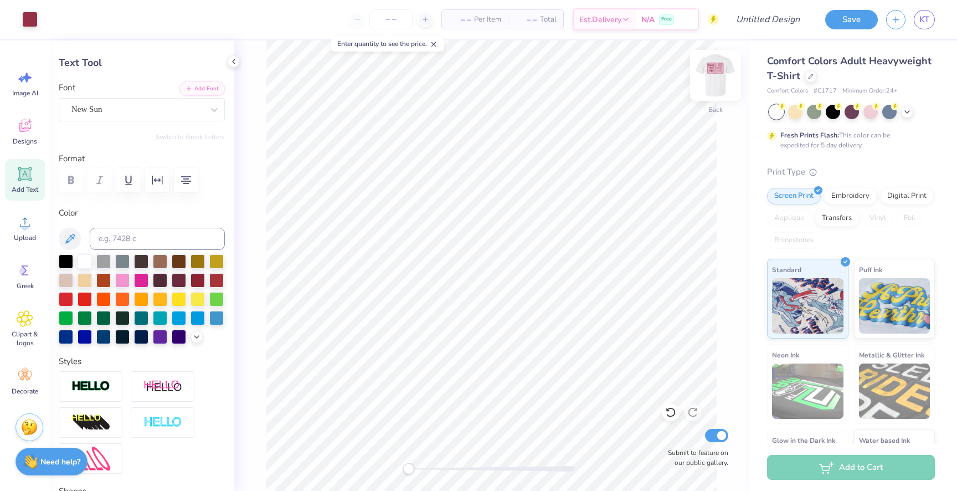
click at [716, 81] on img at bounding box center [716, 75] width 44 height 44
click at [715, 81] on img at bounding box center [716, 75] width 44 height 44
click at [24, 126] on icon at bounding box center [25, 125] width 17 height 17
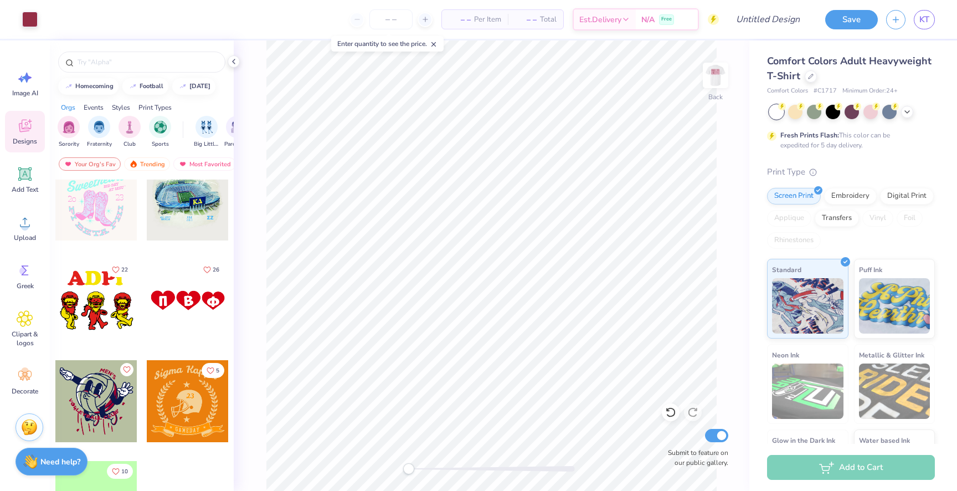
scroll to position [1563, 0]
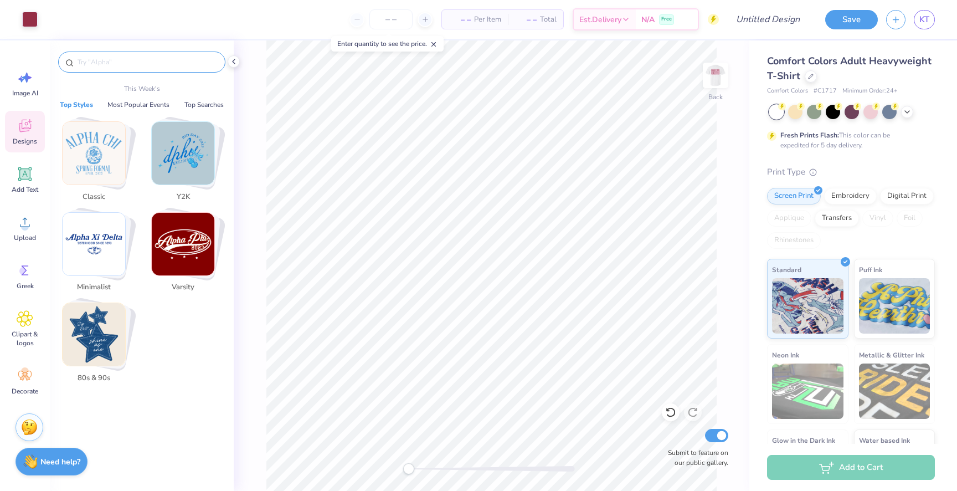
click at [120, 59] on input "text" at bounding box center [147, 62] width 142 height 11
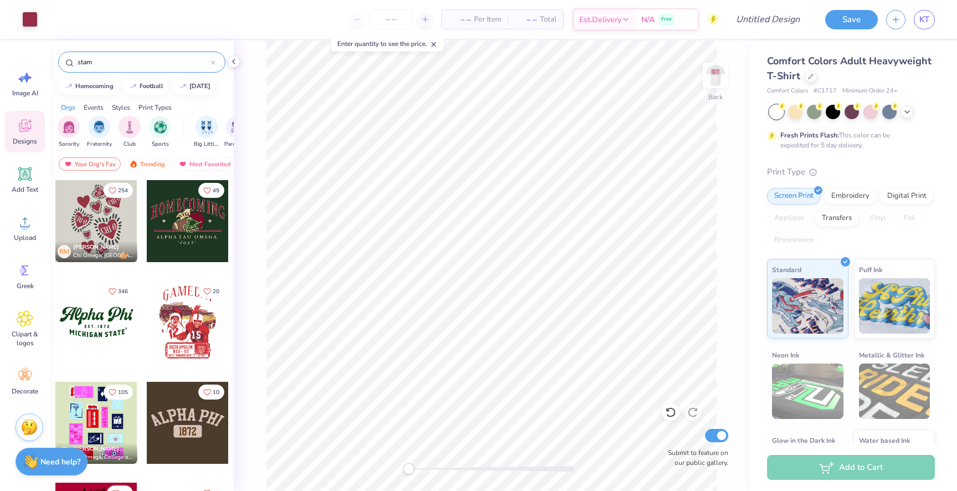
type input "stamp"
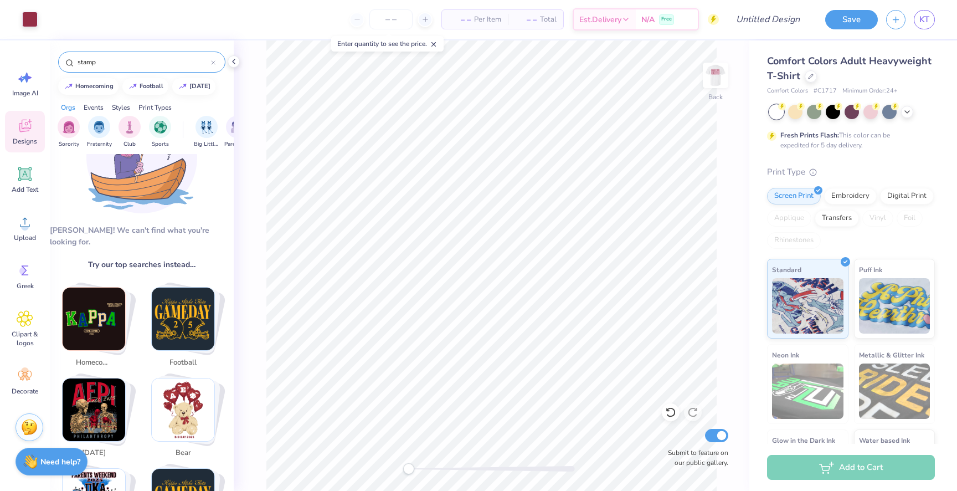
scroll to position [71, 0]
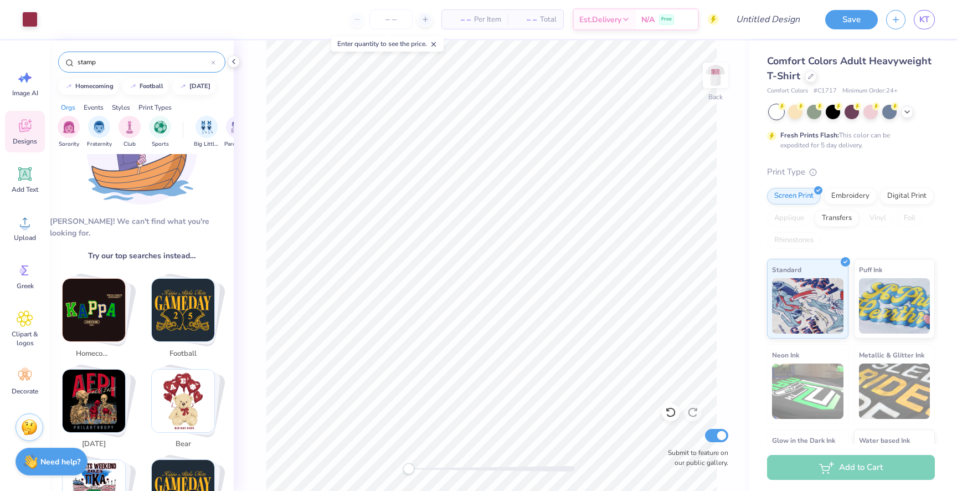
click at [212, 66] on div at bounding box center [213, 62] width 4 height 10
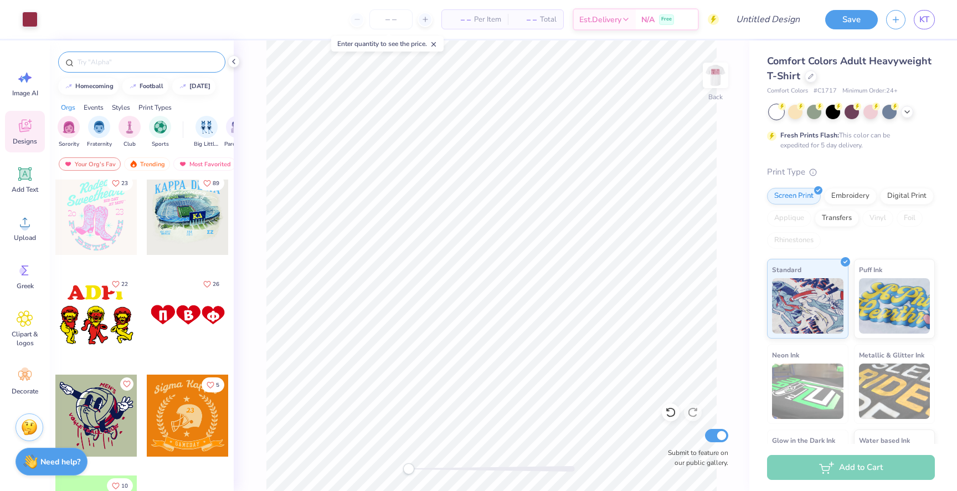
scroll to position [1563, 0]
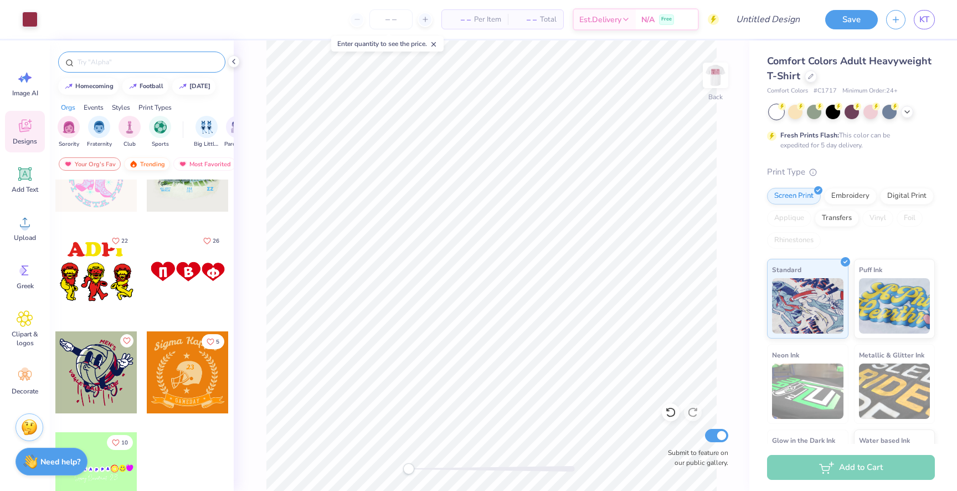
click at [162, 162] on div "Trending" at bounding box center [147, 163] width 46 height 13
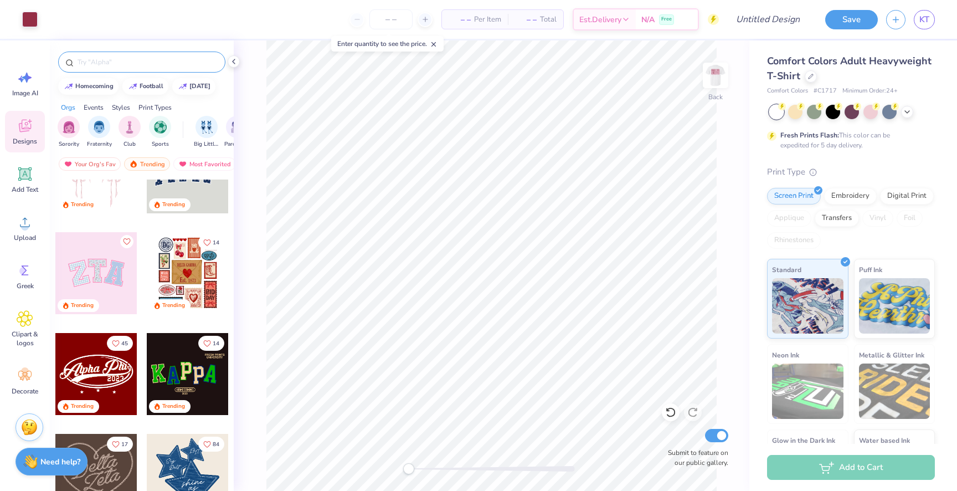
scroll to position [58, 0]
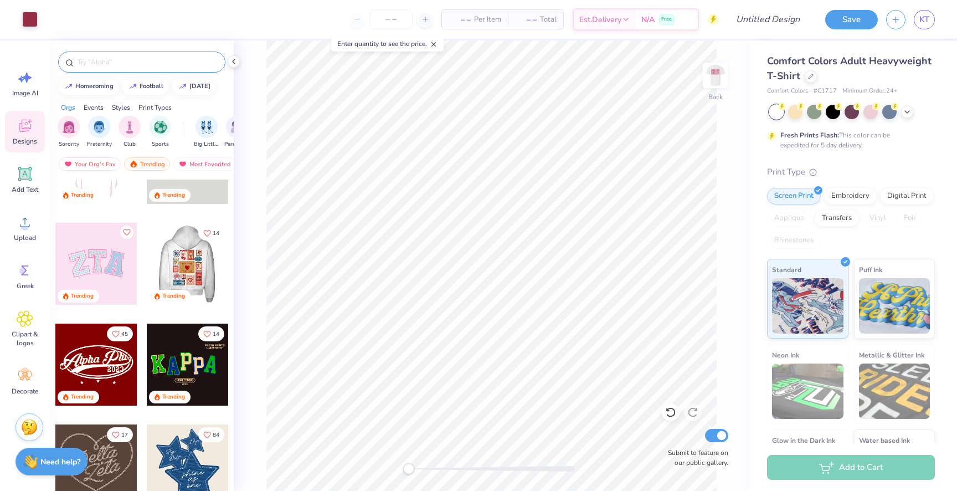
click at [171, 269] on div at bounding box center [187, 264] width 82 height 82
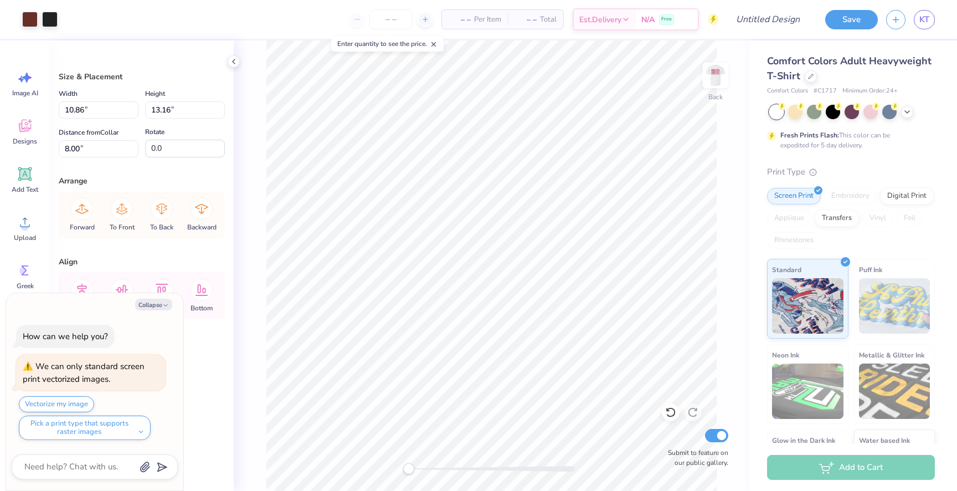
type textarea "x"
type input "8.02"
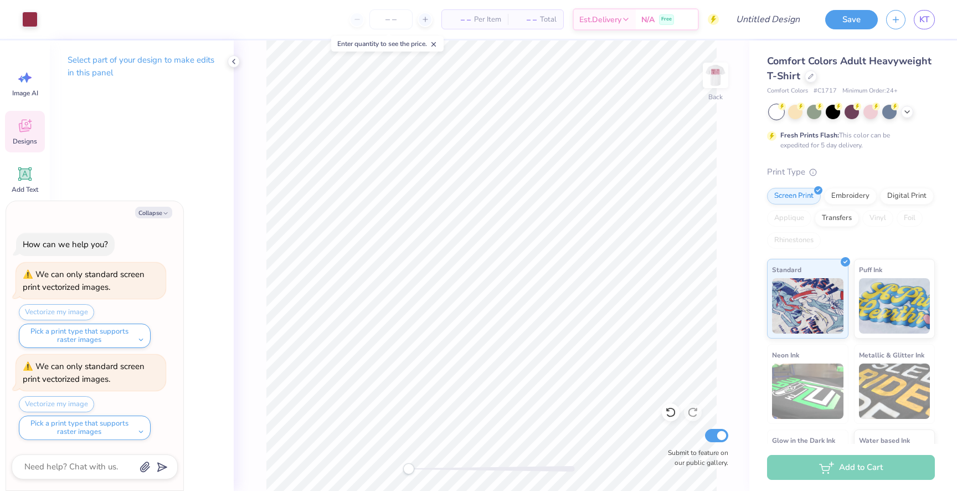
click at [25, 120] on icon at bounding box center [25, 126] width 12 height 13
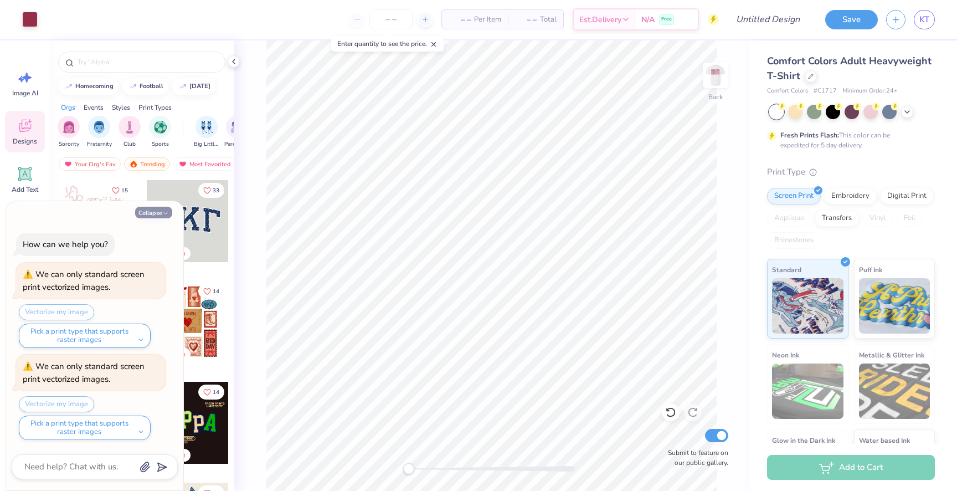
click at [168, 215] on icon "button" at bounding box center [165, 213] width 7 height 7
type textarea "x"
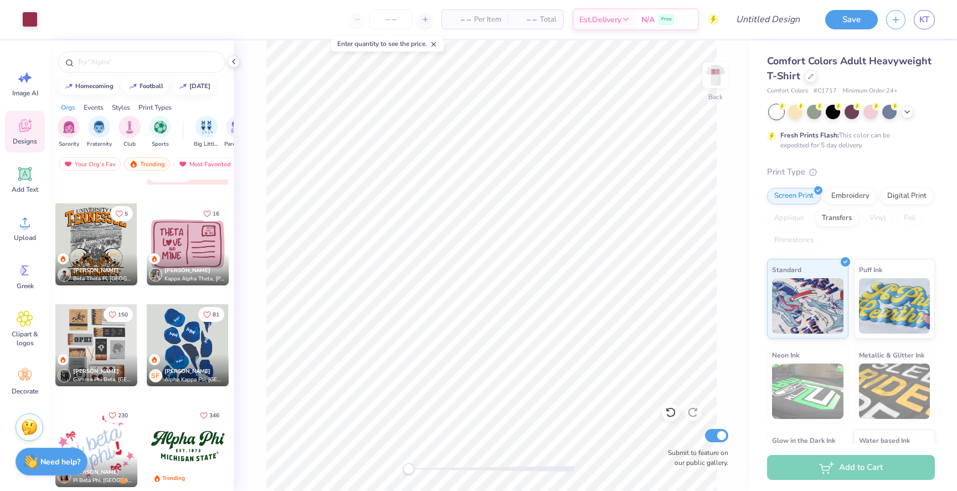
scroll to position [3994, 0]
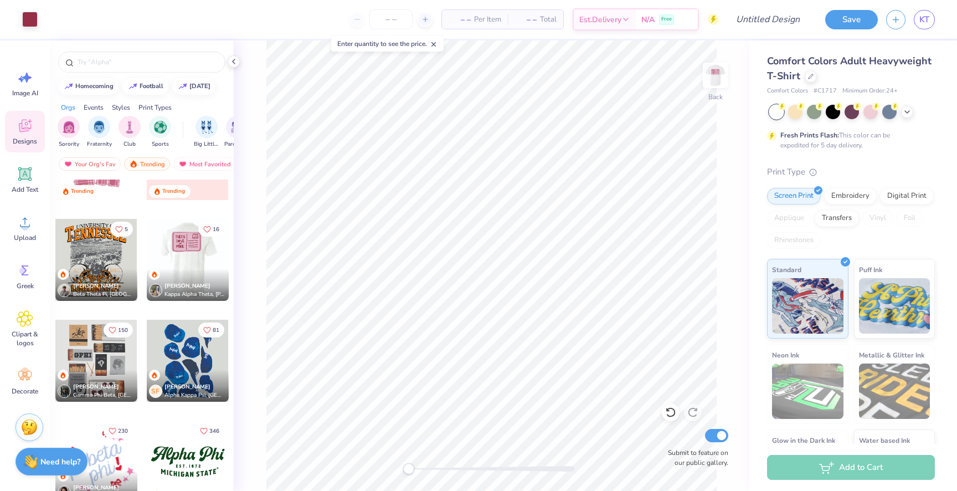
click at [195, 264] on div at bounding box center [187, 260] width 82 height 82
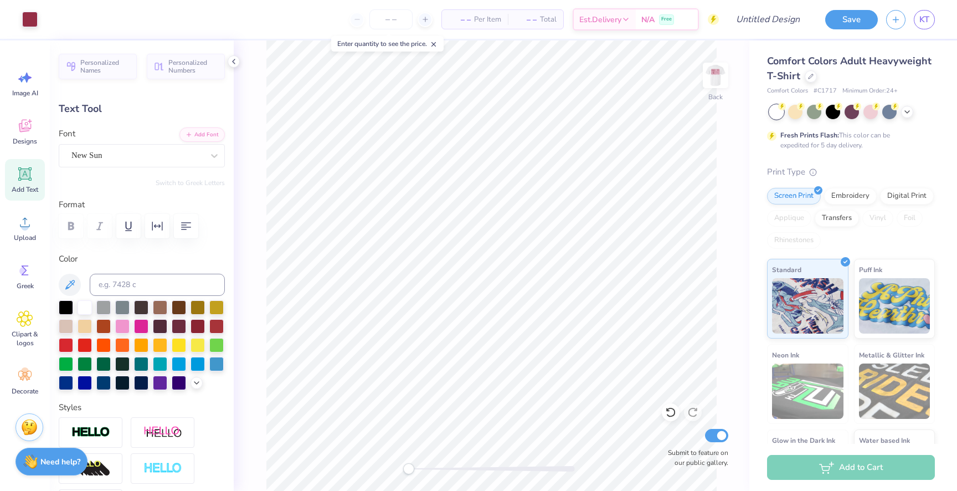
type input "2.34"
type input "0.85"
type input "6.33"
type input "0.66"
type input "0.39"
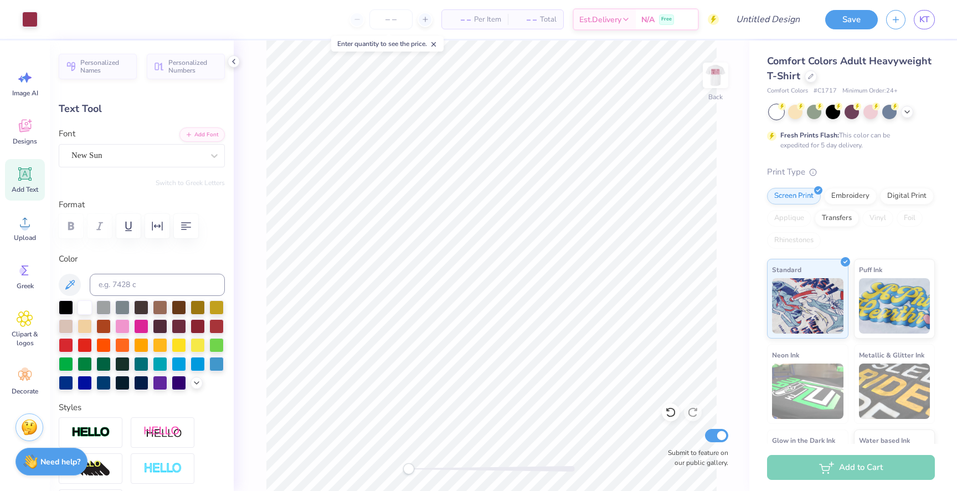
type input "8.26"
type input "1.93"
type input "0.84"
type input "8.71"
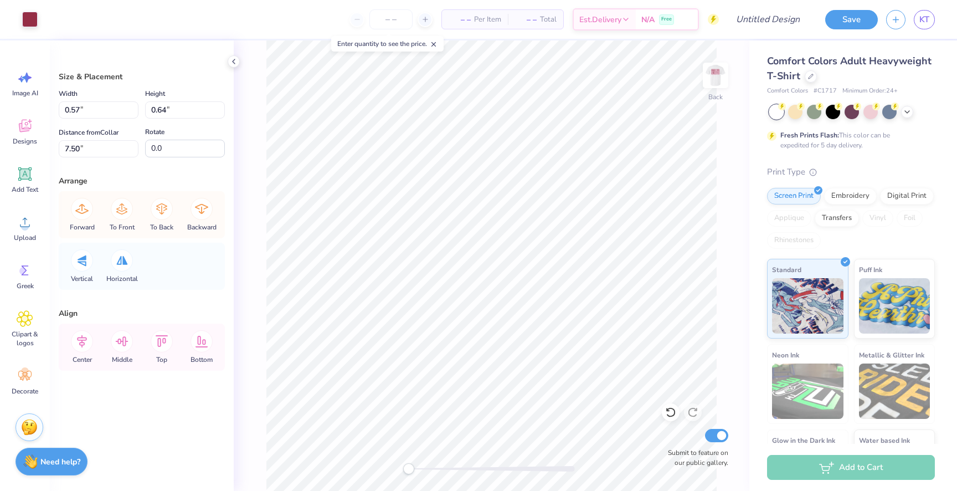
type input "7.47"
type input "5.05"
type input "5.48"
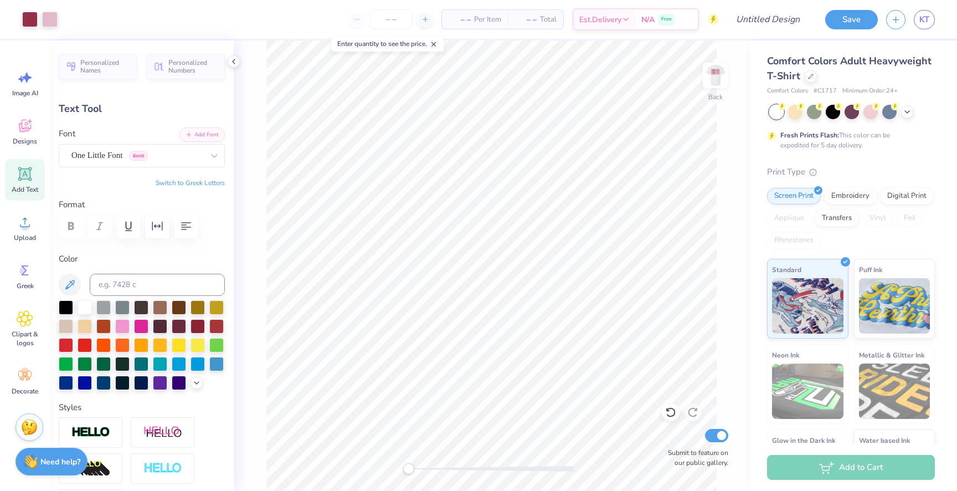
type input "0.48"
type input "0.16"
type input "6.52"
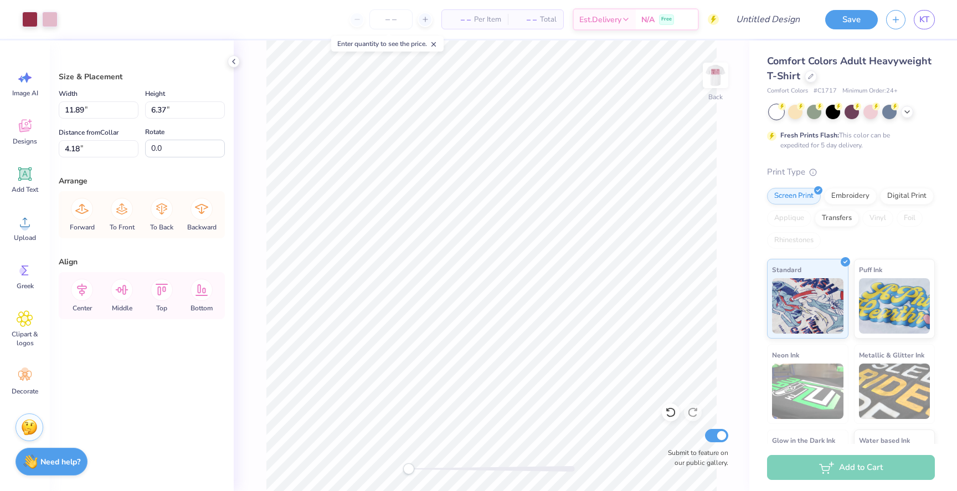
type input "5.52"
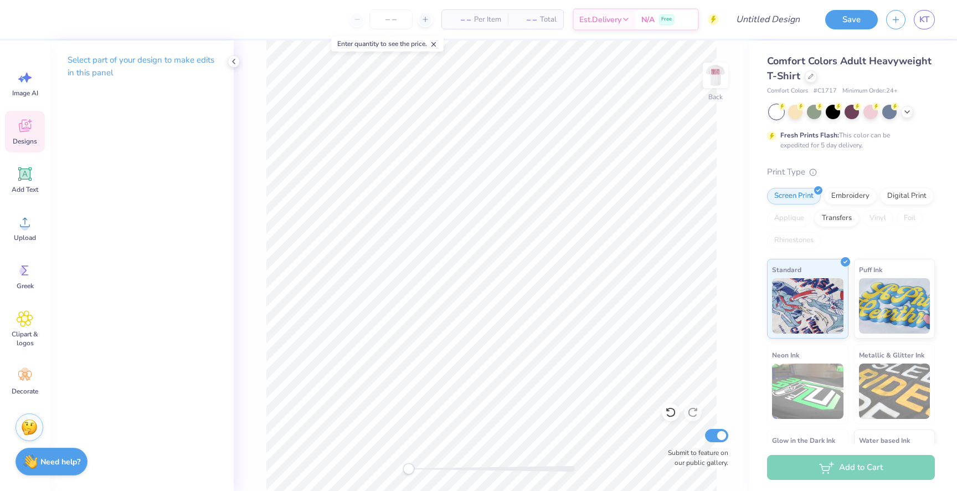
click at [30, 137] on span "Designs" at bounding box center [25, 141] width 24 height 9
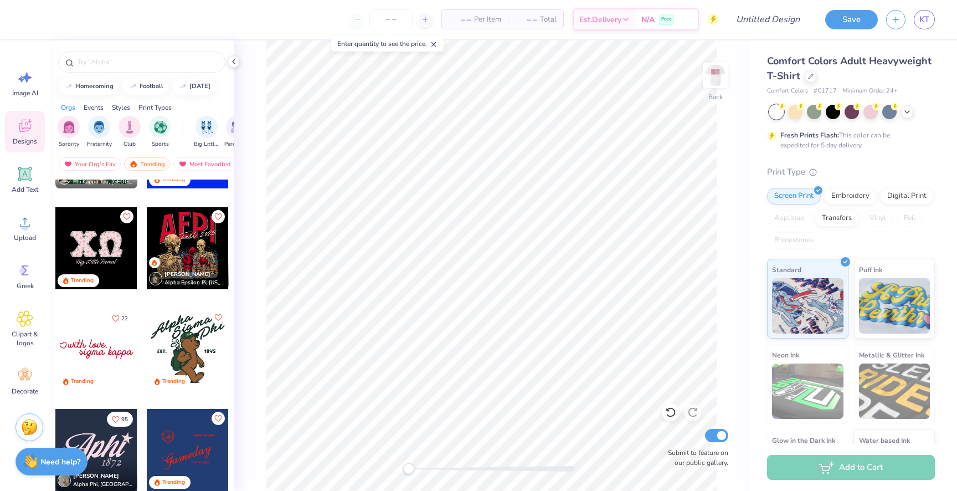
scroll to position [3691, 0]
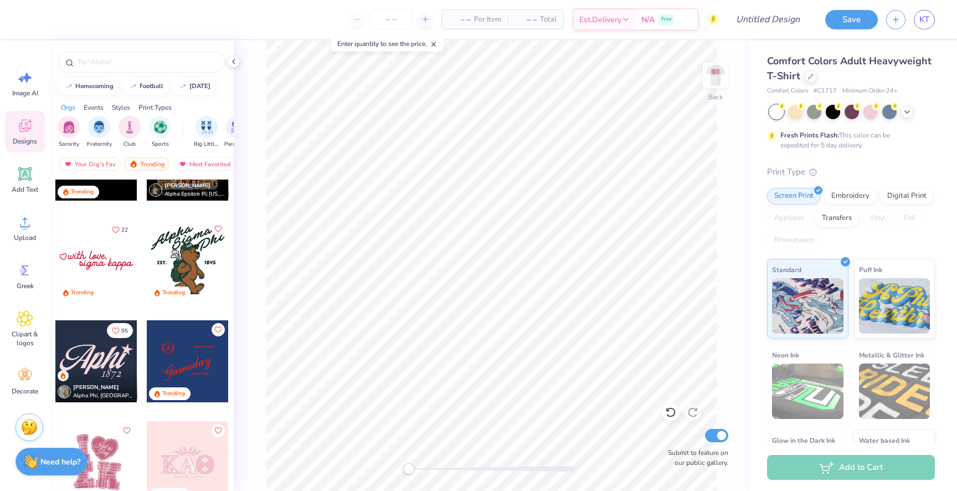
click at [93, 266] on div at bounding box center [96, 260] width 82 height 82
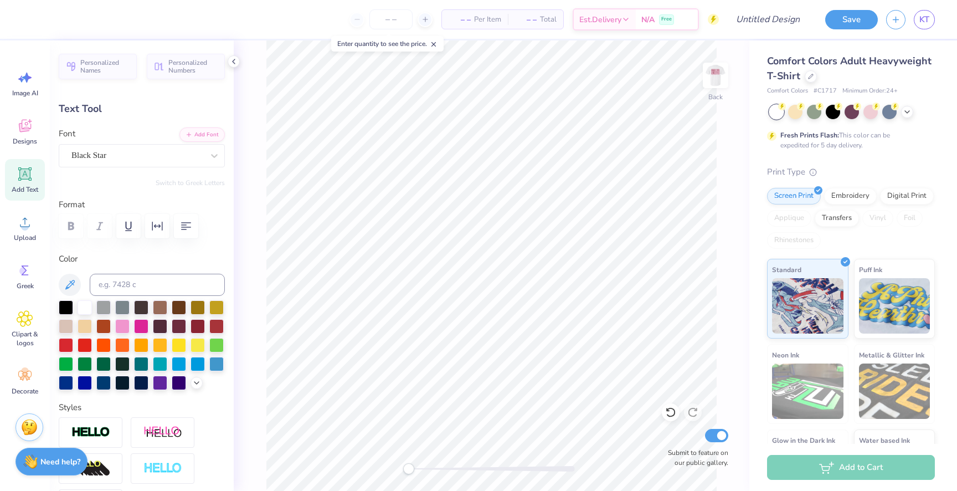
type textarea "kappa"
type input "2.78"
type input "3.65"
type input "5.99"
